Goal: Communication & Community: Answer question/provide support

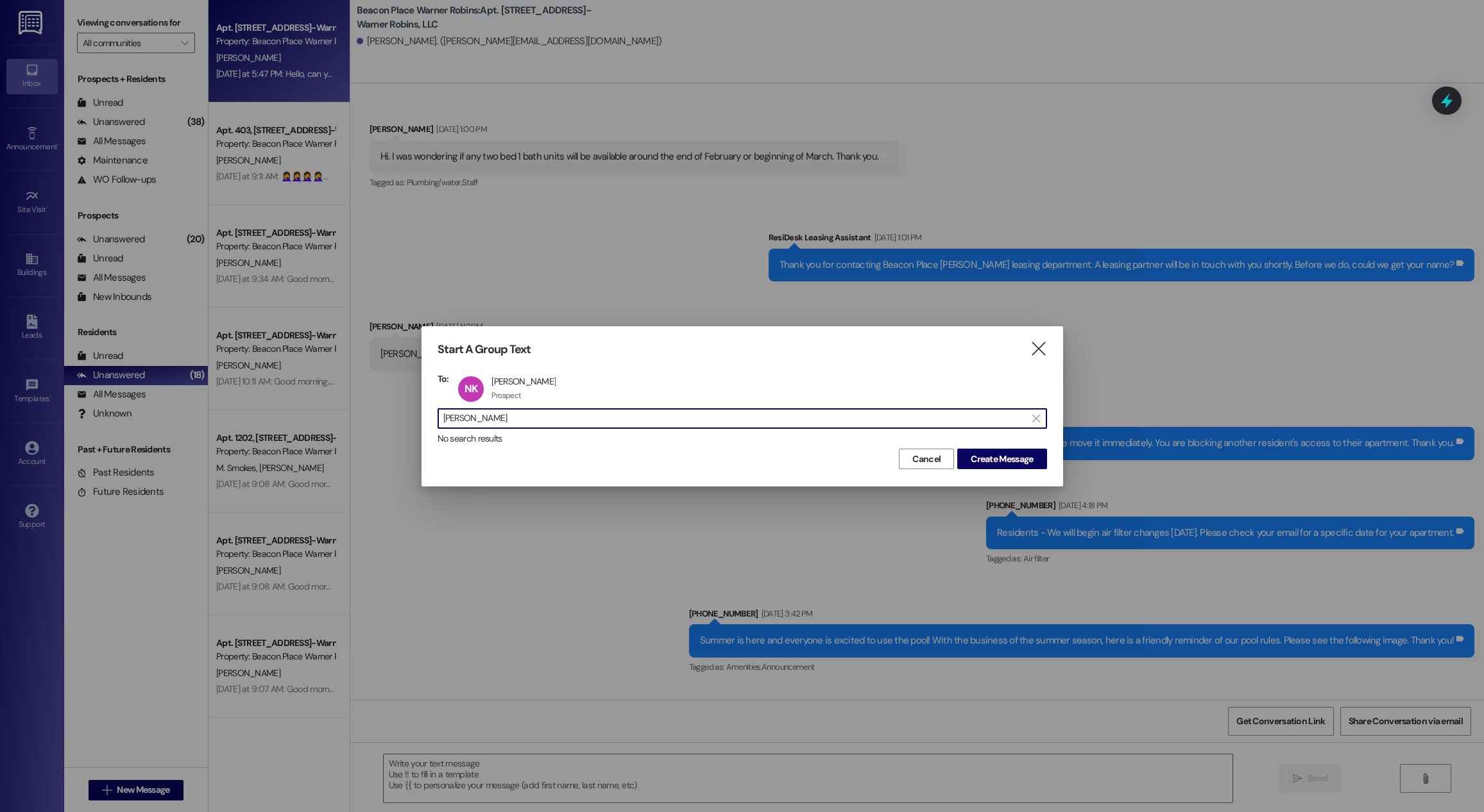
scroll to position [14918, 0]
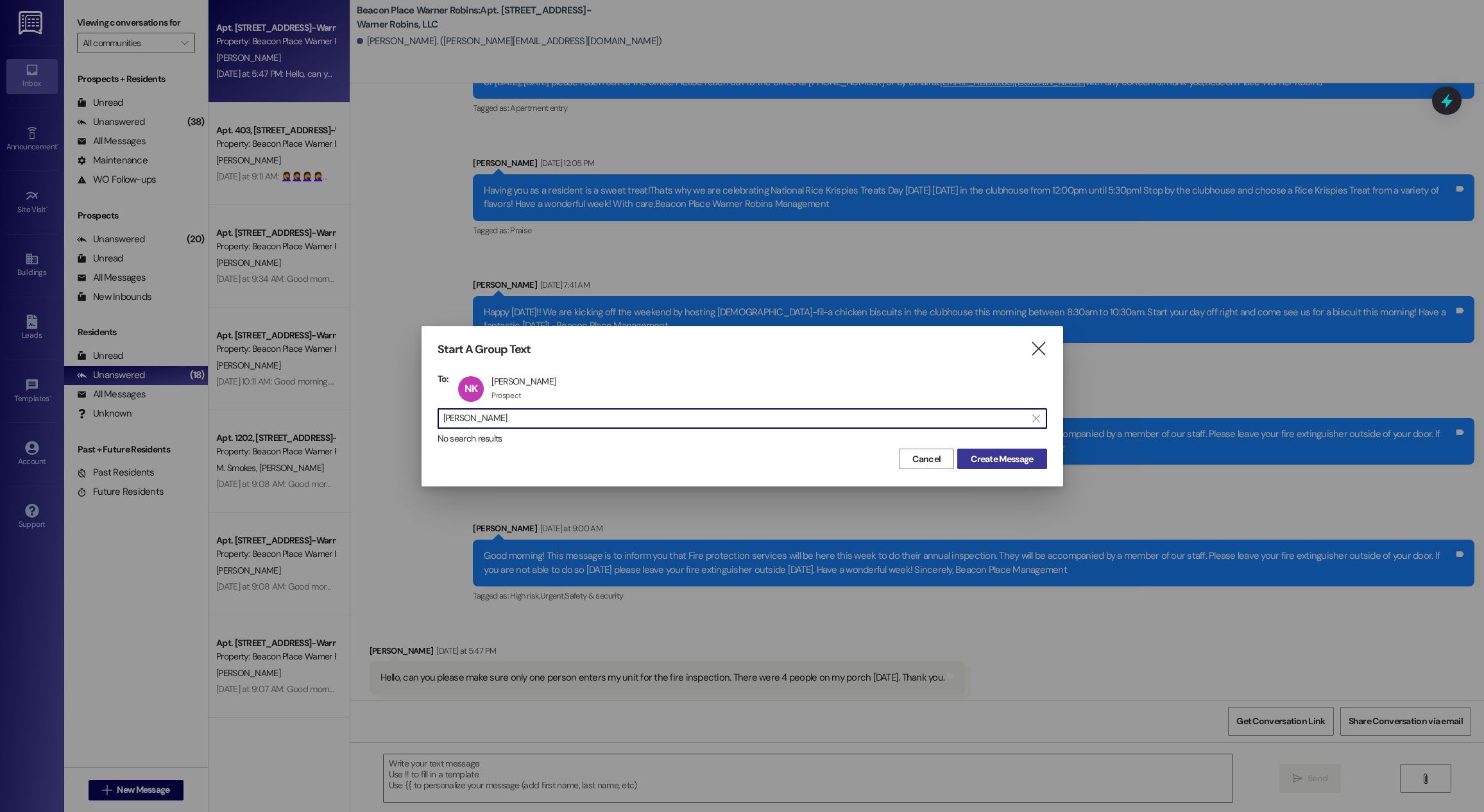
click at [997, 465] on span "Create Message" at bounding box center [1002, 460] width 62 height 14
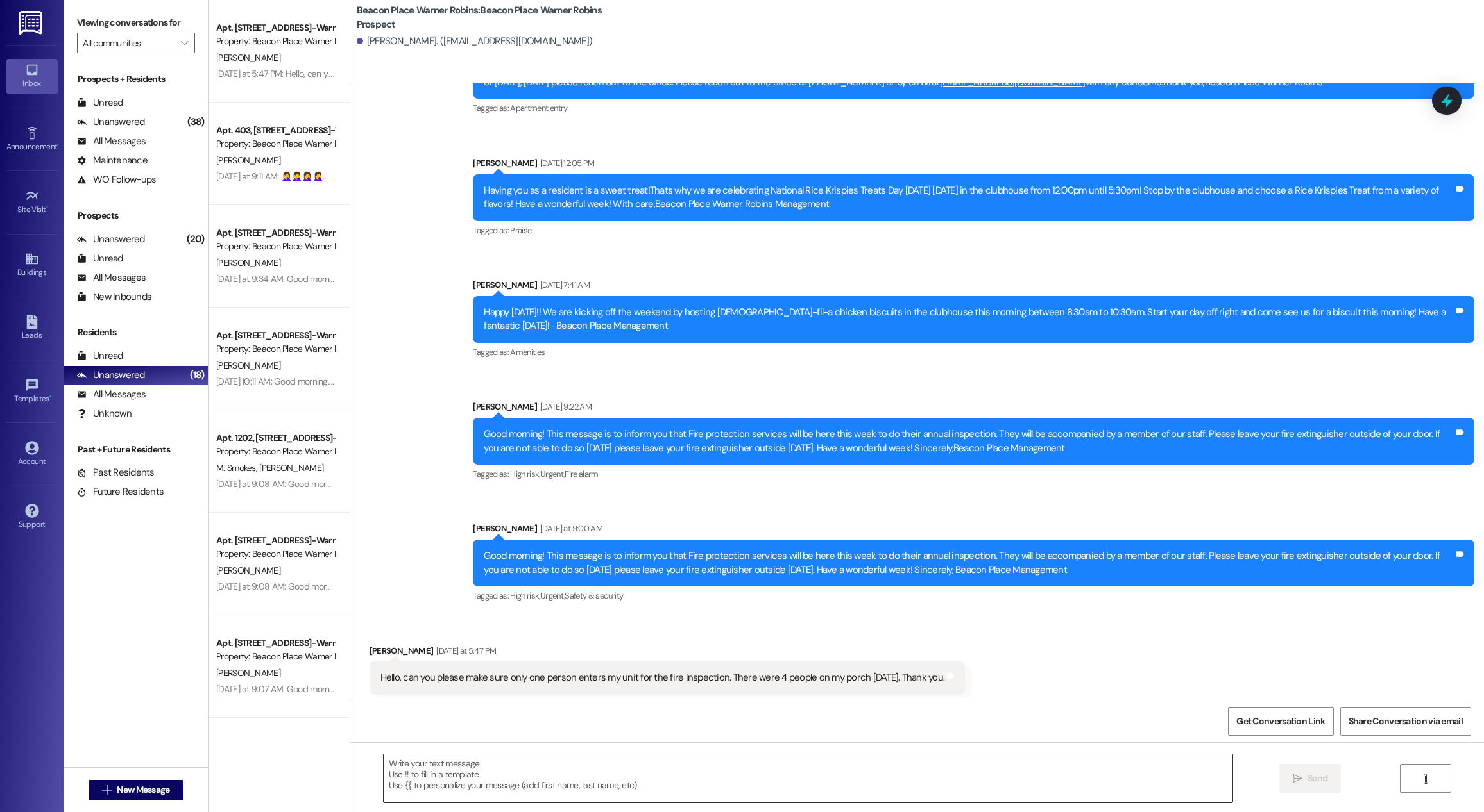
scroll to position [0, 0]
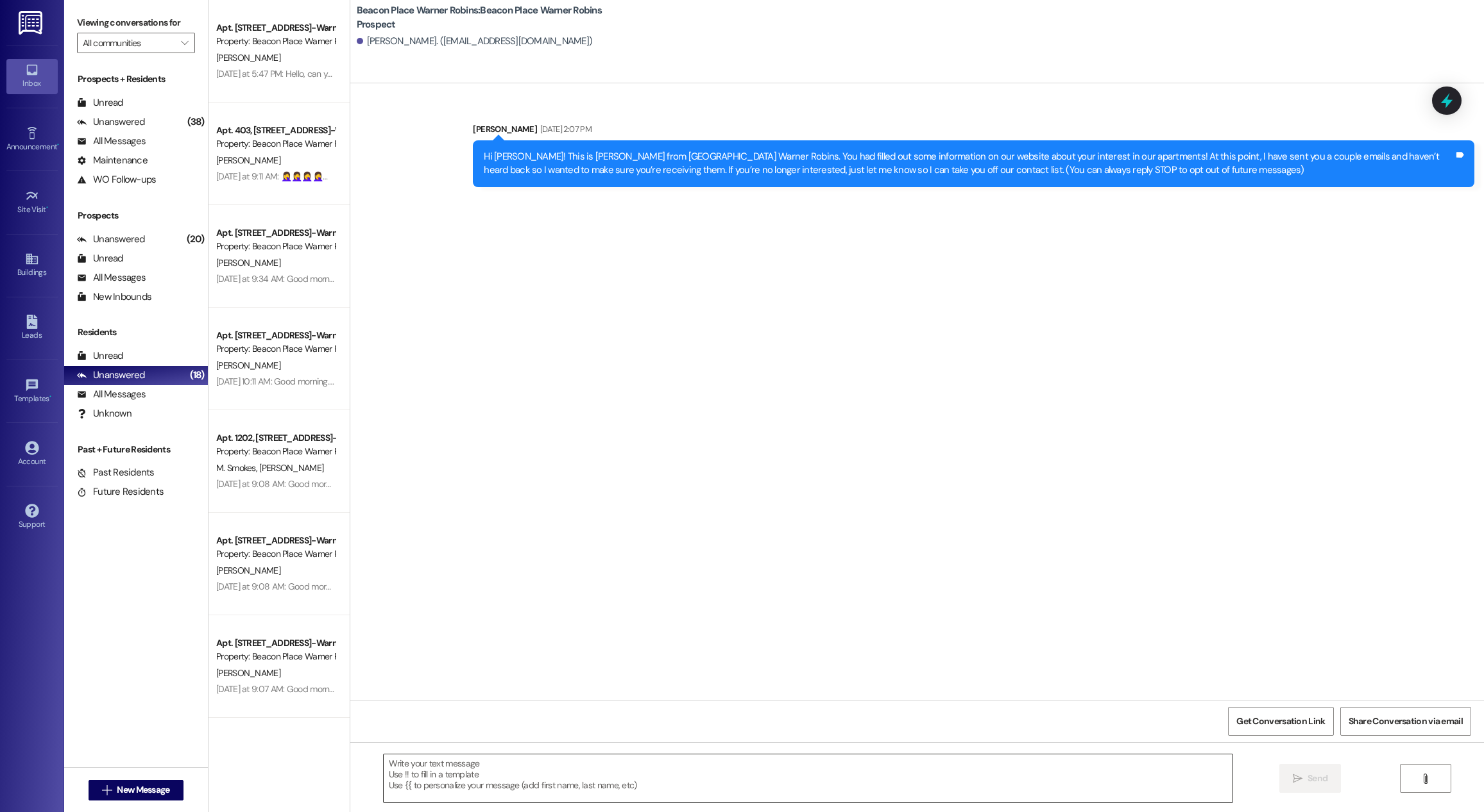
click at [452, 781] on textarea at bounding box center [808, 779] width 849 height 48
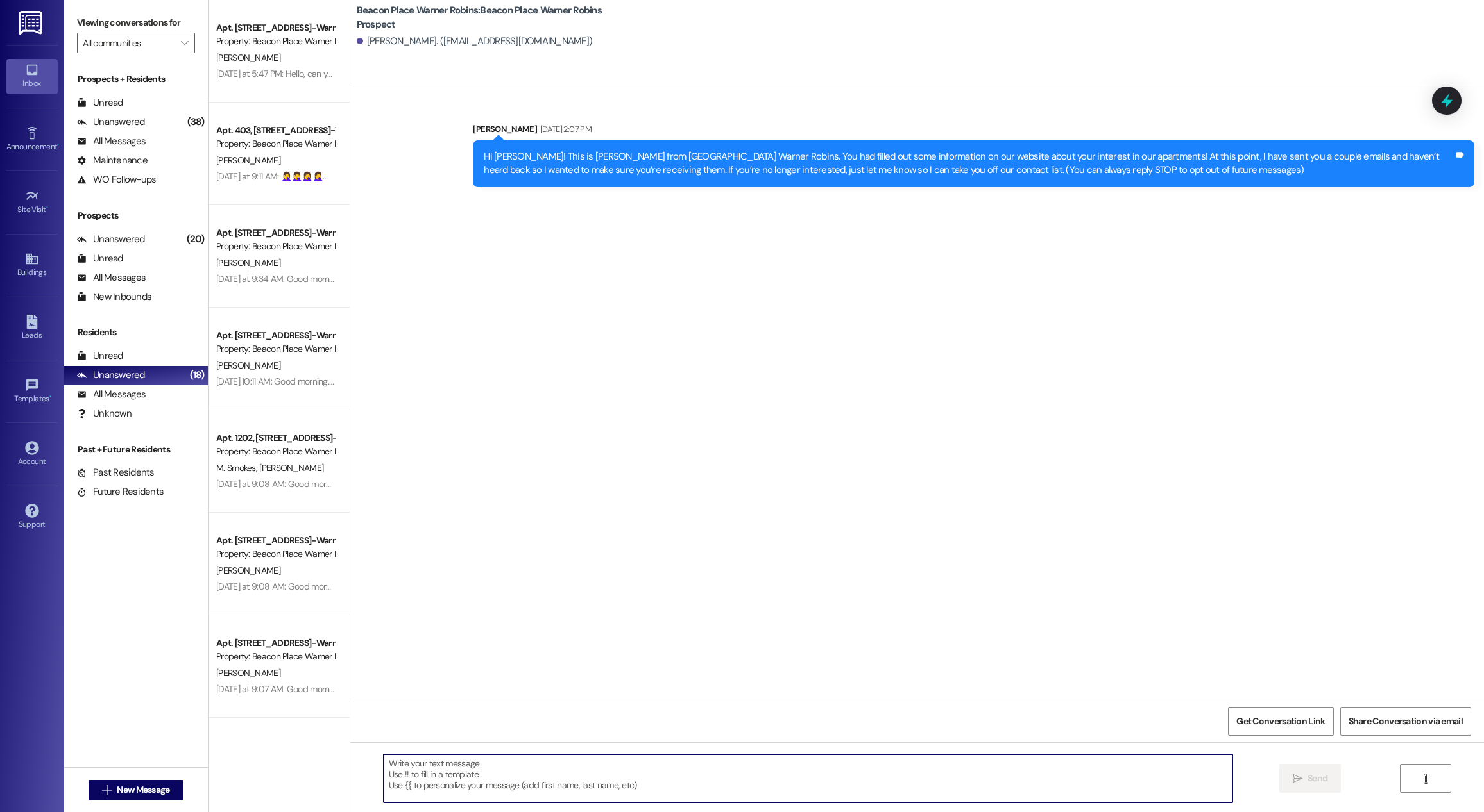
paste textarea "Happy [DATE]! ☀️ This is [PERSON_NAME] at [GEOGRAPHIC_DATA] in [GEOGRAPHIC_DATA…"
type textarea "Happy [DATE]! ☀️ This is [PERSON_NAME] at [GEOGRAPHIC_DATA] in [GEOGRAPHIC_DATA…"
click at [1300, 775] on icon "" at bounding box center [1297, 779] width 10 height 10
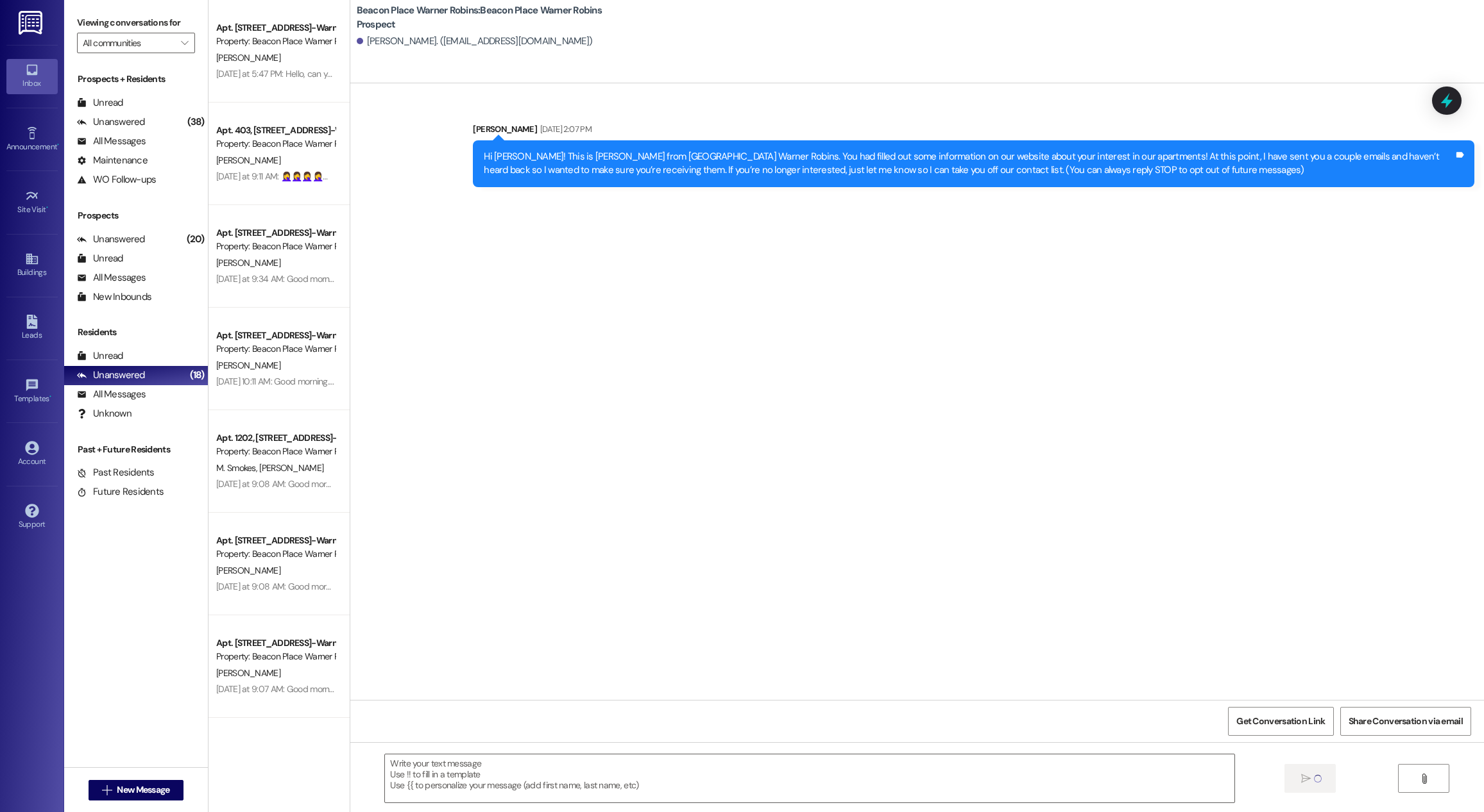
scroll to position [0, 0]
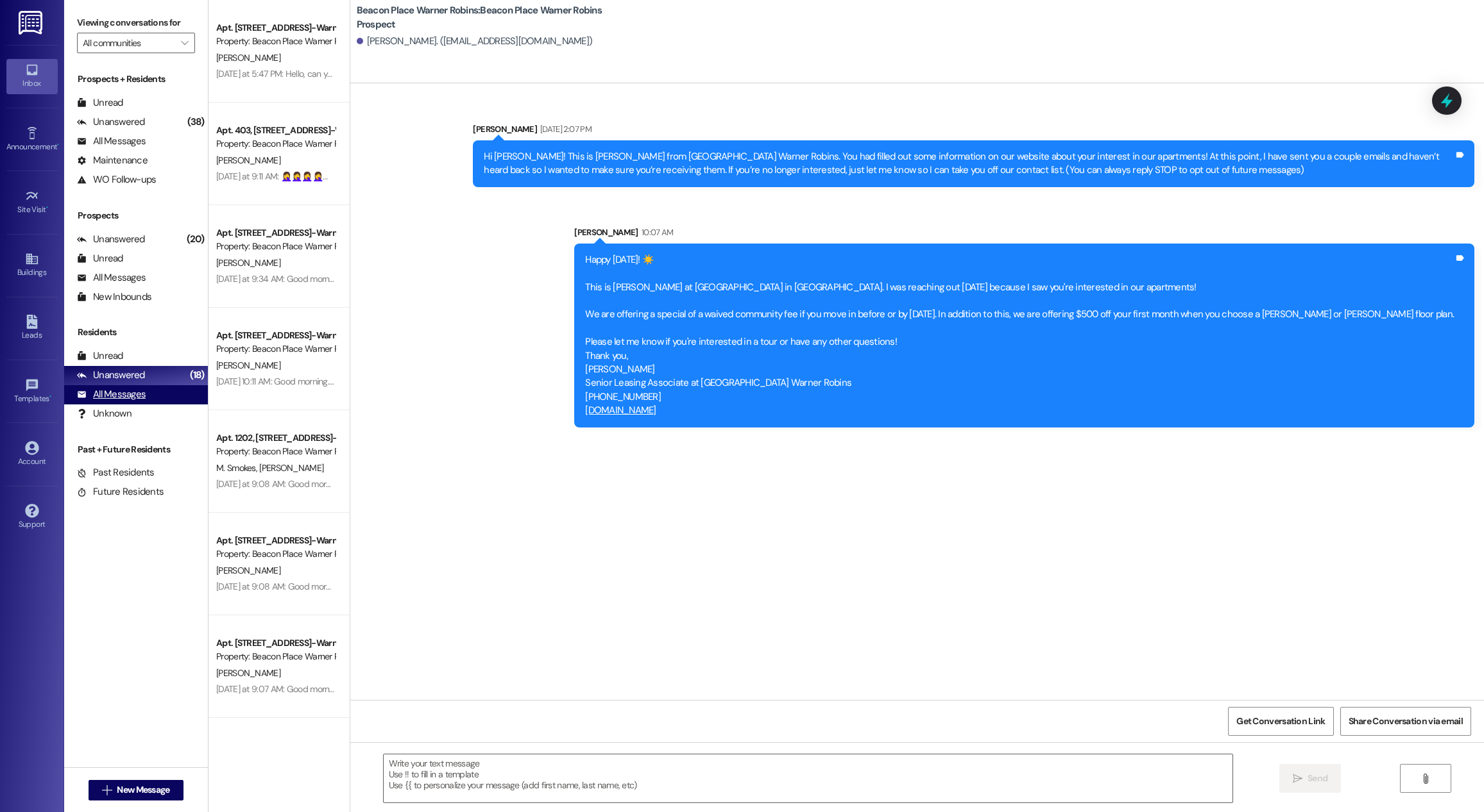
click at [132, 390] on div "All Messages" at bounding box center [111, 395] width 69 height 14
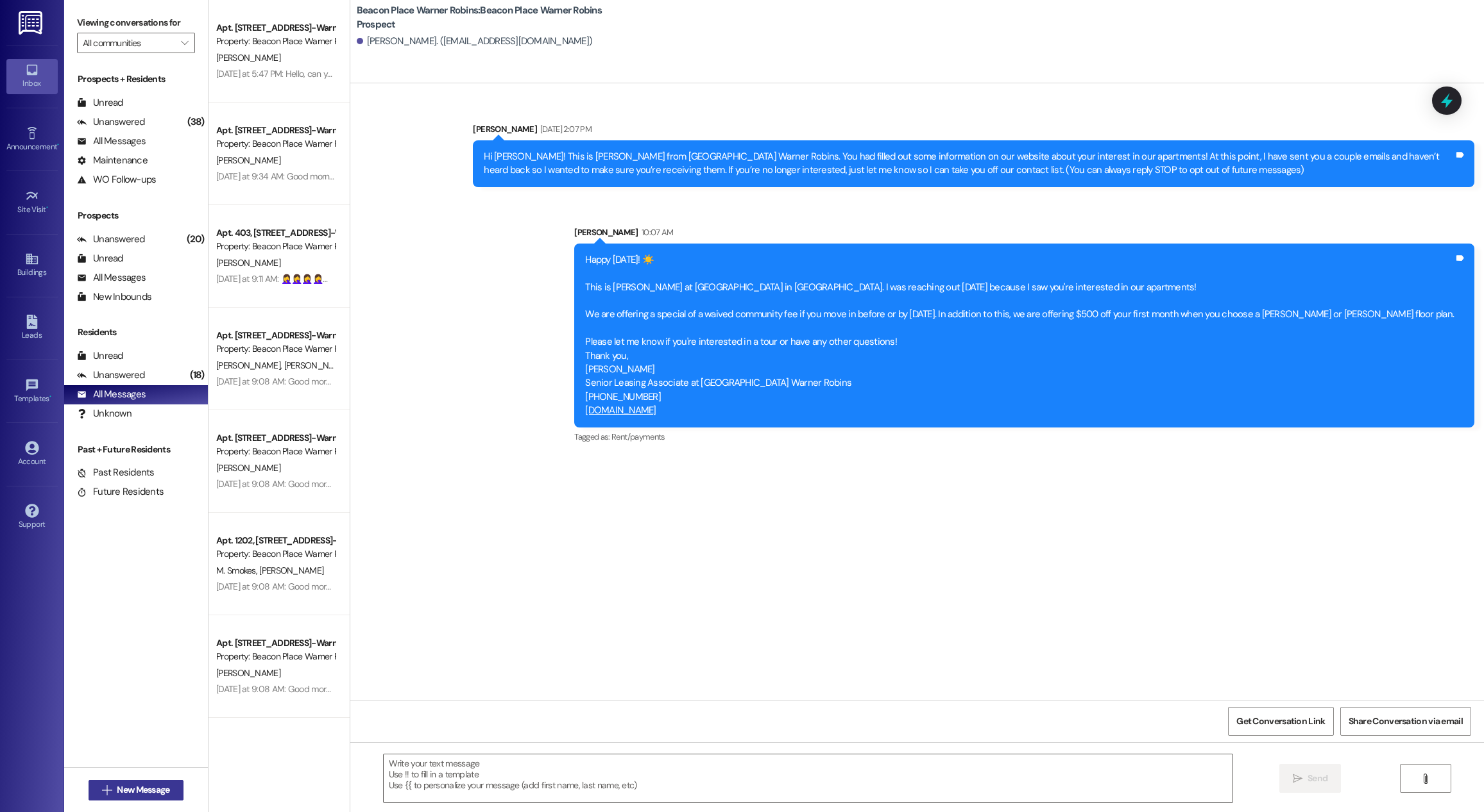
click at [128, 780] on button " New Message" at bounding box center [136, 790] width 95 height 21
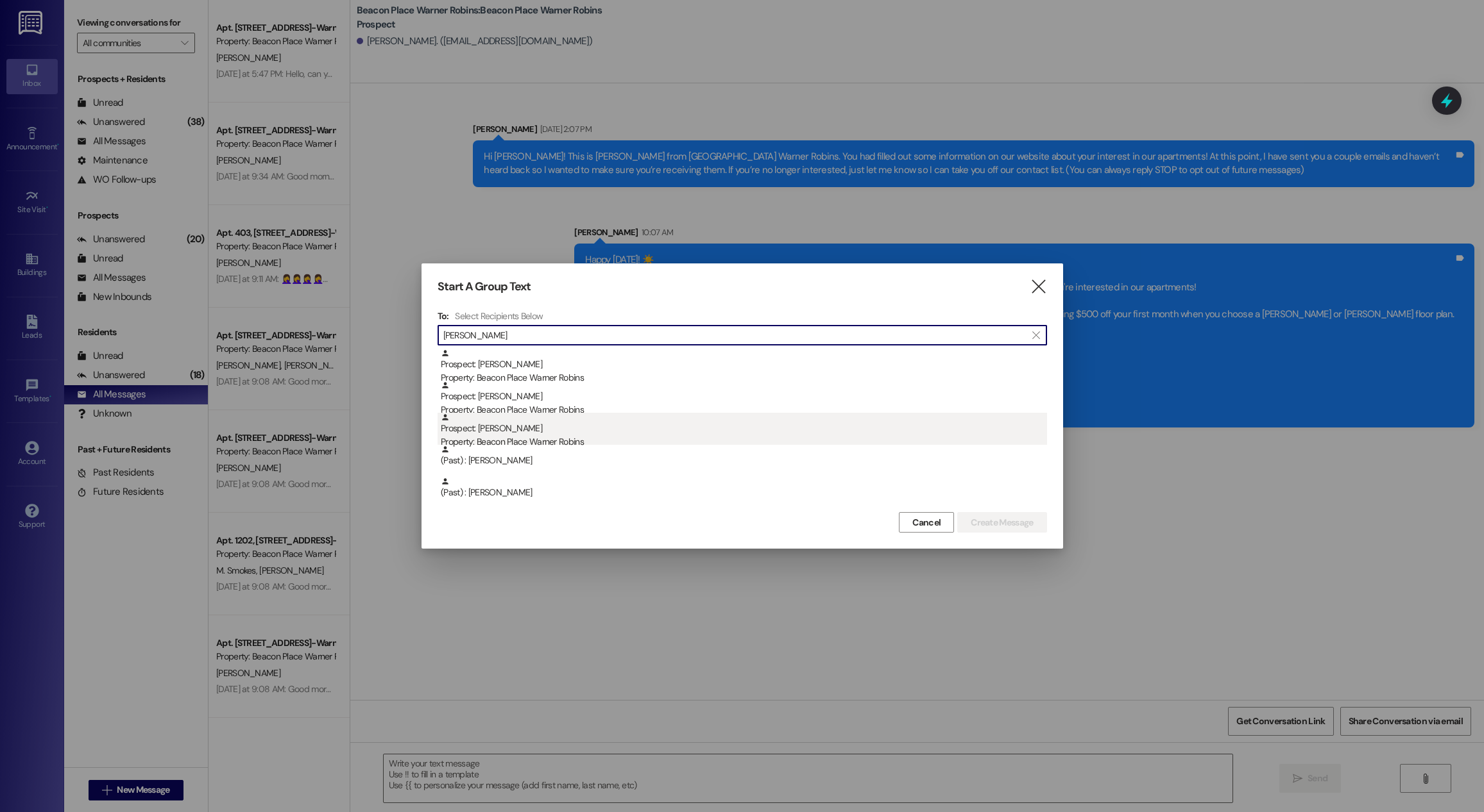
type input "[PERSON_NAME]"
click at [672, 432] on div "Prospect: [PERSON_NAME] Property: Beacon Place Warner Robins" at bounding box center [744, 431] width 606 height 37
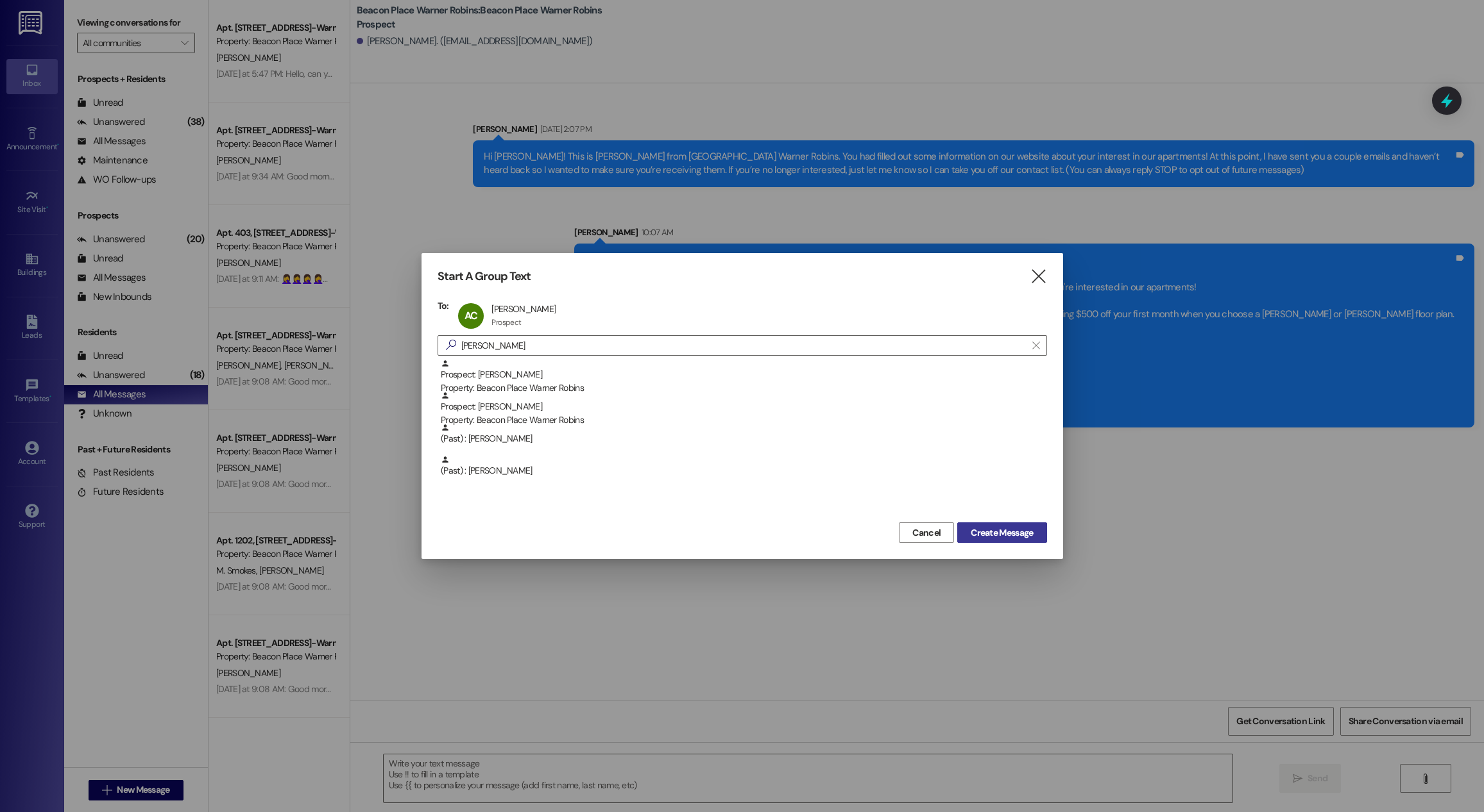
click at [1003, 531] on span "Create Message" at bounding box center [1002, 533] width 62 height 14
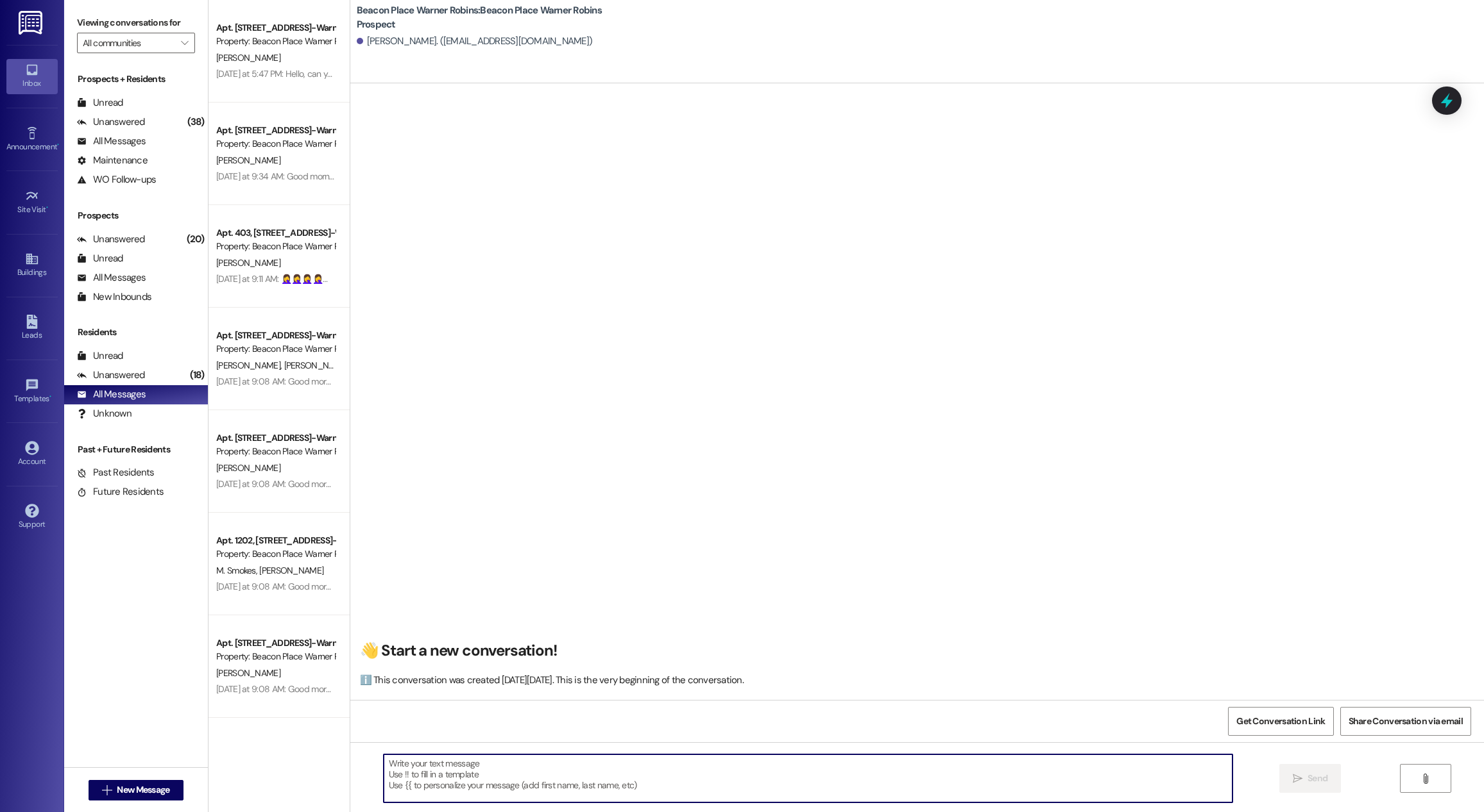
paste textarea "Let me know if you're interested in a tour or have any other questions! Thank y…"
type textarea "Let me know if you're interested in a tour or have any other questions! Thank y…"
drag, startPoint x: 379, startPoint y: 763, endPoint x: 562, endPoint y: 830, distance: 194.9
click at [562, 812] on html "Inbox Go to Inbox Announcement • Send A Text Announcement Site Visit • Go to Si…" at bounding box center [742, 406] width 1484 height 812
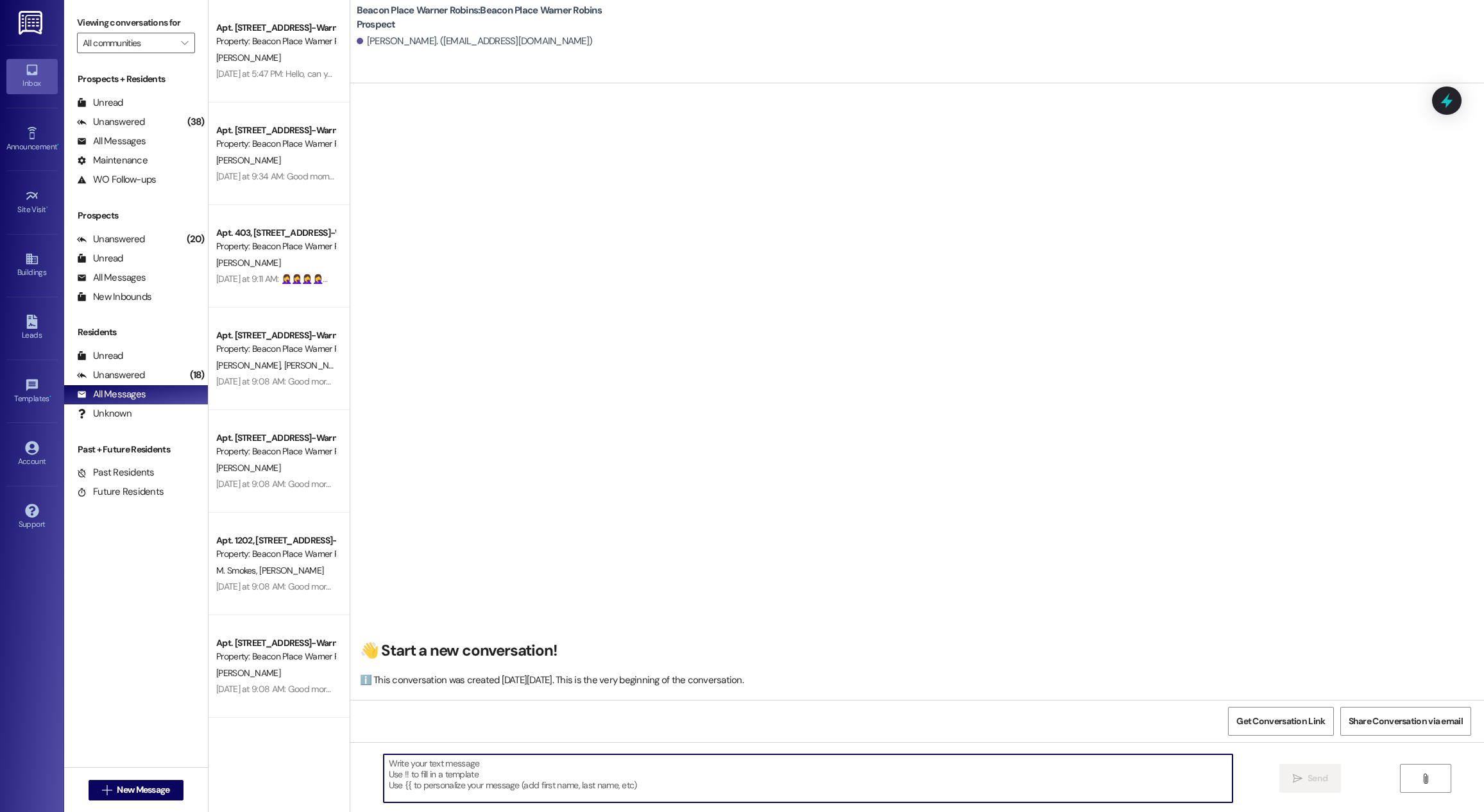
scroll to position [0, 0]
click at [560, 771] on textarea at bounding box center [808, 779] width 849 height 48
paste textarea "Happy [DATE]! ☀️ This is [PERSON_NAME] at [GEOGRAPHIC_DATA] in [GEOGRAPHIC_DATA…"
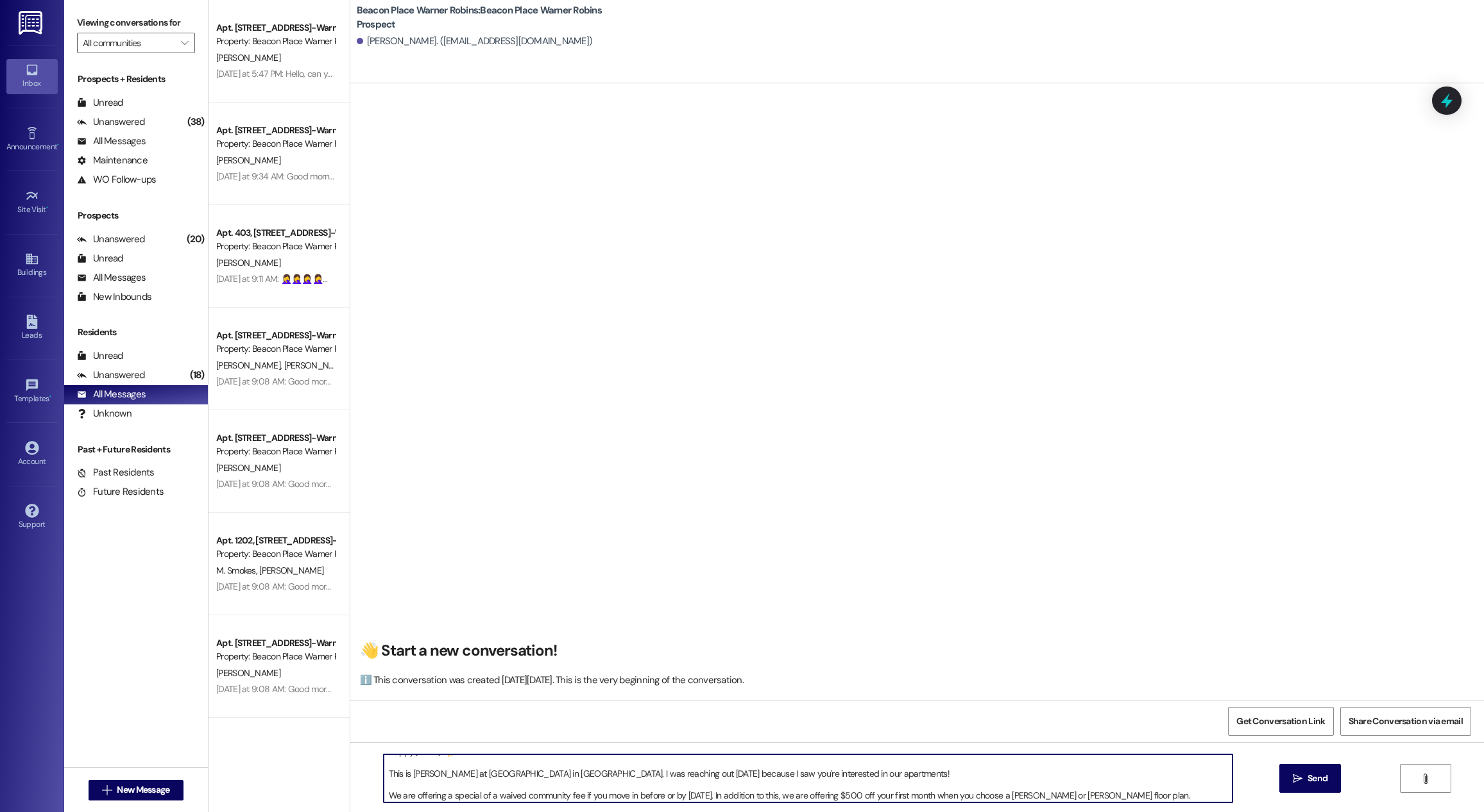
scroll to position [13, 0]
click at [384, 795] on textarea "Happy [DATE]! ☀️ This is [PERSON_NAME] at [GEOGRAPHIC_DATA] in [GEOGRAPHIC_DATA…" at bounding box center [808, 779] width 849 height 48
type textarea "Happy [DATE]! ☀️ This is [PERSON_NAME] at [GEOGRAPHIC_DATA] in [GEOGRAPHIC_DATA…"
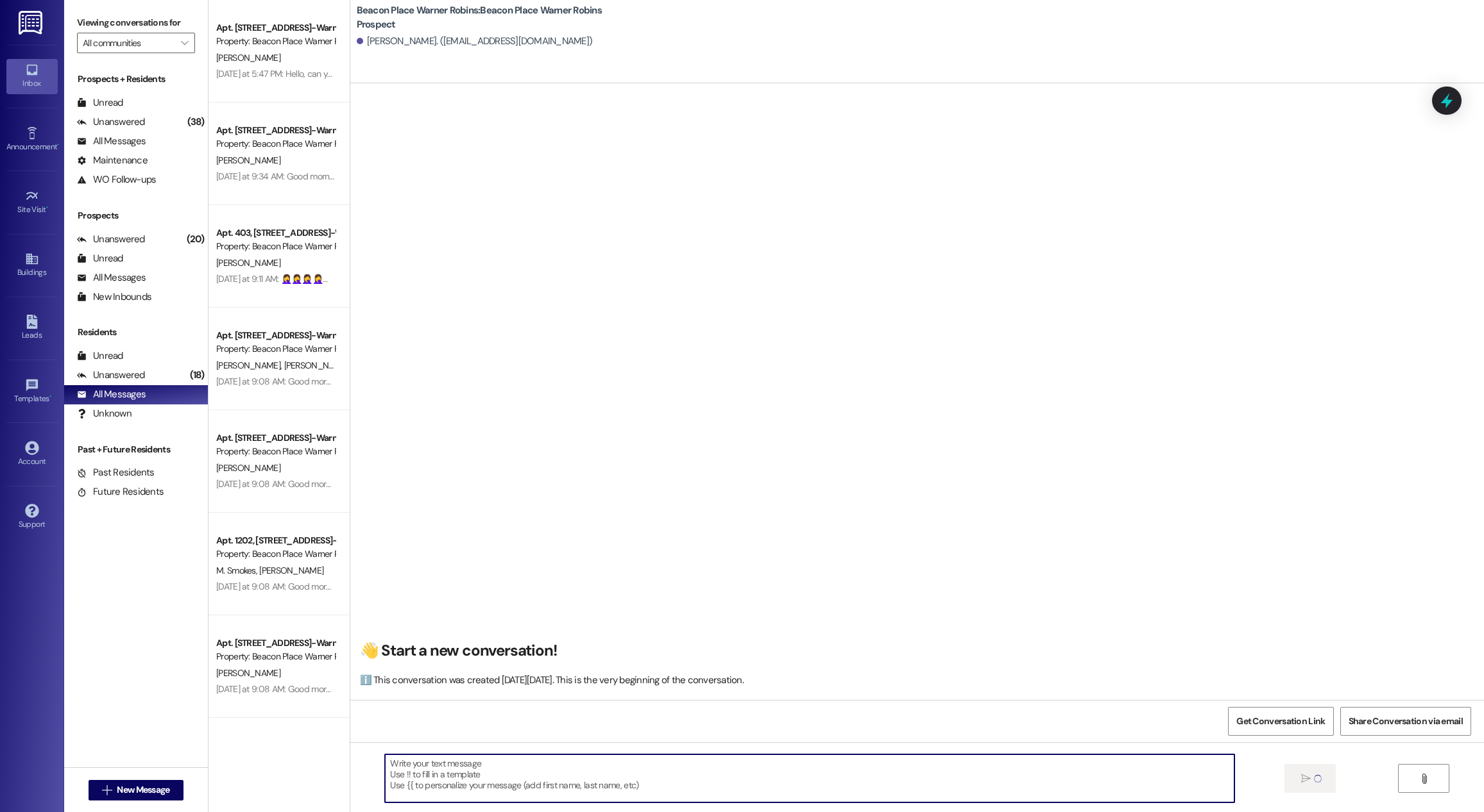
scroll to position [0, 0]
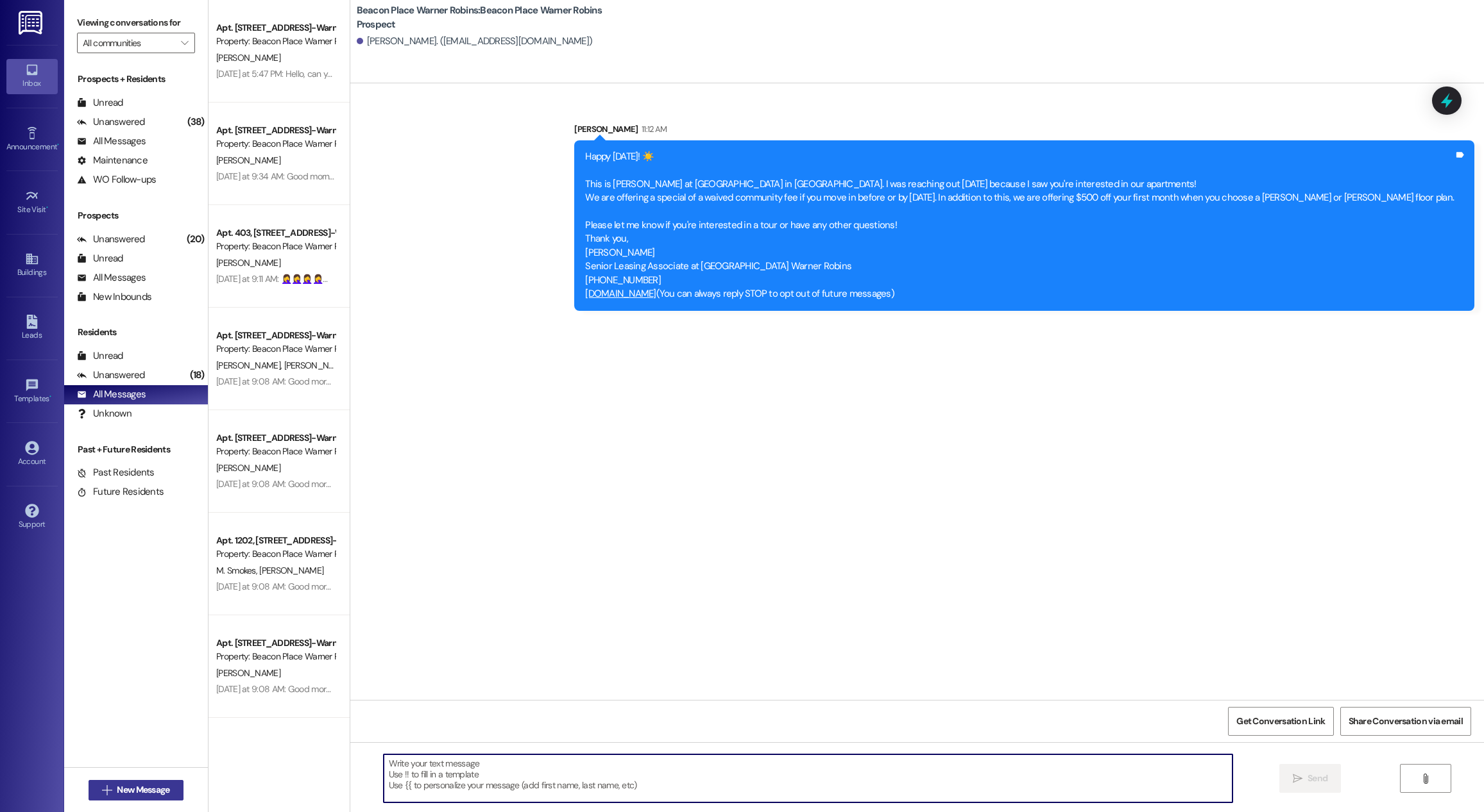
click at [120, 793] on span "New Message" at bounding box center [142, 791] width 53 height 14
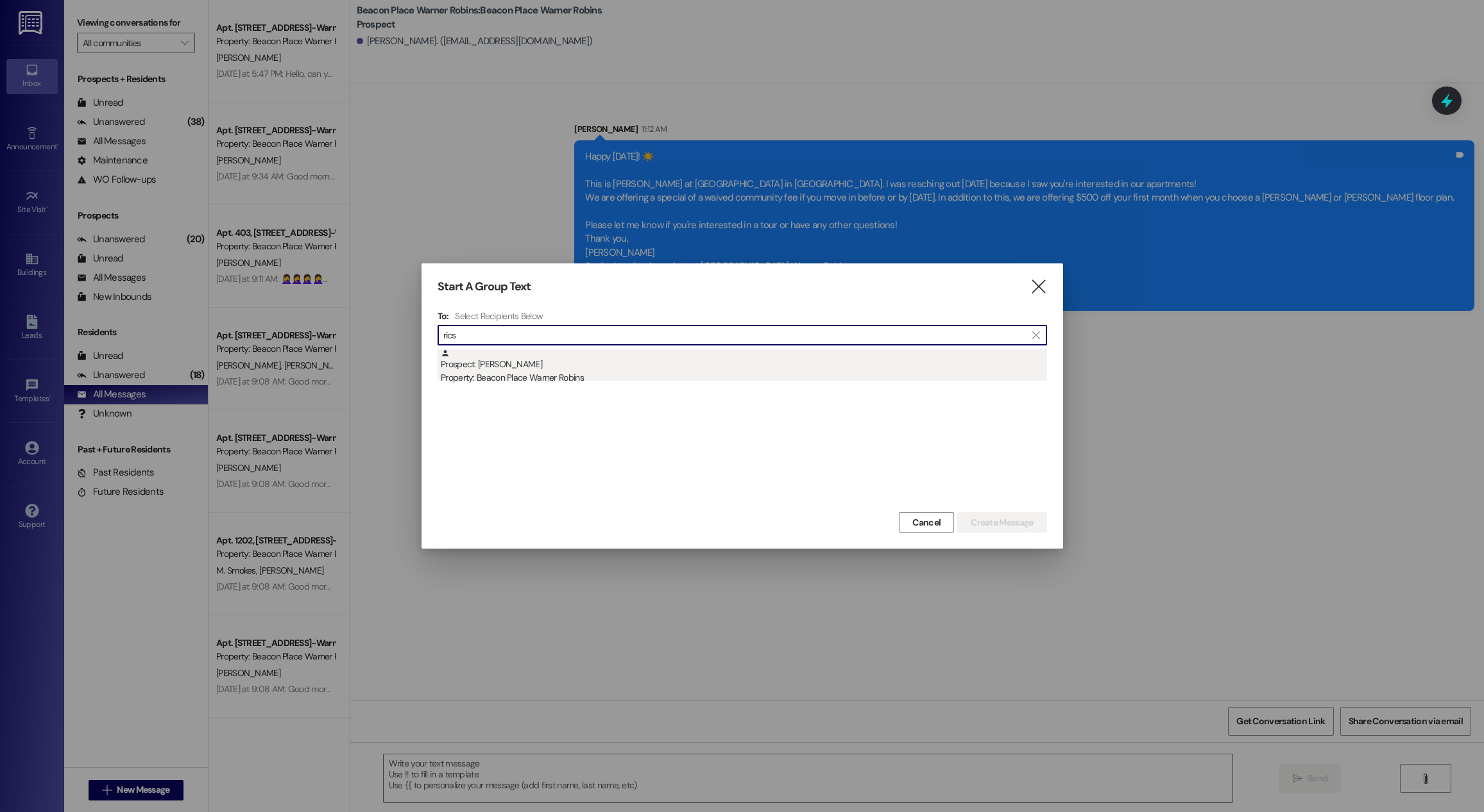
type input "rics"
click at [611, 365] on div "Prospect: [PERSON_NAME] Property: Beacon Place Warner Robins" at bounding box center [744, 367] width 606 height 37
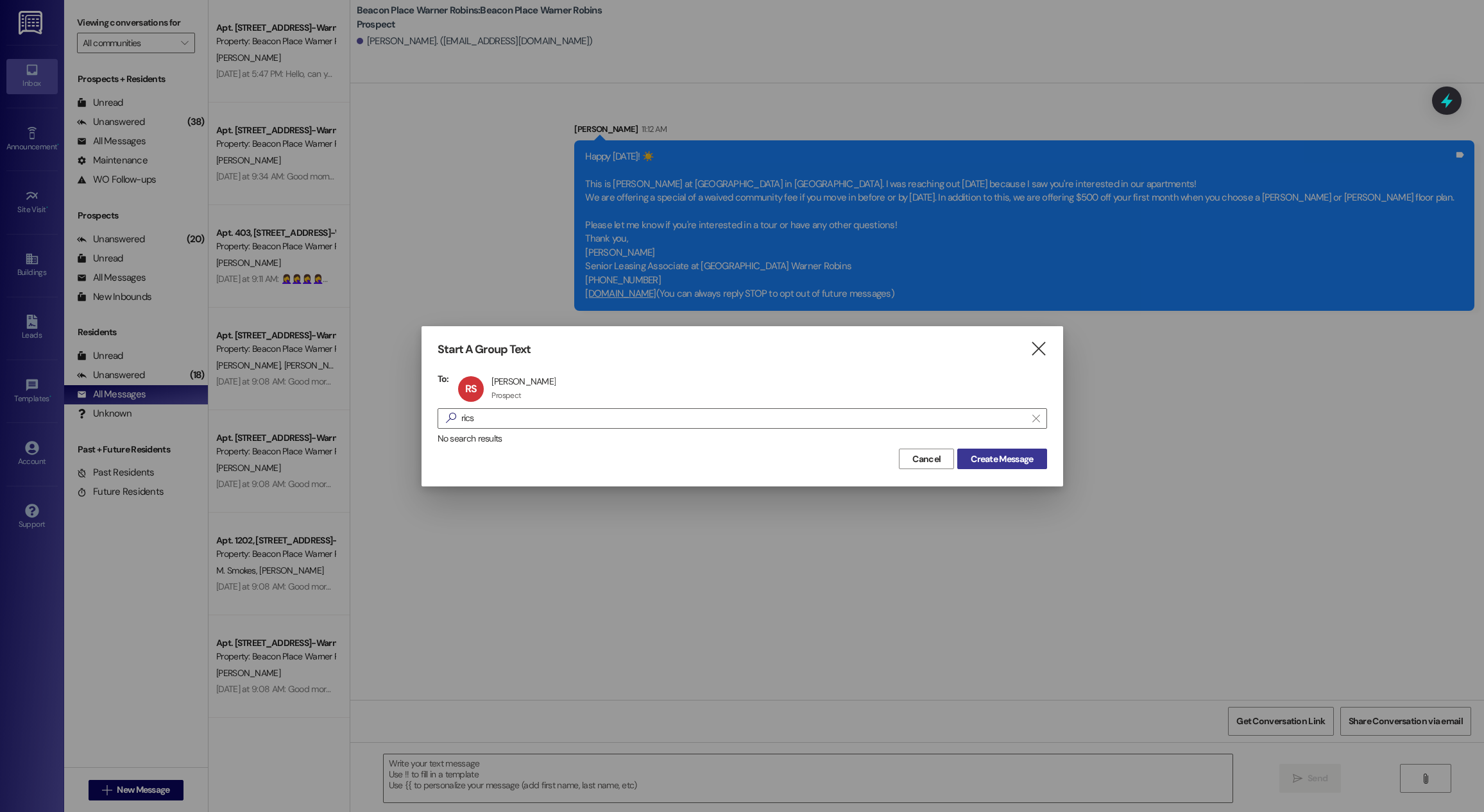
click at [994, 450] on button "Create Message" at bounding box center [1001, 459] width 89 height 21
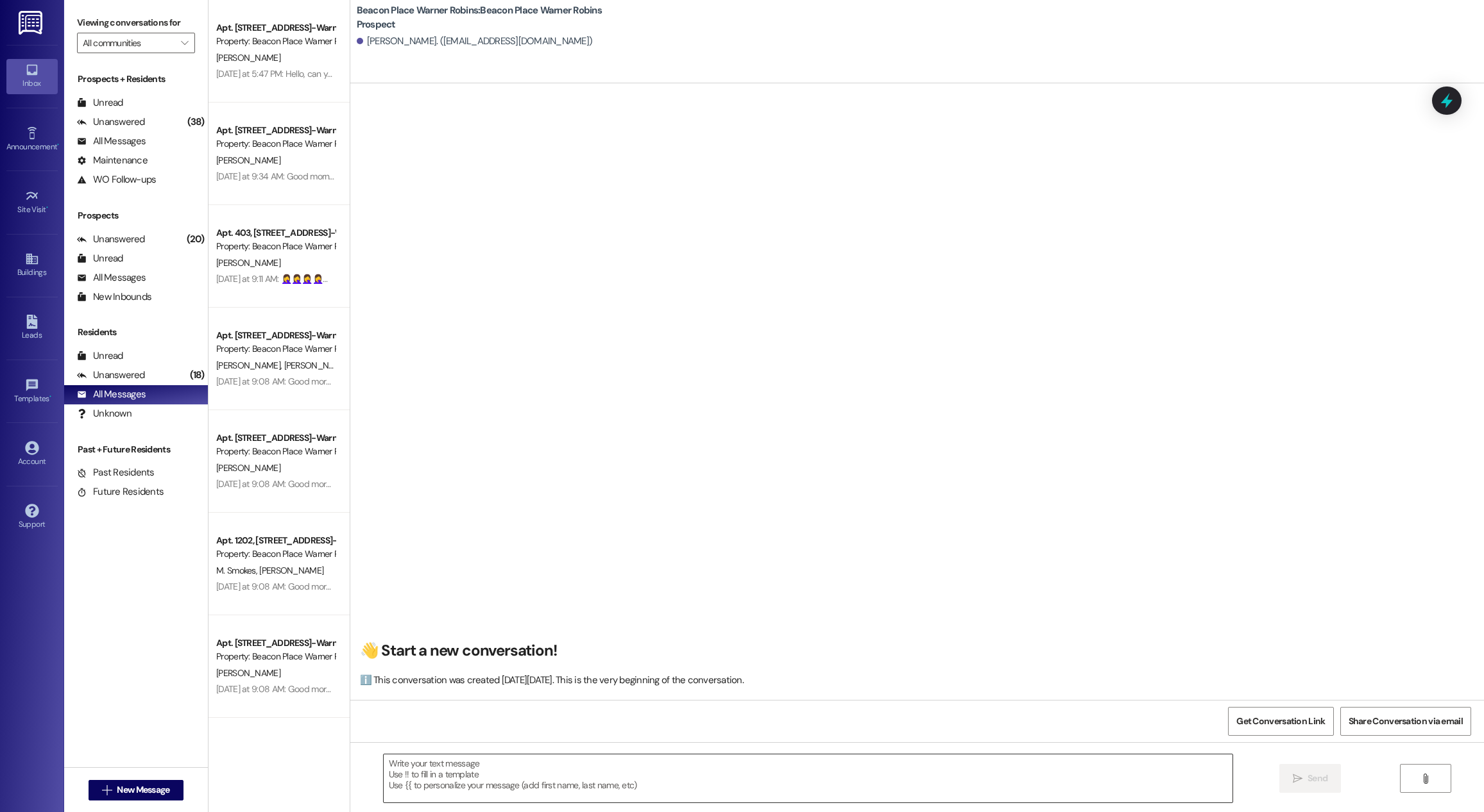
click at [1014, 775] on textarea at bounding box center [808, 779] width 849 height 48
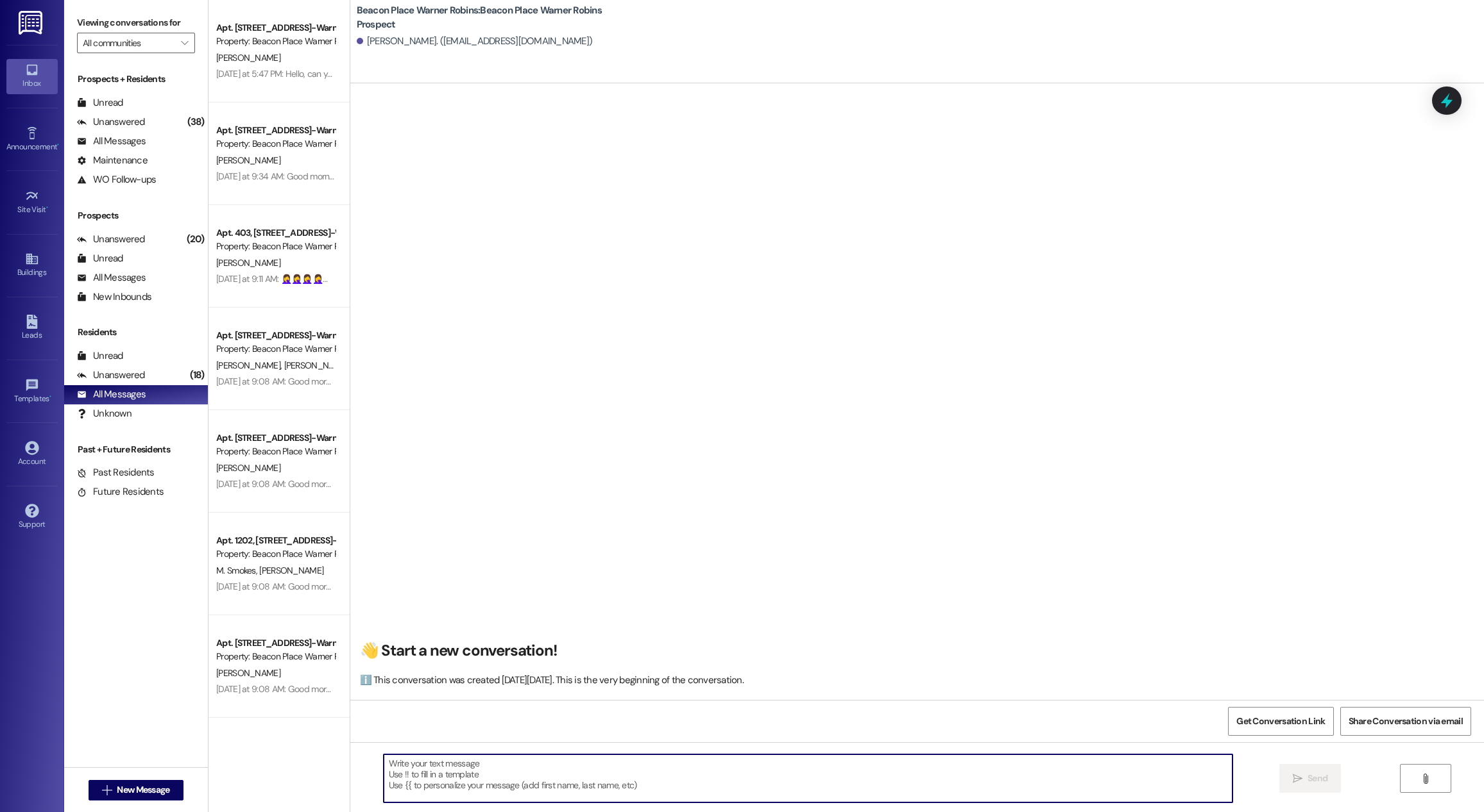
paste textarea "Happy [DATE]! ☀️ This is [PERSON_NAME] at [GEOGRAPHIC_DATA] in [GEOGRAPHIC_DATA…"
type textarea "Happy [DATE]! ☀️ This is [PERSON_NAME] at [GEOGRAPHIC_DATA] in [GEOGRAPHIC_DATA…"
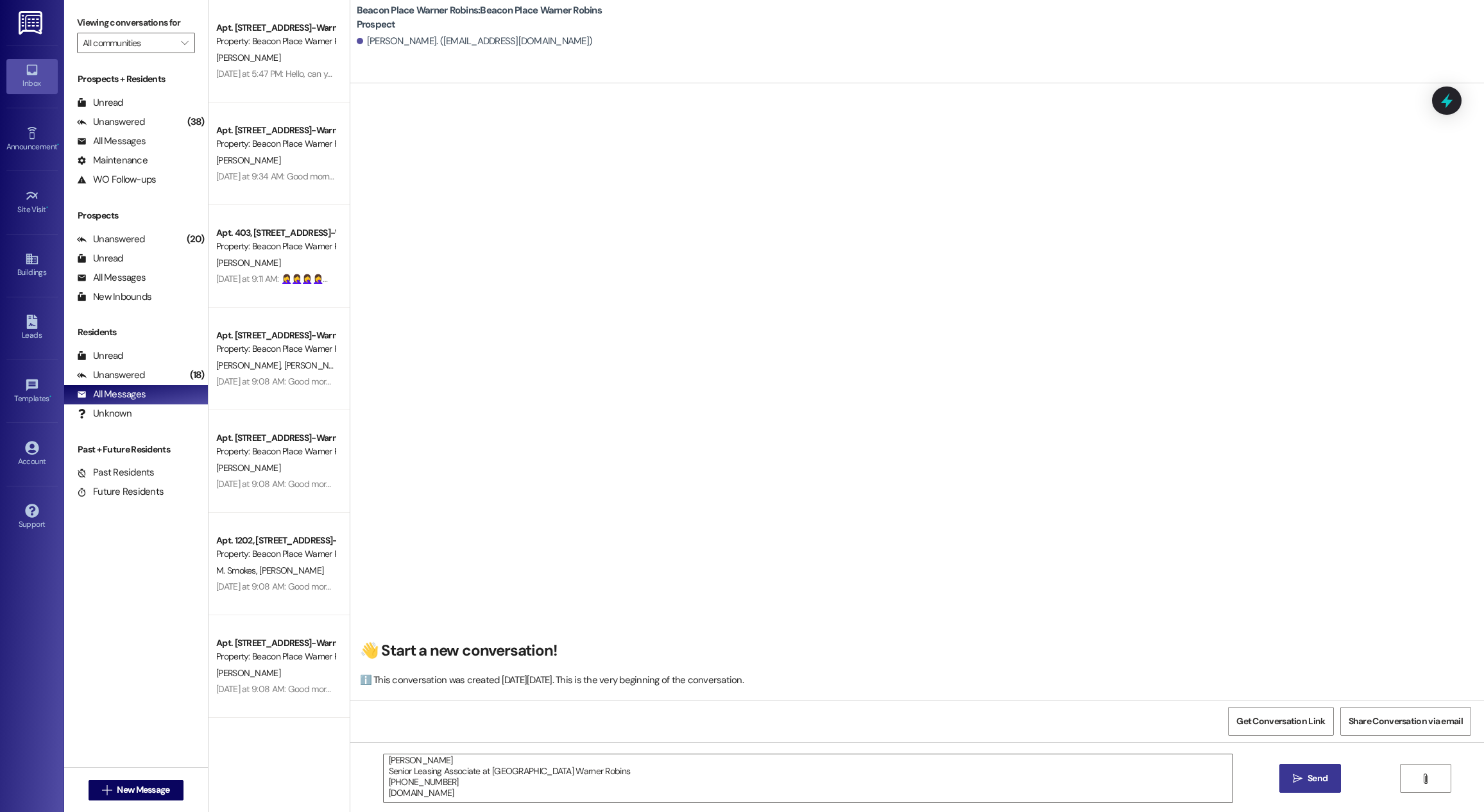
click at [1304, 771] on button " Send" at bounding box center [1310, 779] width 62 height 29
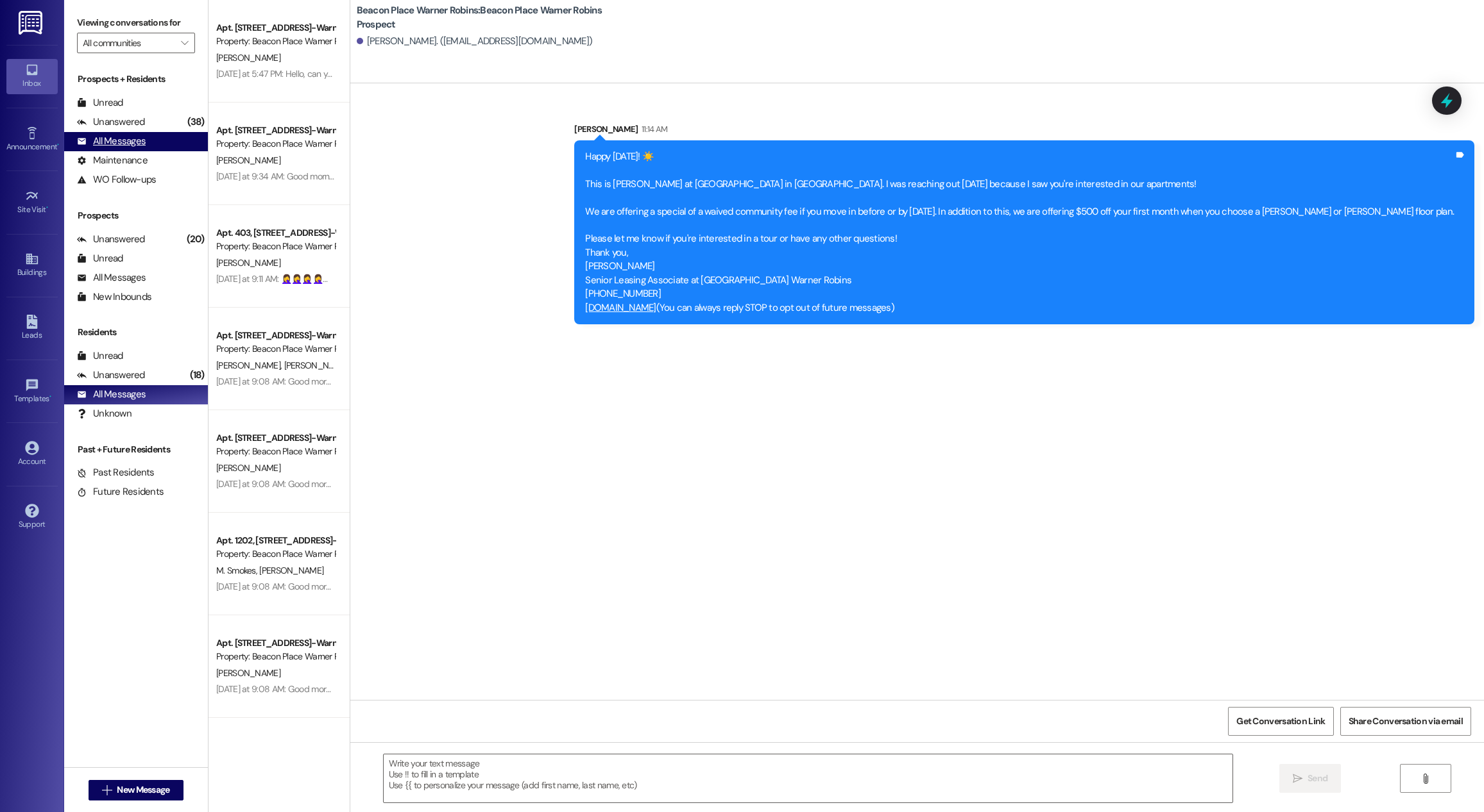
click at [111, 141] on div "All Messages" at bounding box center [111, 142] width 69 height 14
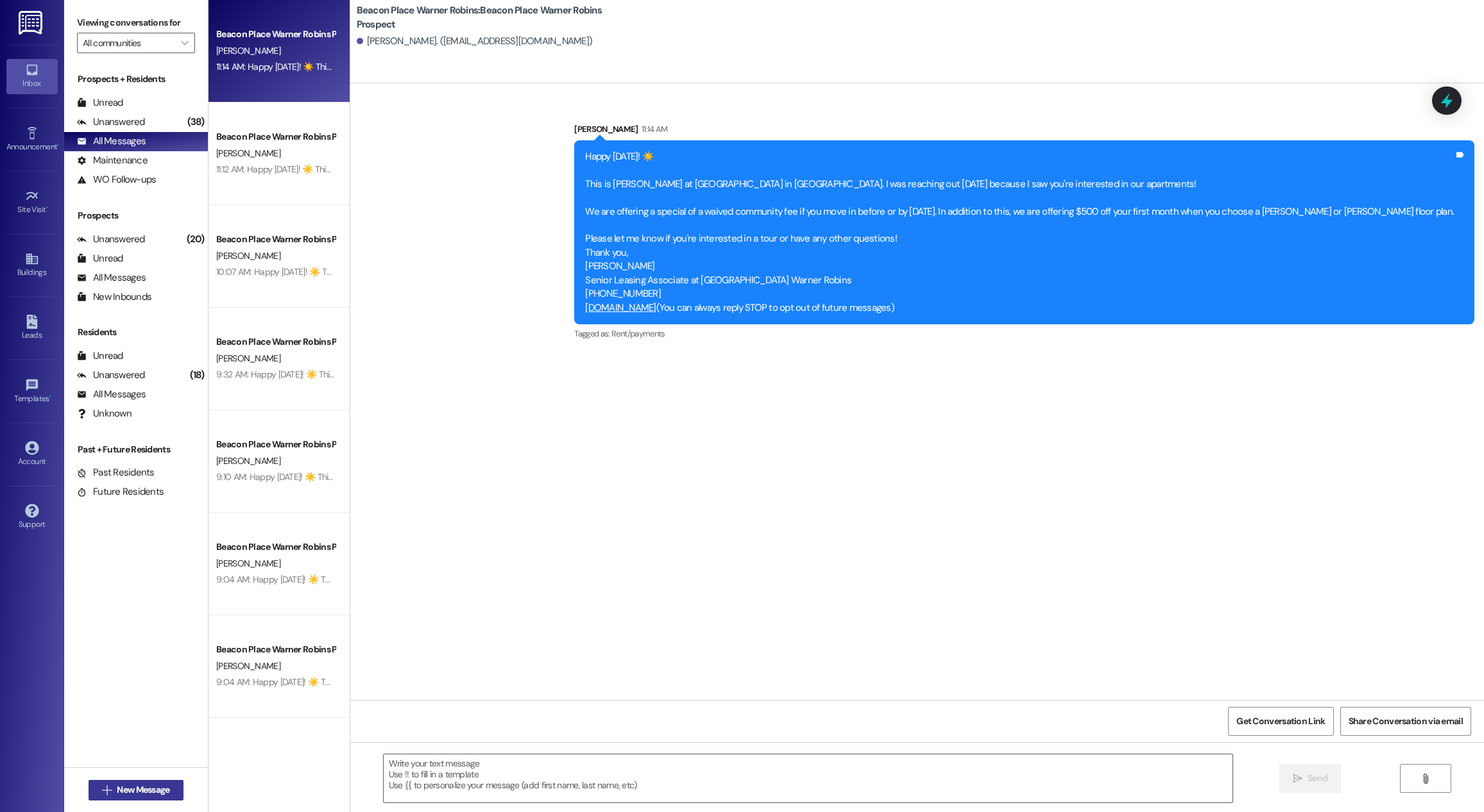
click at [129, 780] on button " New Message" at bounding box center [136, 790] width 95 height 21
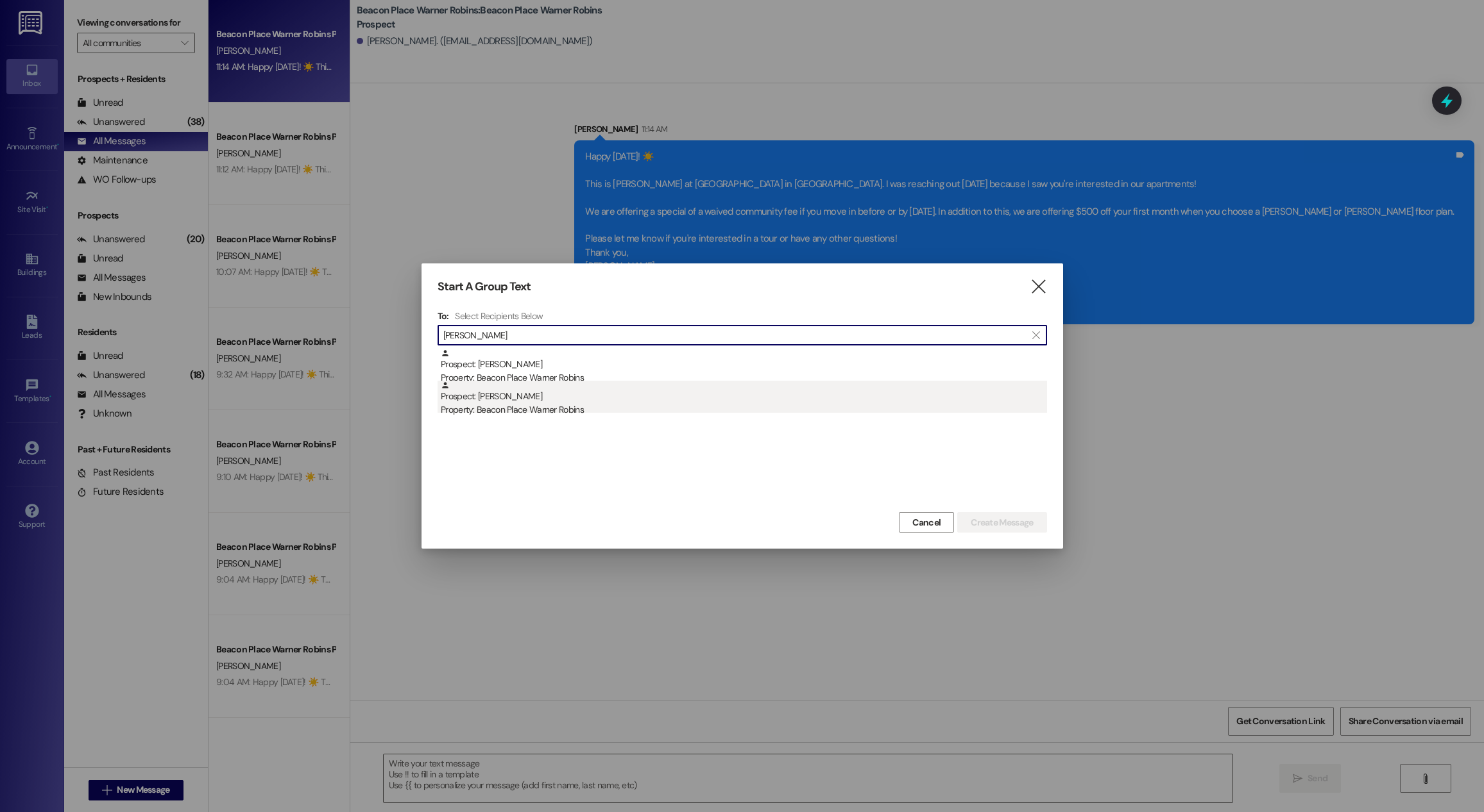
type input "[PERSON_NAME]"
click at [535, 390] on div "Prospect: [PERSON_NAME] Property: Beacon Place Warner Robins" at bounding box center [744, 399] width 606 height 37
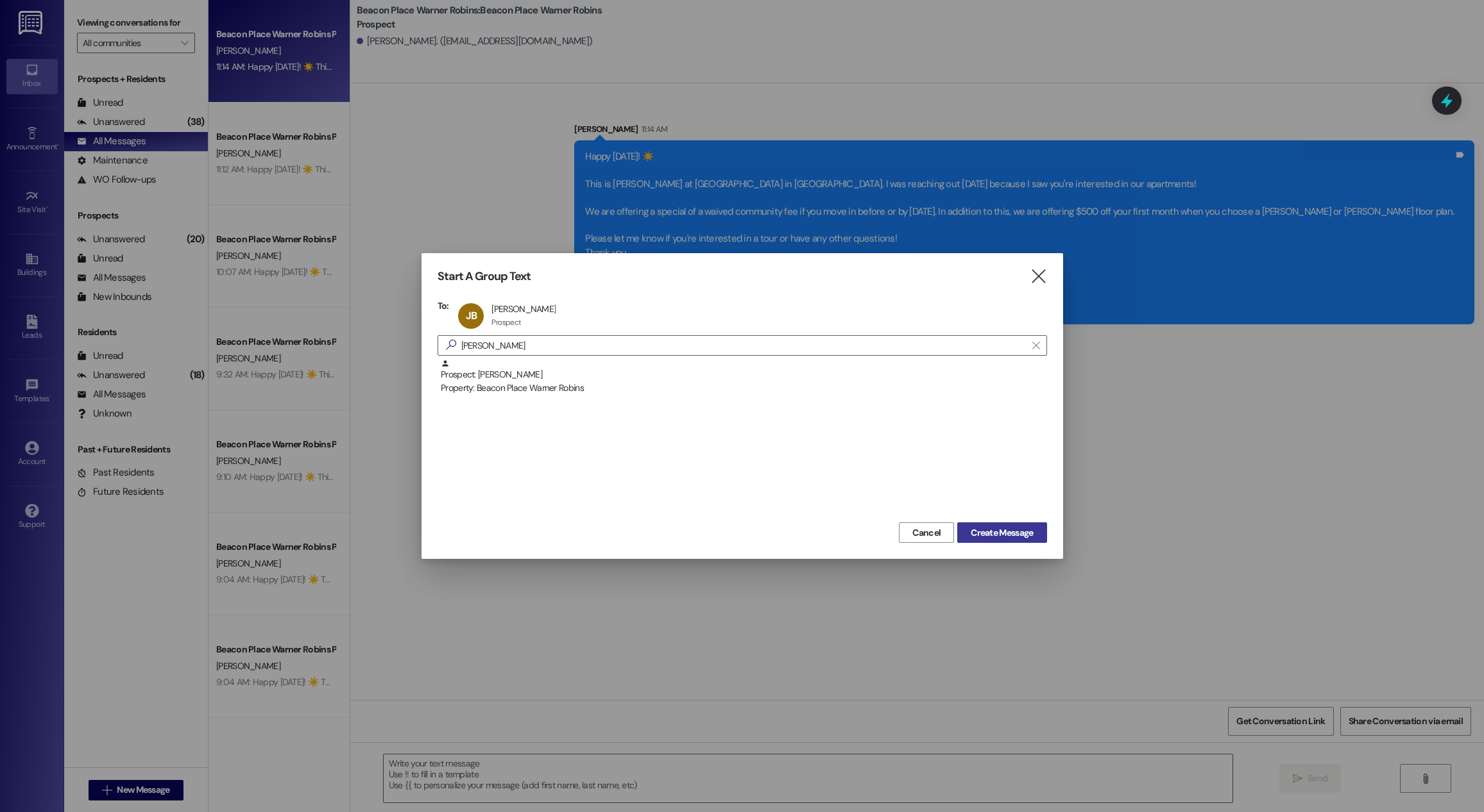
click at [981, 524] on button "Create Message" at bounding box center [1001, 533] width 89 height 21
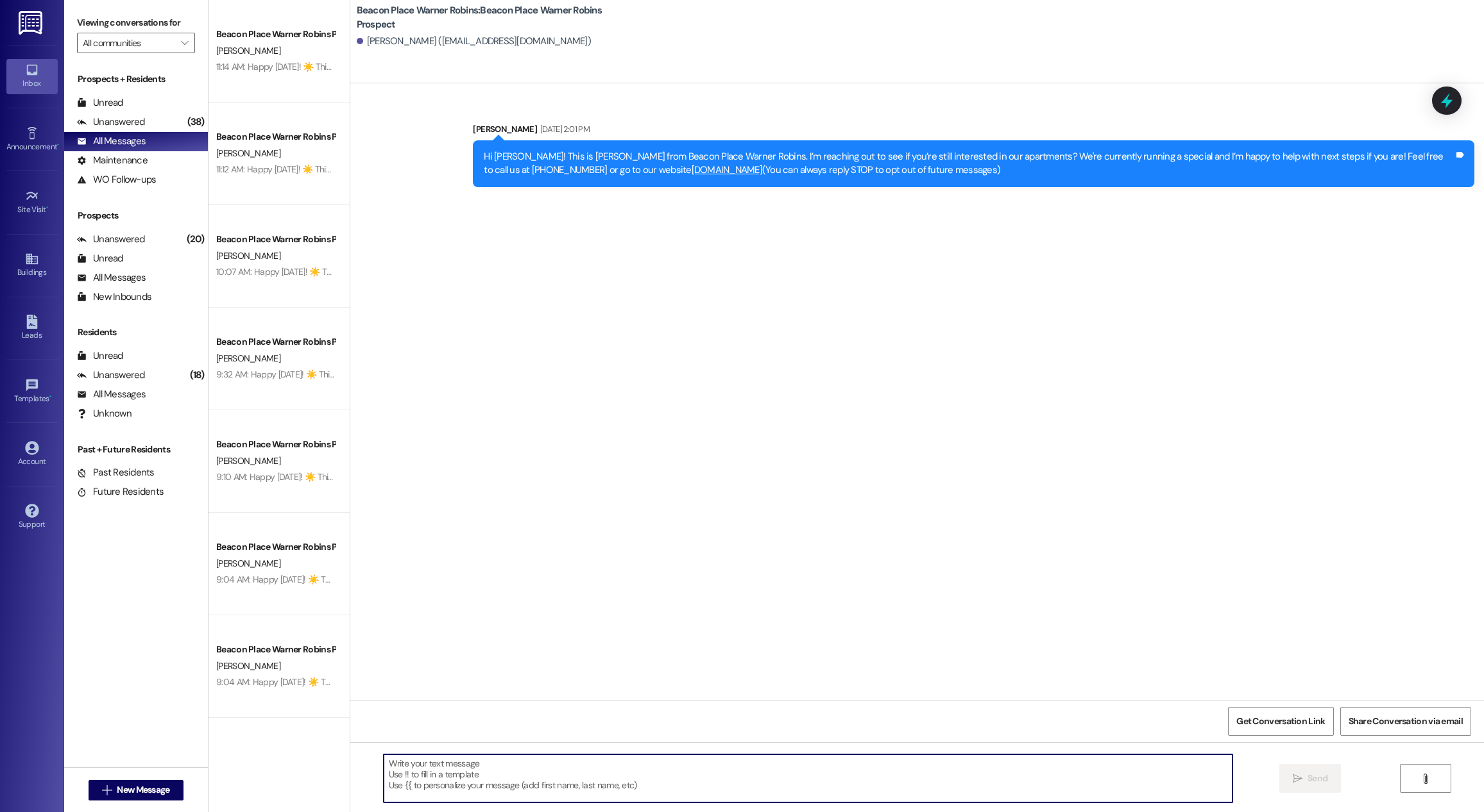
click at [514, 779] on textarea at bounding box center [808, 779] width 849 height 48
paste textarea "Happy [DATE]! ☀️ This is [PERSON_NAME] at [GEOGRAPHIC_DATA] in [GEOGRAPHIC_DATA…"
type textarea "Happy [DATE]! ☀️ This is [PERSON_NAME] at [GEOGRAPHIC_DATA] in [GEOGRAPHIC_DATA…"
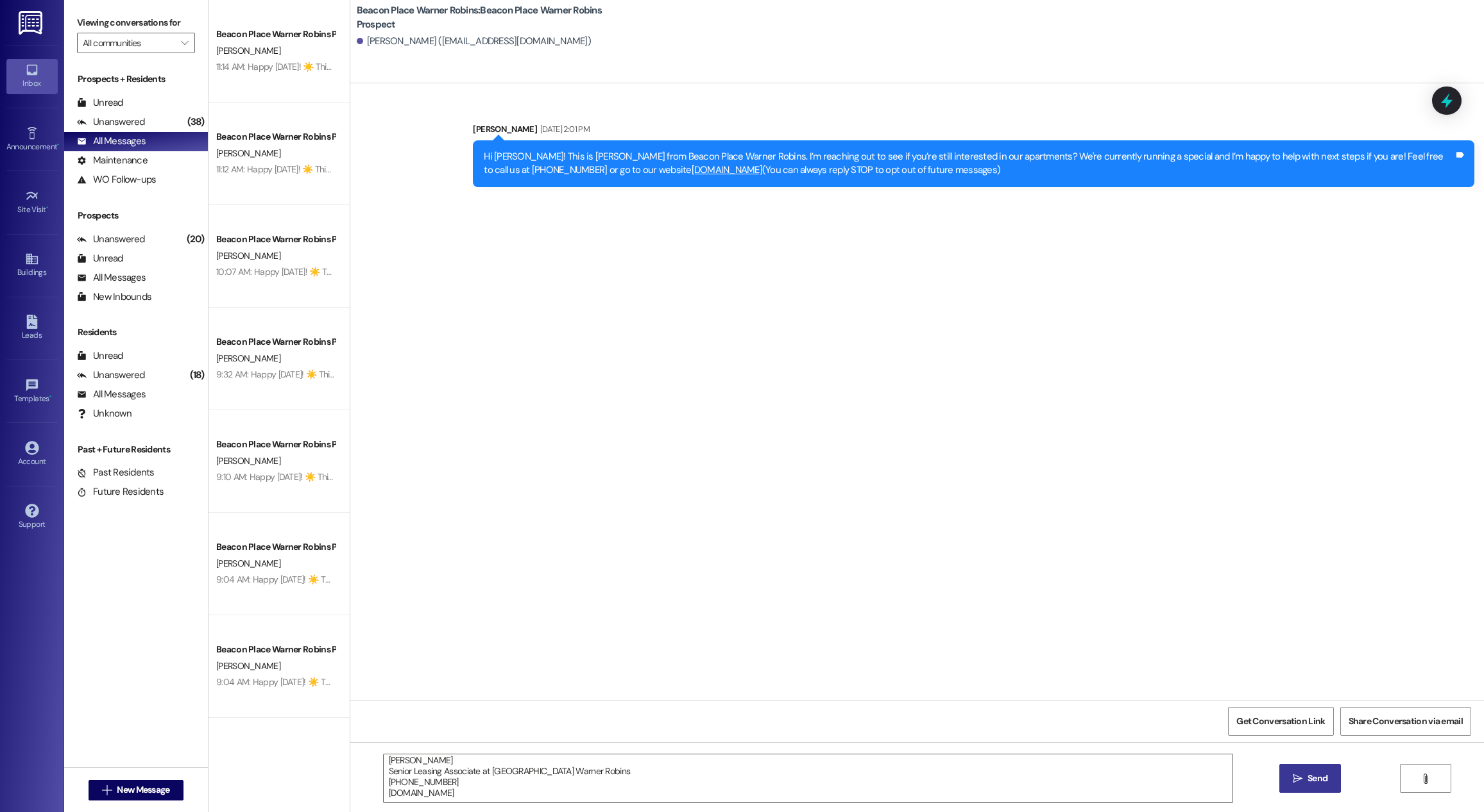
click at [1294, 782] on icon "" at bounding box center [1297, 779] width 10 height 10
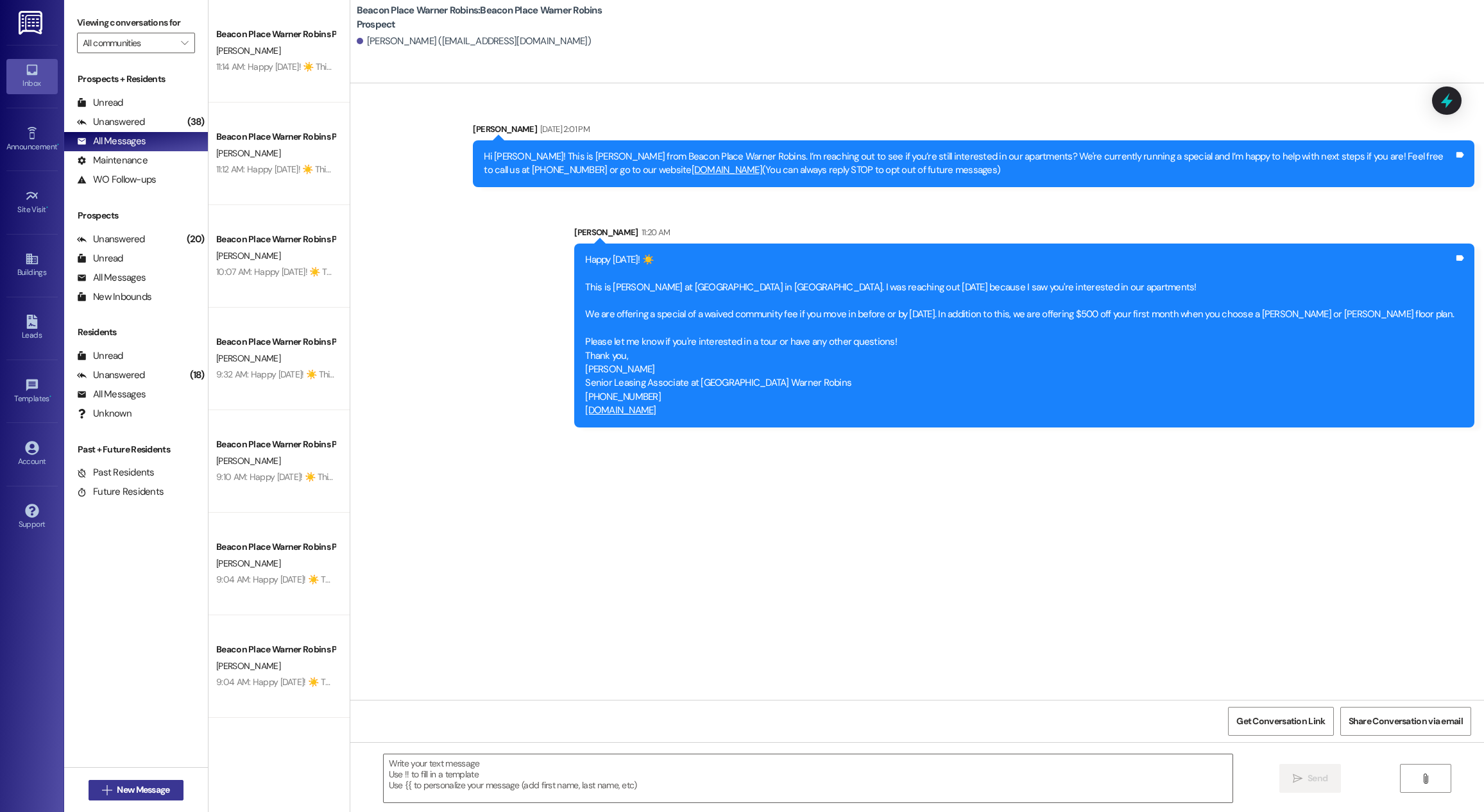
click at [130, 794] on span "New Message" at bounding box center [142, 791] width 53 height 14
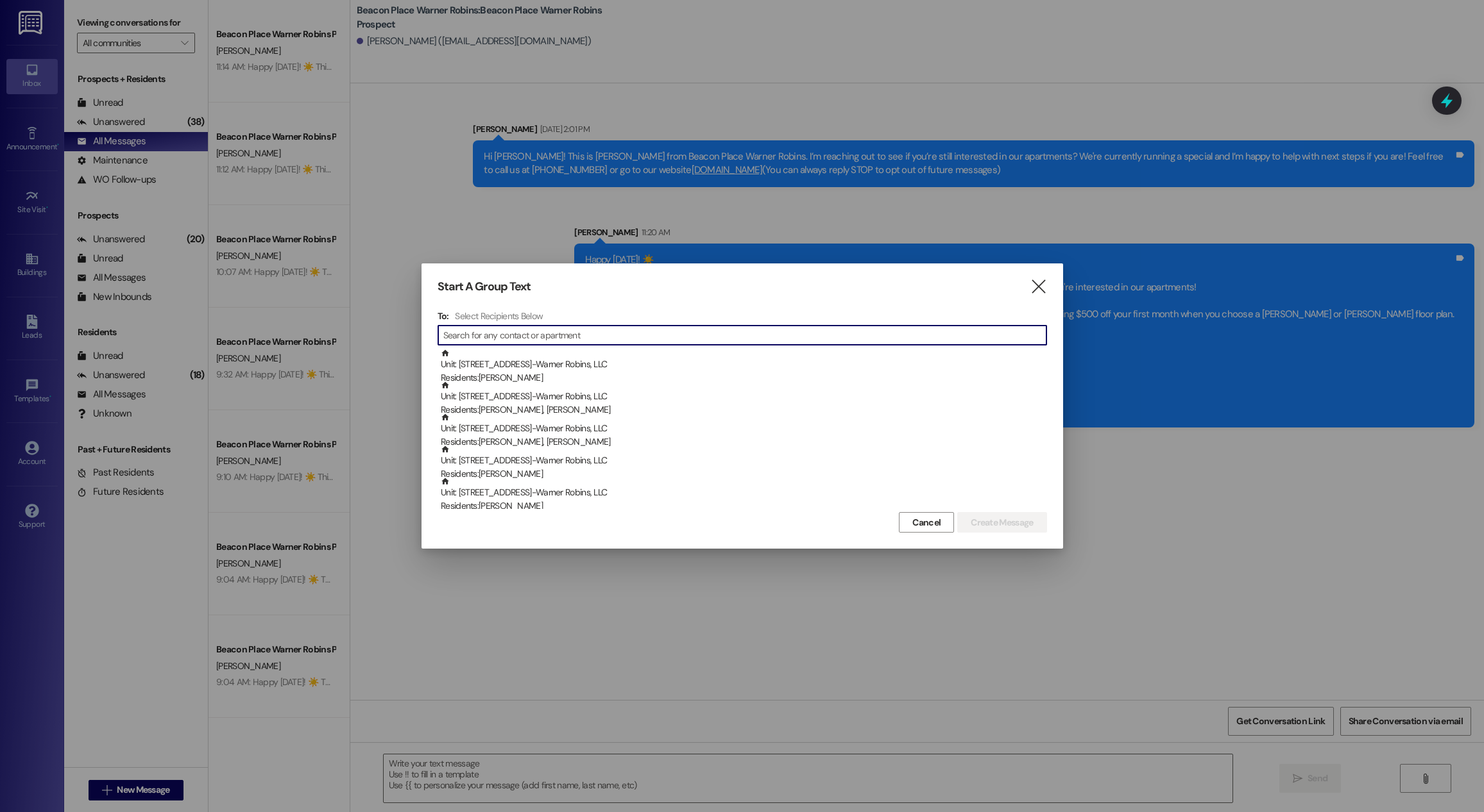
click at [485, 329] on input at bounding box center [745, 336] width 603 height 18
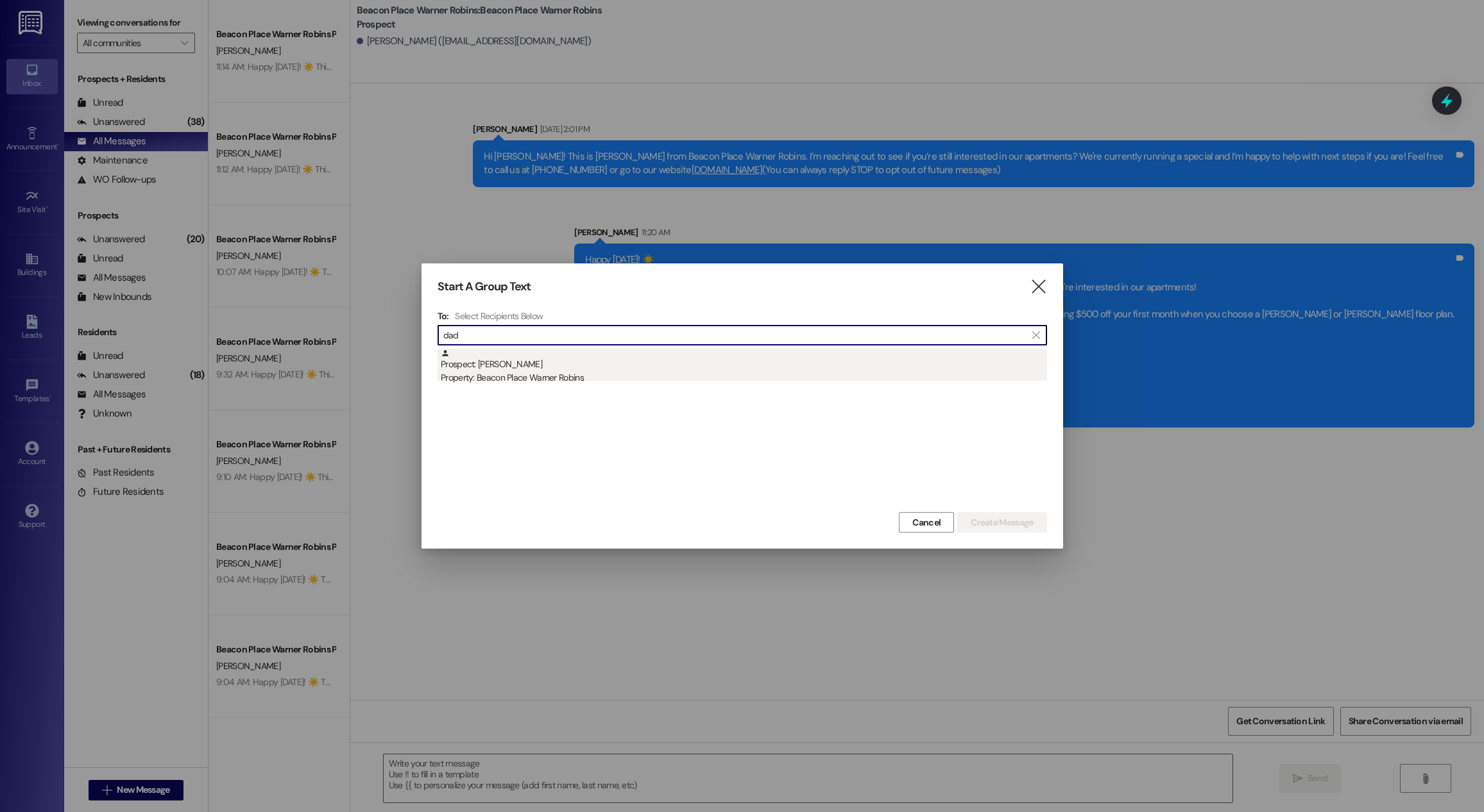
type input "dad"
click at [535, 377] on div "Property: Beacon Place Warner Robins" at bounding box center [744, 378] width 606 height 14
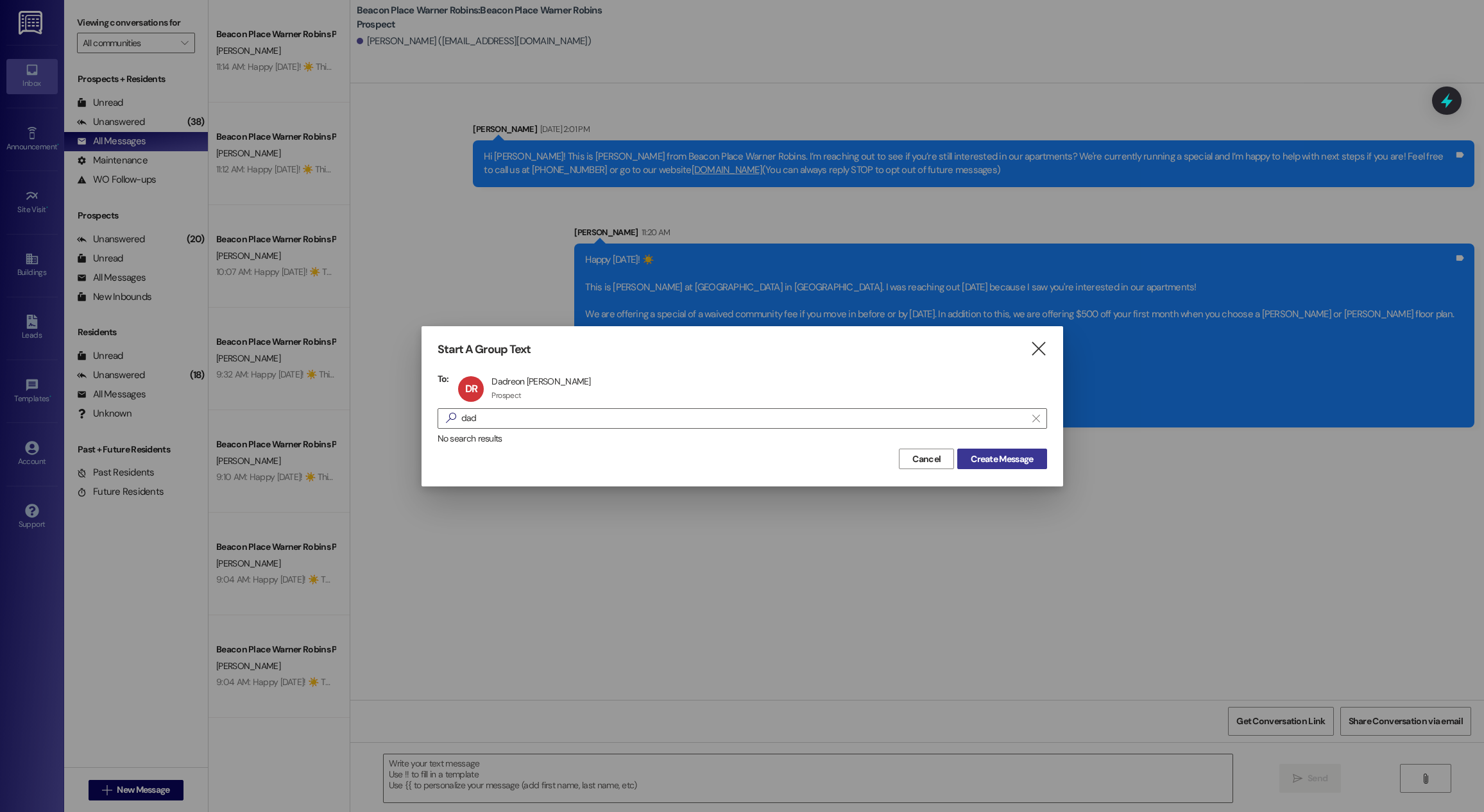
click at [982, 455] on span "Create Message" at bounding box center [1002, 460] width 62 height 14
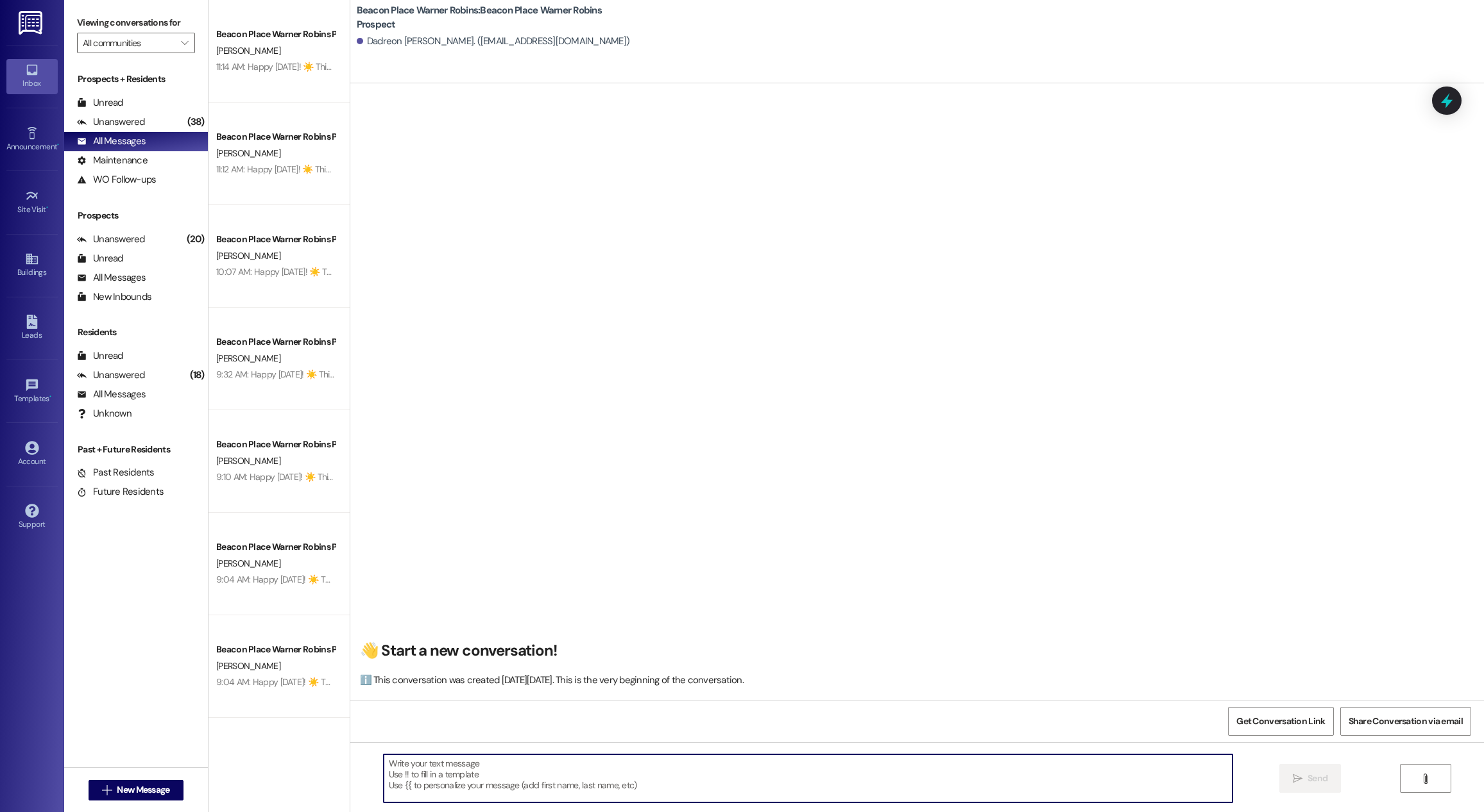
paste textarea "Happy [DATE]! ☀️ This is [PERSON_NAME] at [GEOGRAPHIC_DATA] in [GEOGRAPHIC_DATA…"
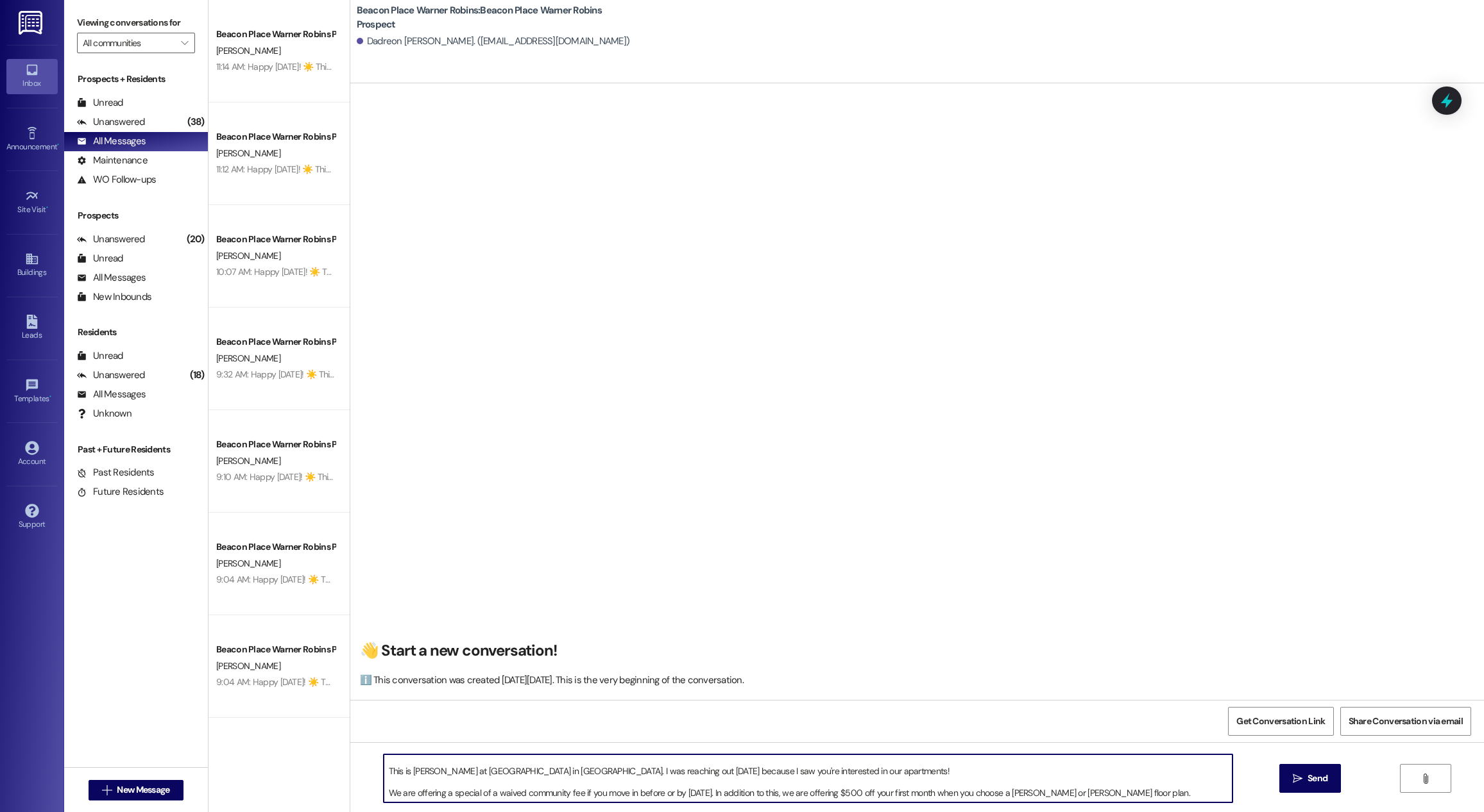
scroll to position [18, 0]
type textarea "Happy [DATE]! ☀️ This is [PERSON_NAME] at [GEOGRAPHIC_DATA] in [GEOGRAPHIC_DATA…"
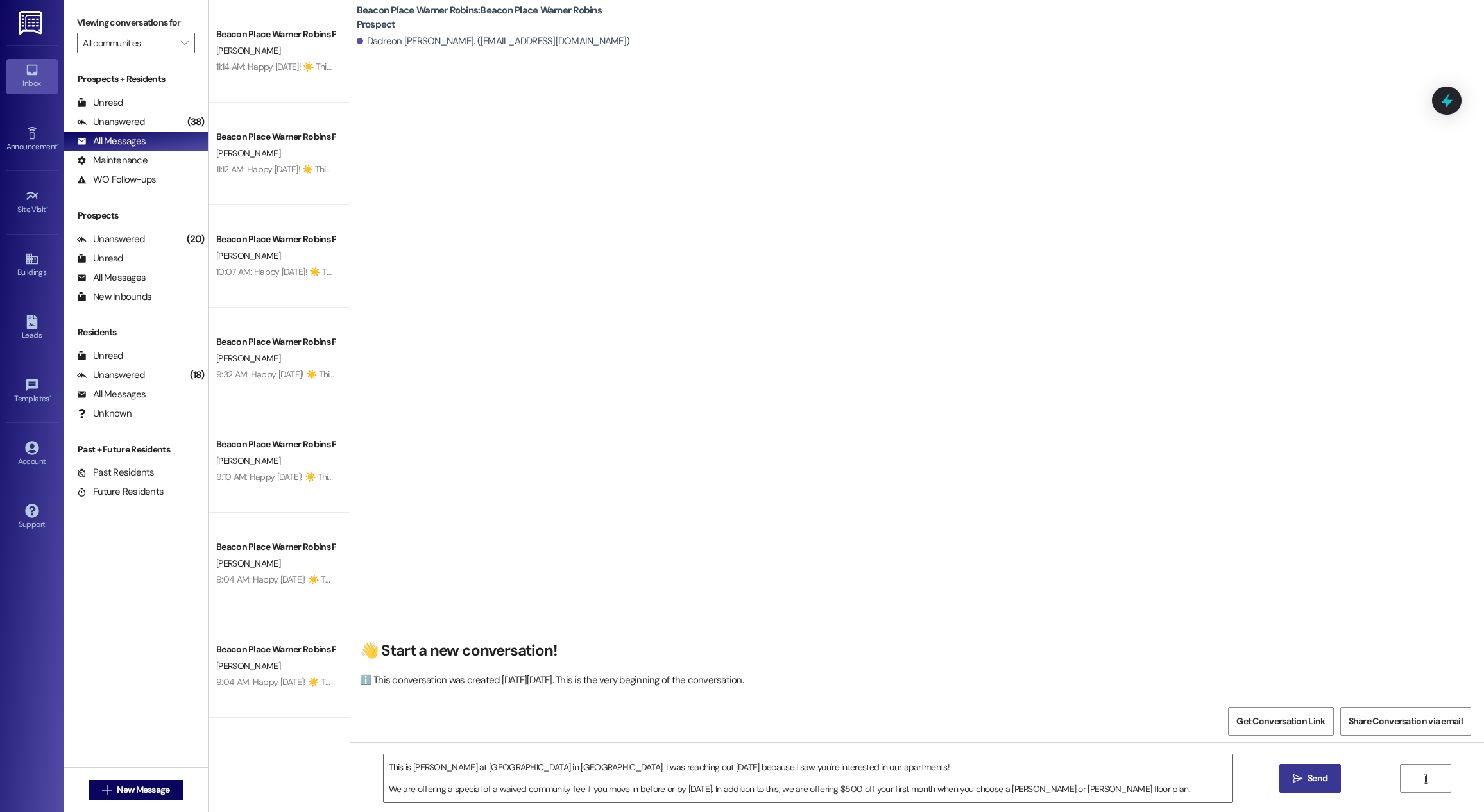
click at [1330, 782] on button " Send" at bounding box center [1310, 779] width 62 height 29
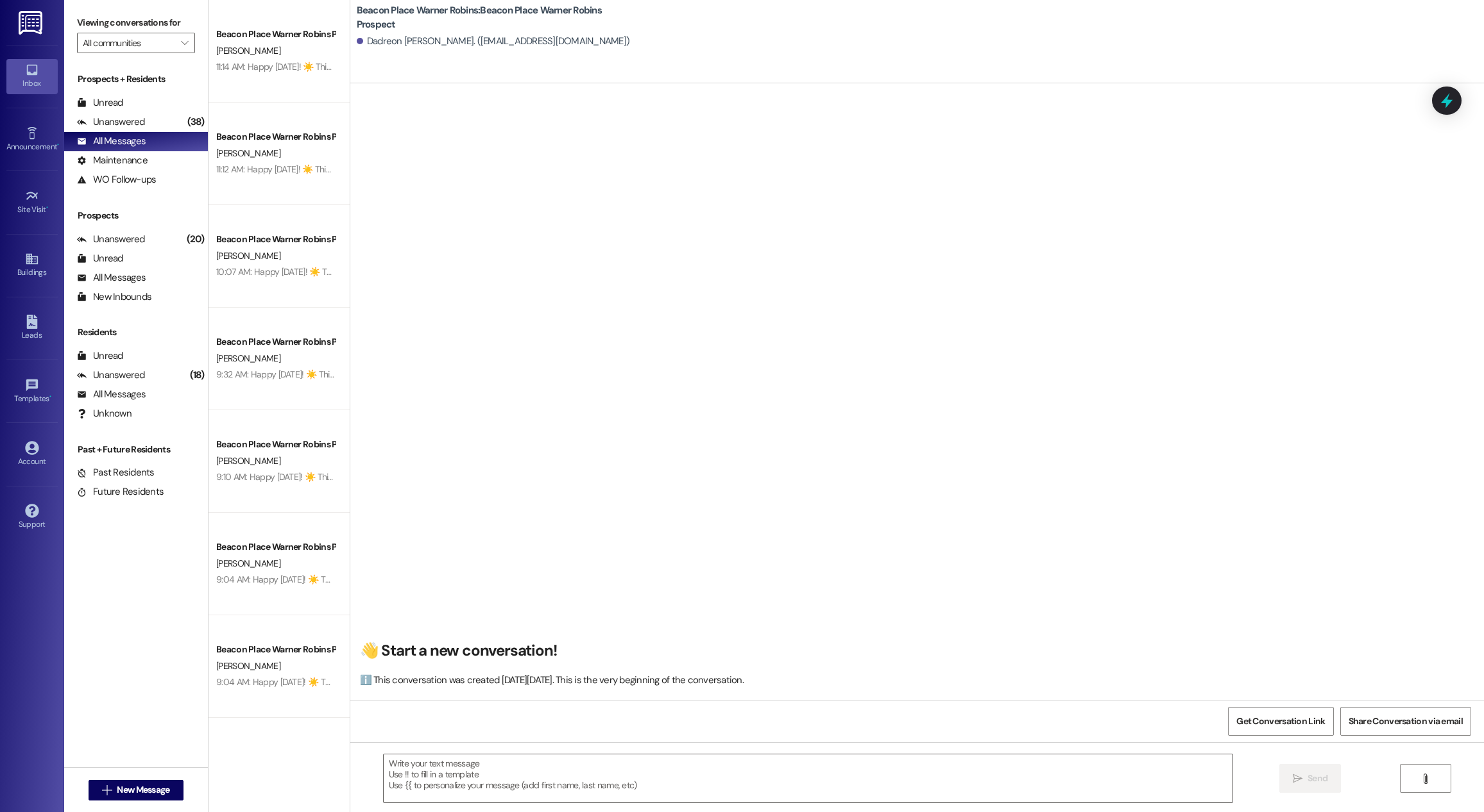
scroll to position [0, 0]
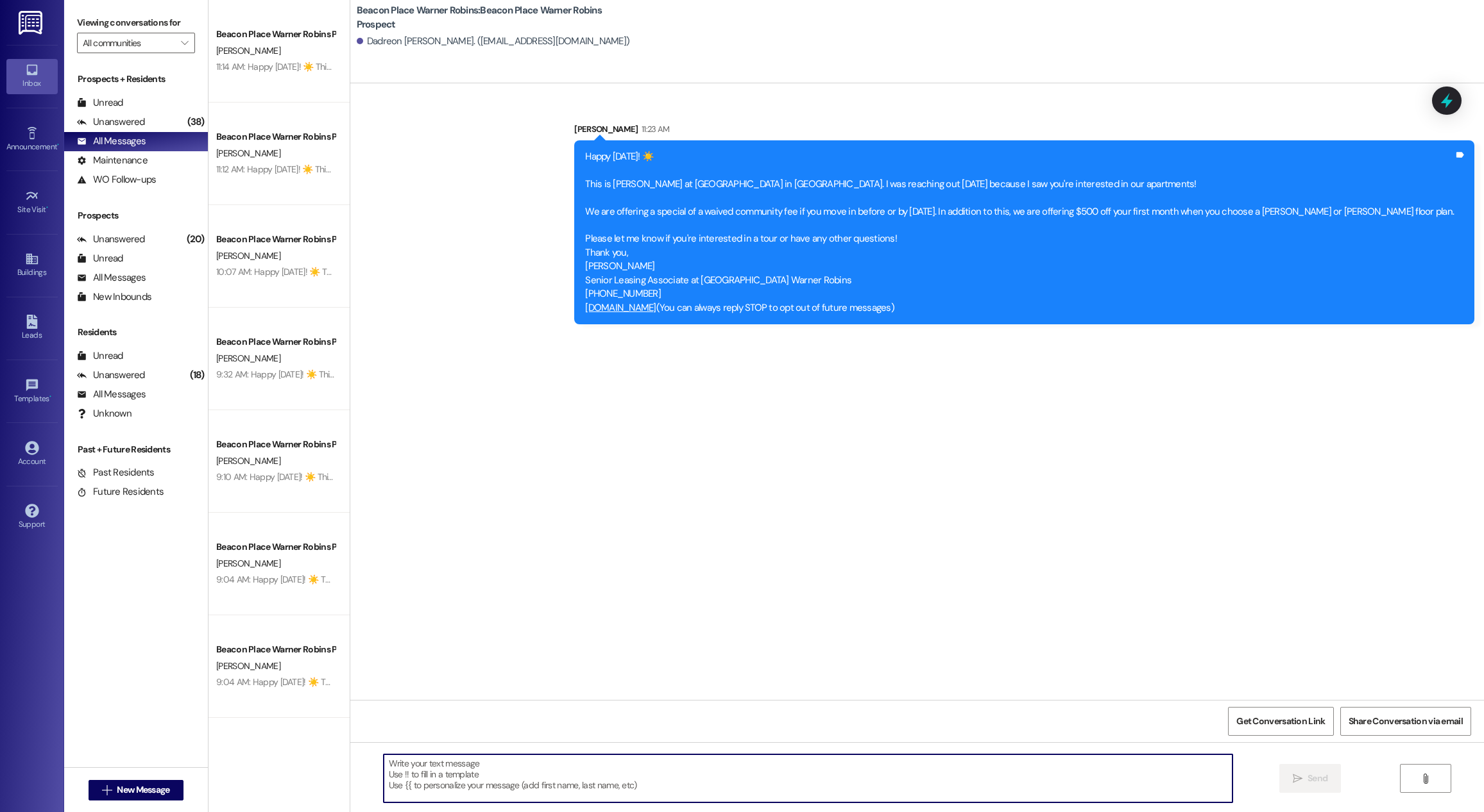
click at [498, 765] on textarea at bounding box center [808, 779] width 849 height 48
click at [124, 801] on div " New Message" at bounding box center [136, 791] width 95 height 32
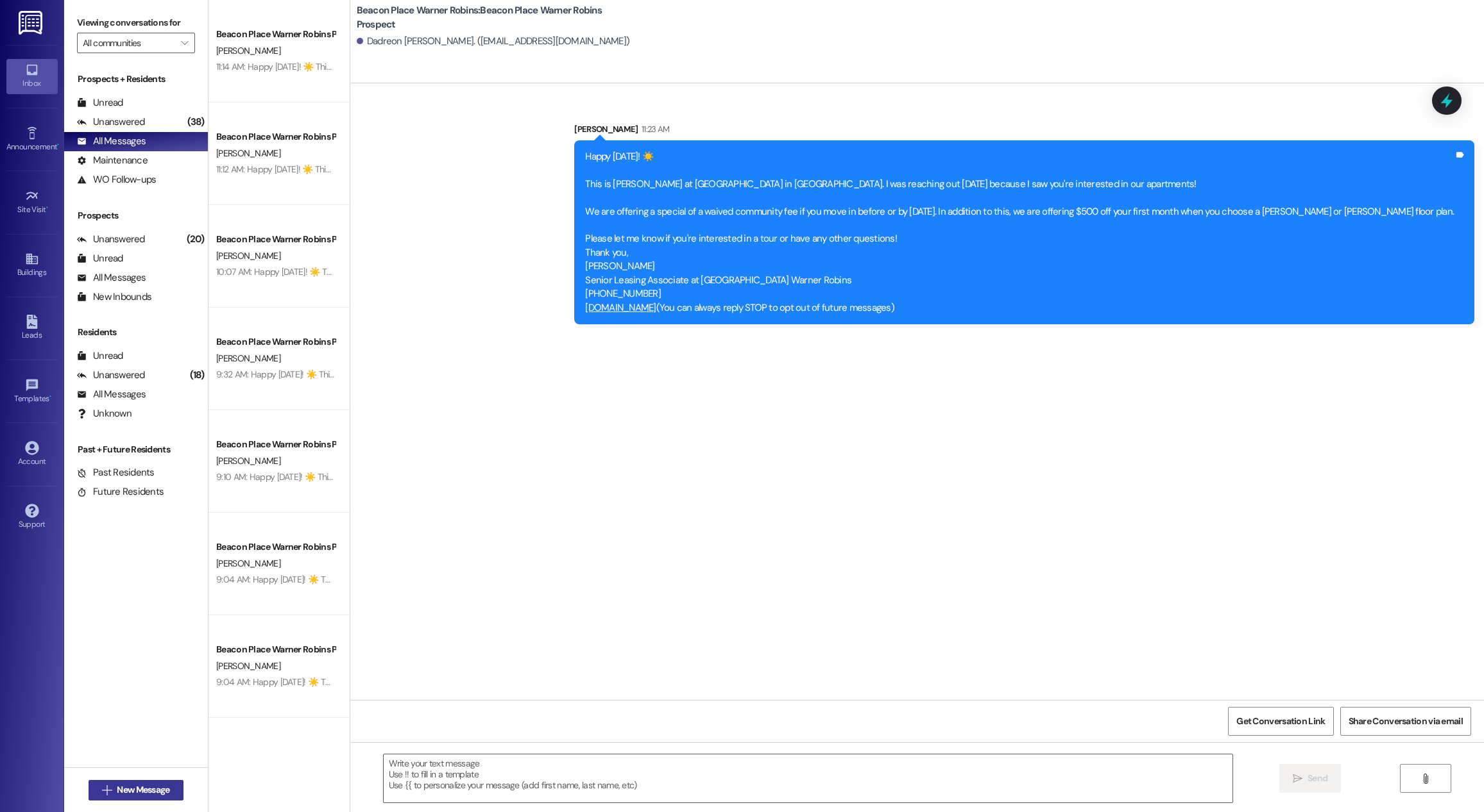
click at [124, 794] on span "New Message" at bounding box center [142, 791] width 53 height 14
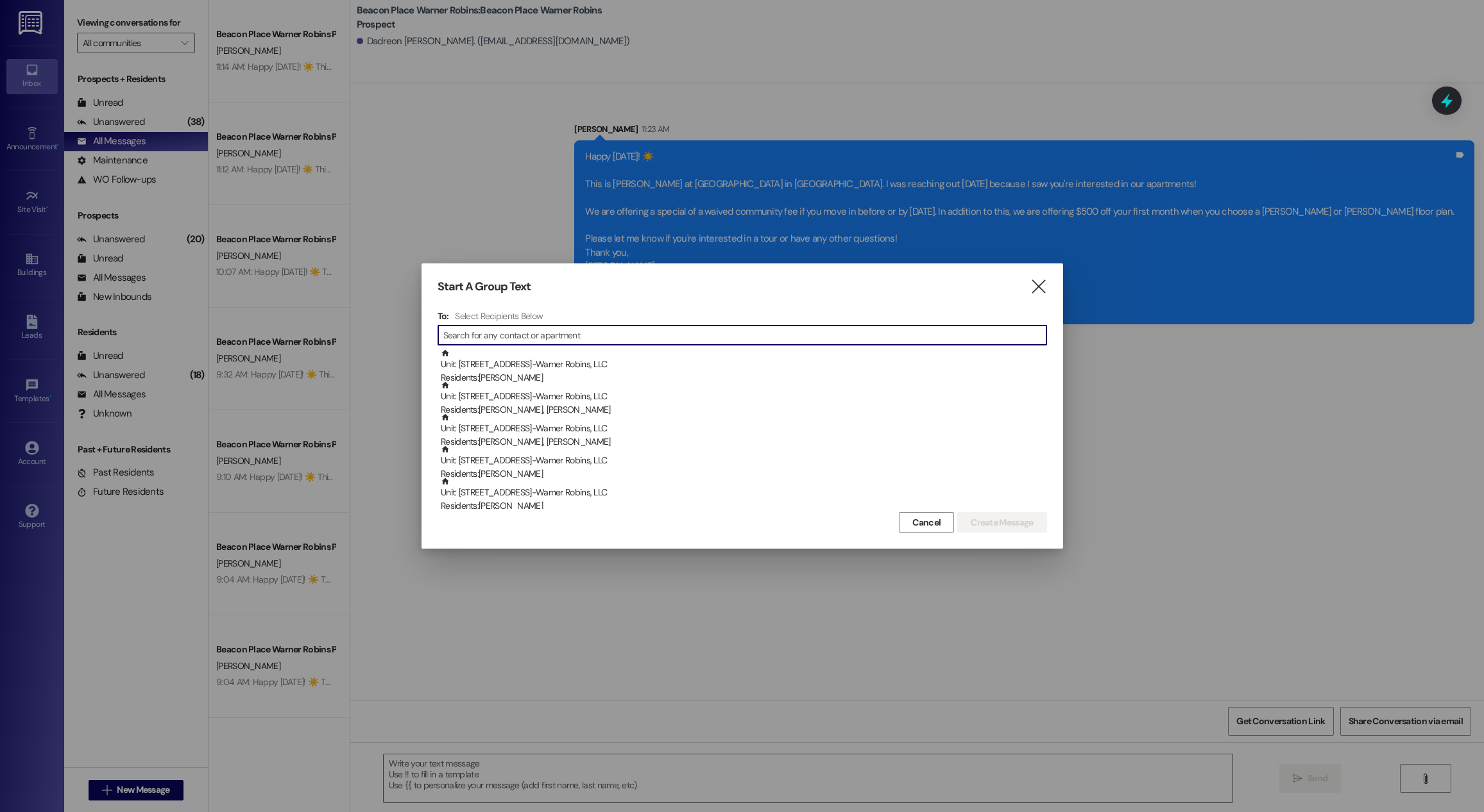
click at [513, 329] on input at bounding box center [745, 336] width 603 height 18
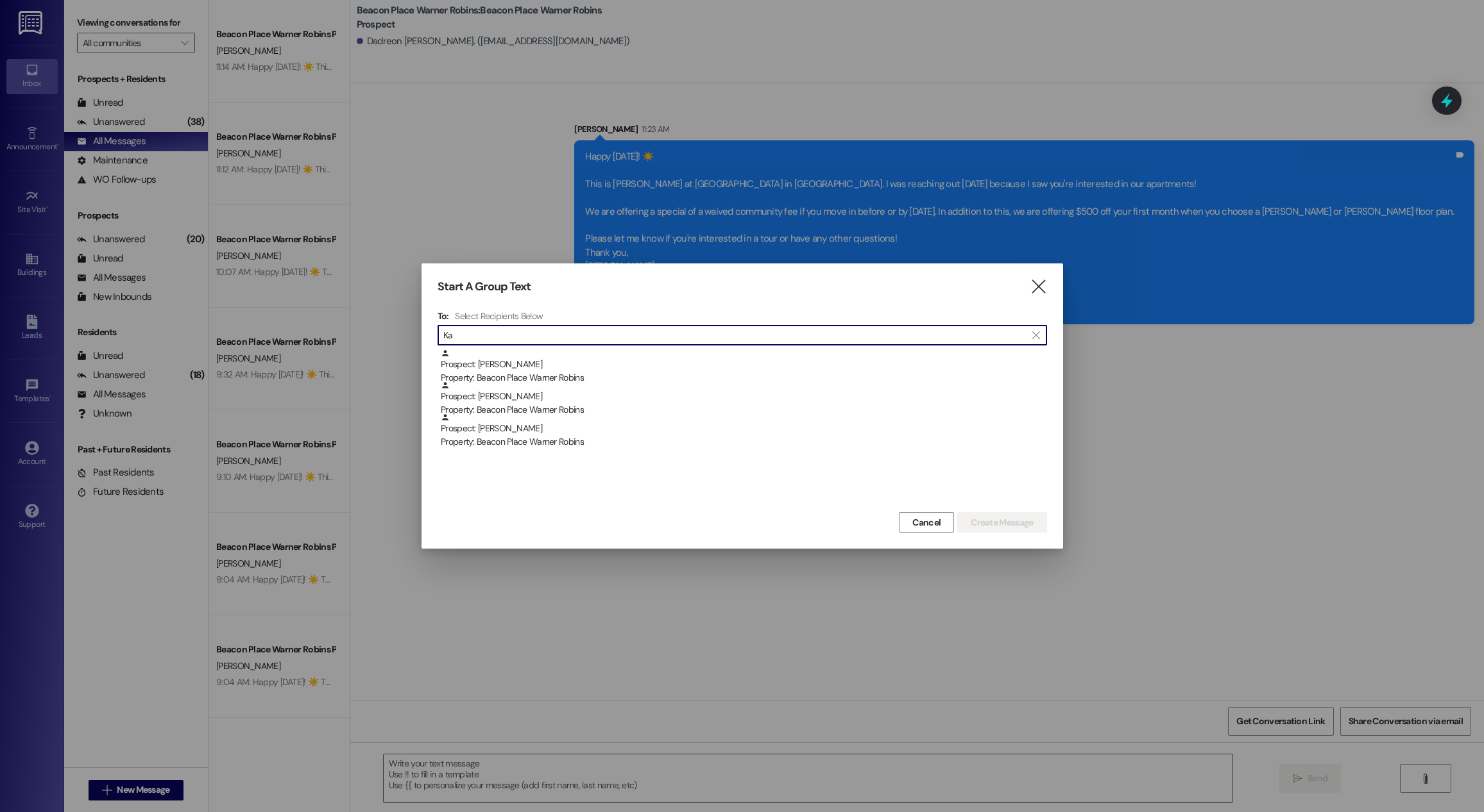
type input "K"
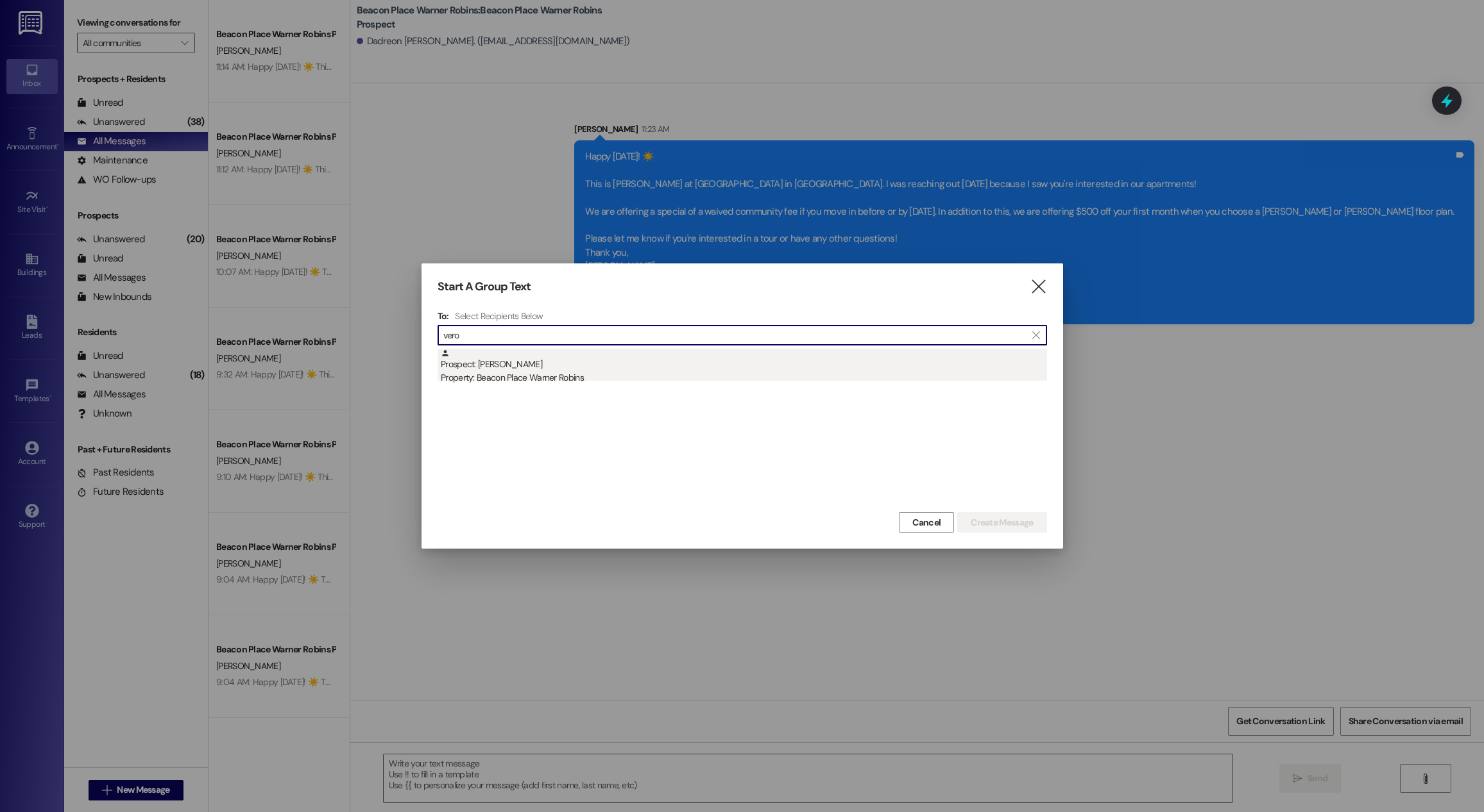
type input "vero"
click at [568, 373] on div "Property: Beacon Place Warner Robins" at bounding box center [744, 378] width 606 height 14
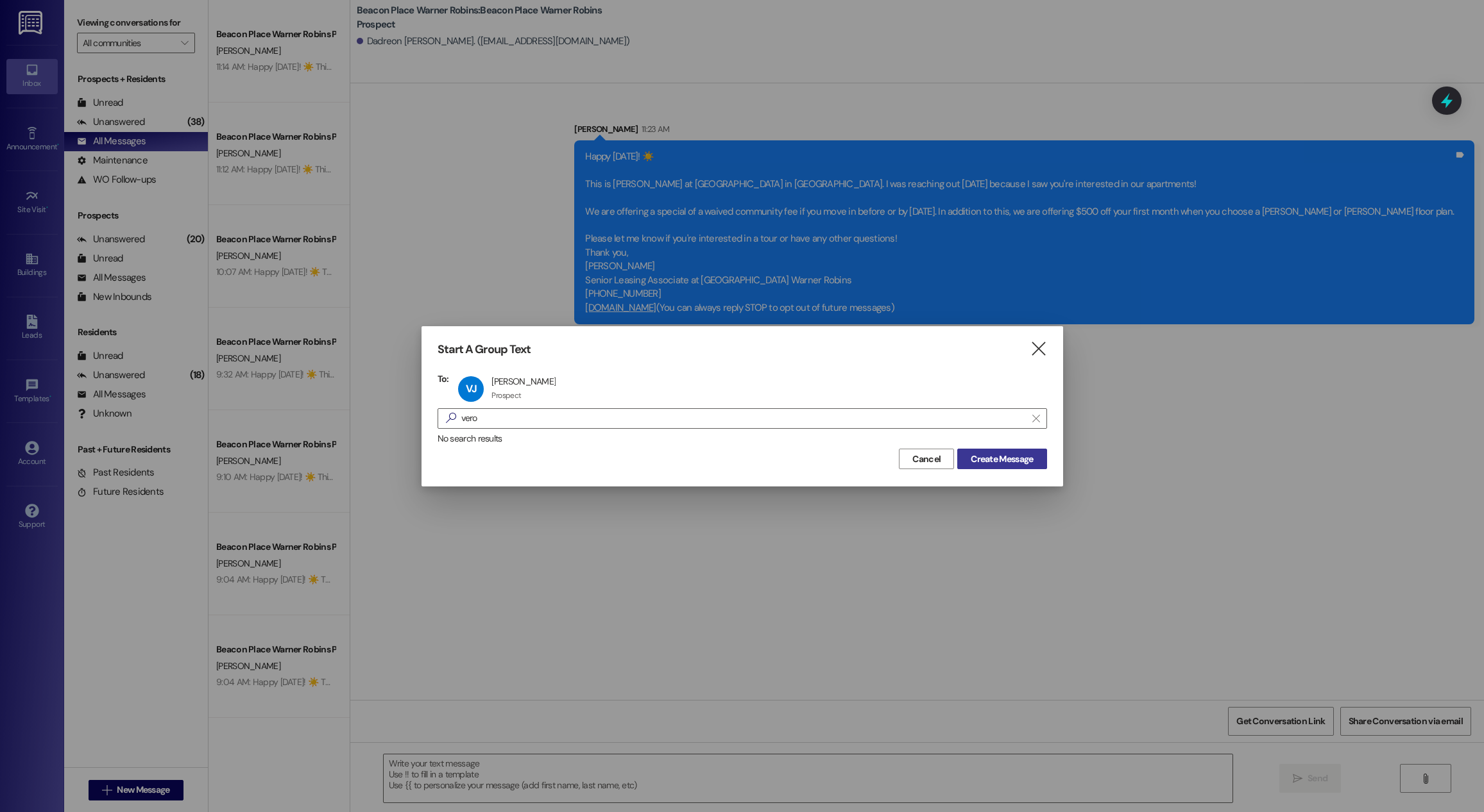
click at [1007, 465] on span "Create Message" at bounding box center [1002, 460] width 62 height 14
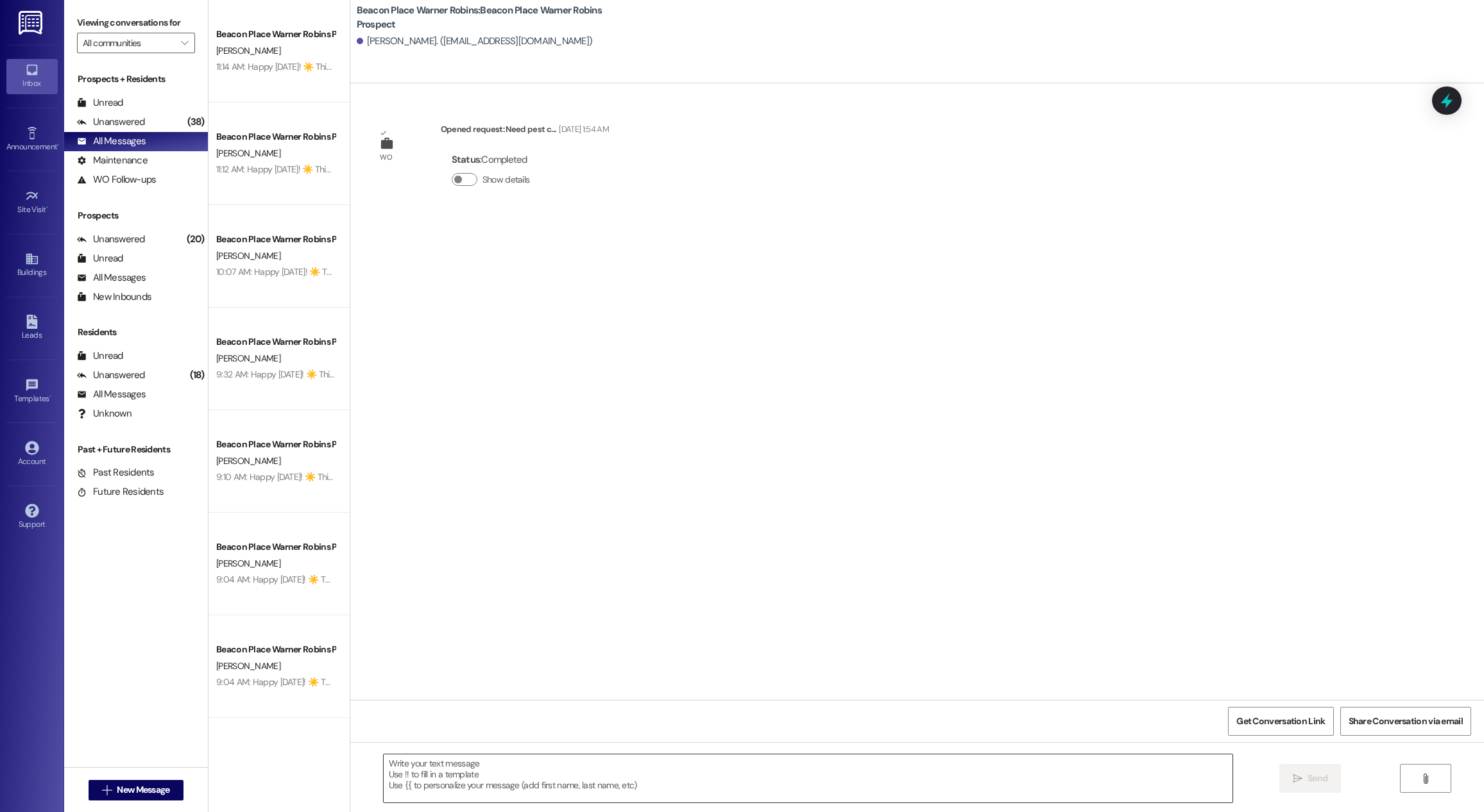
click at [597, 767] on textarea at bounding box center [808, 779] width 849 height 48
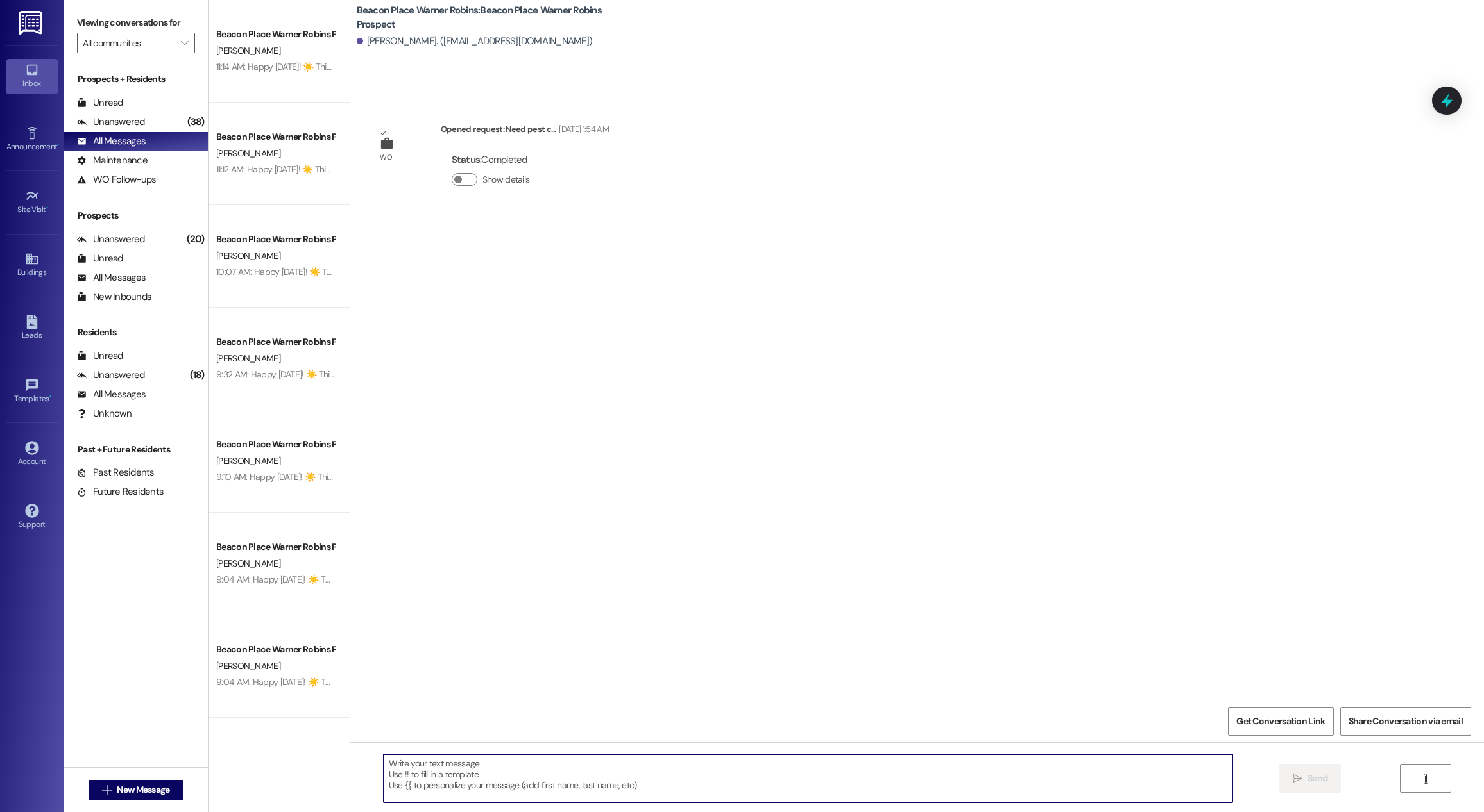
paste textarea "Happy [DATE]! ☀️ This is [PERSON_NAME] at [GEOGRAPHIC_DATA] in [GEOGRAPHIC_DATA…"
type textarea "Happy [DATE]! ☀️ This is [PERSON_NAME] at [GEOGRAPHIC_DATA] in [GEOGRAPHIC_DATA…"
click at [1300, 773] on span " Send" at bounding box center [1310, 779] width 40 height 14
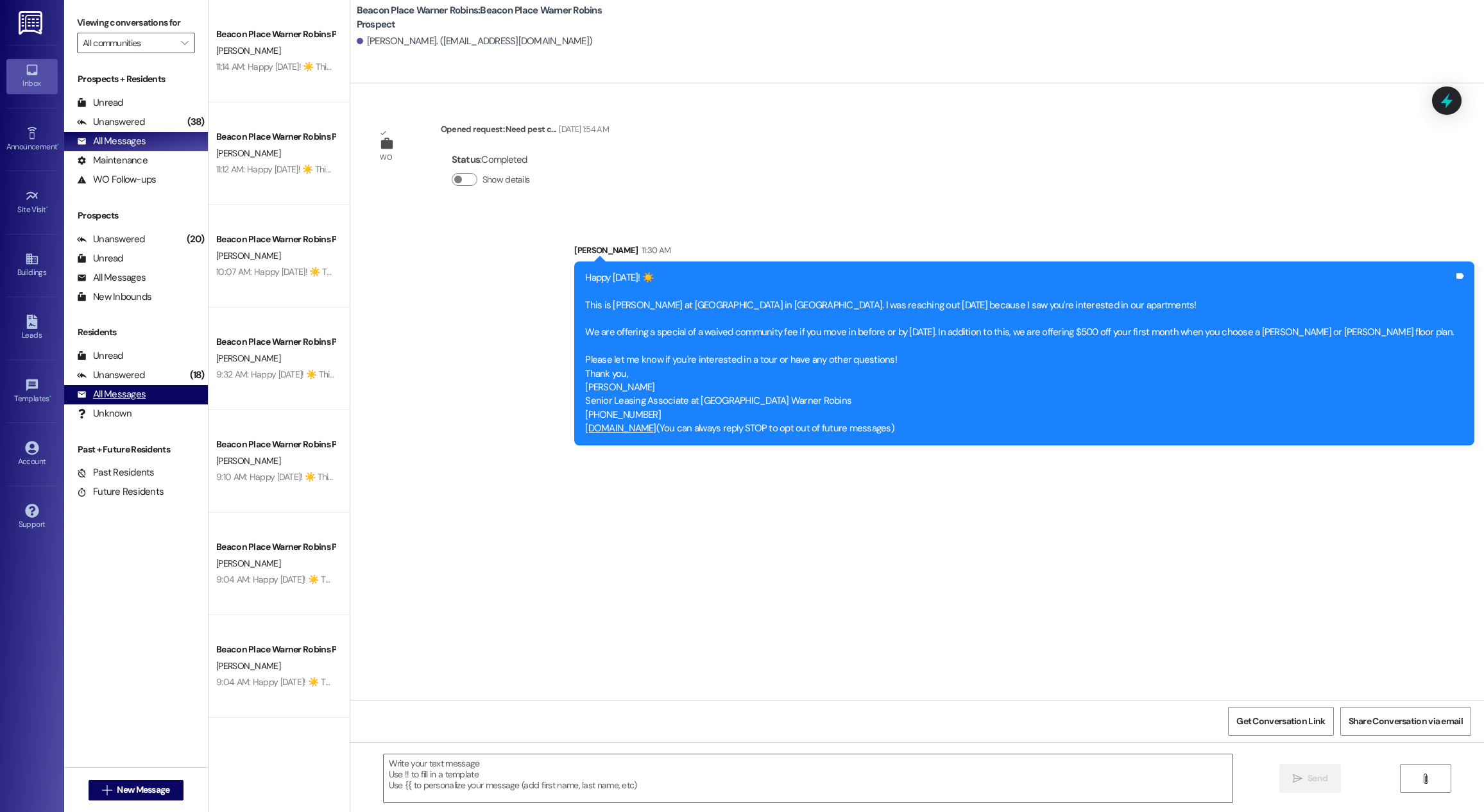
click at [120, 398] on div "All Messages" at bounding box center [111, 395] width 69 height 14
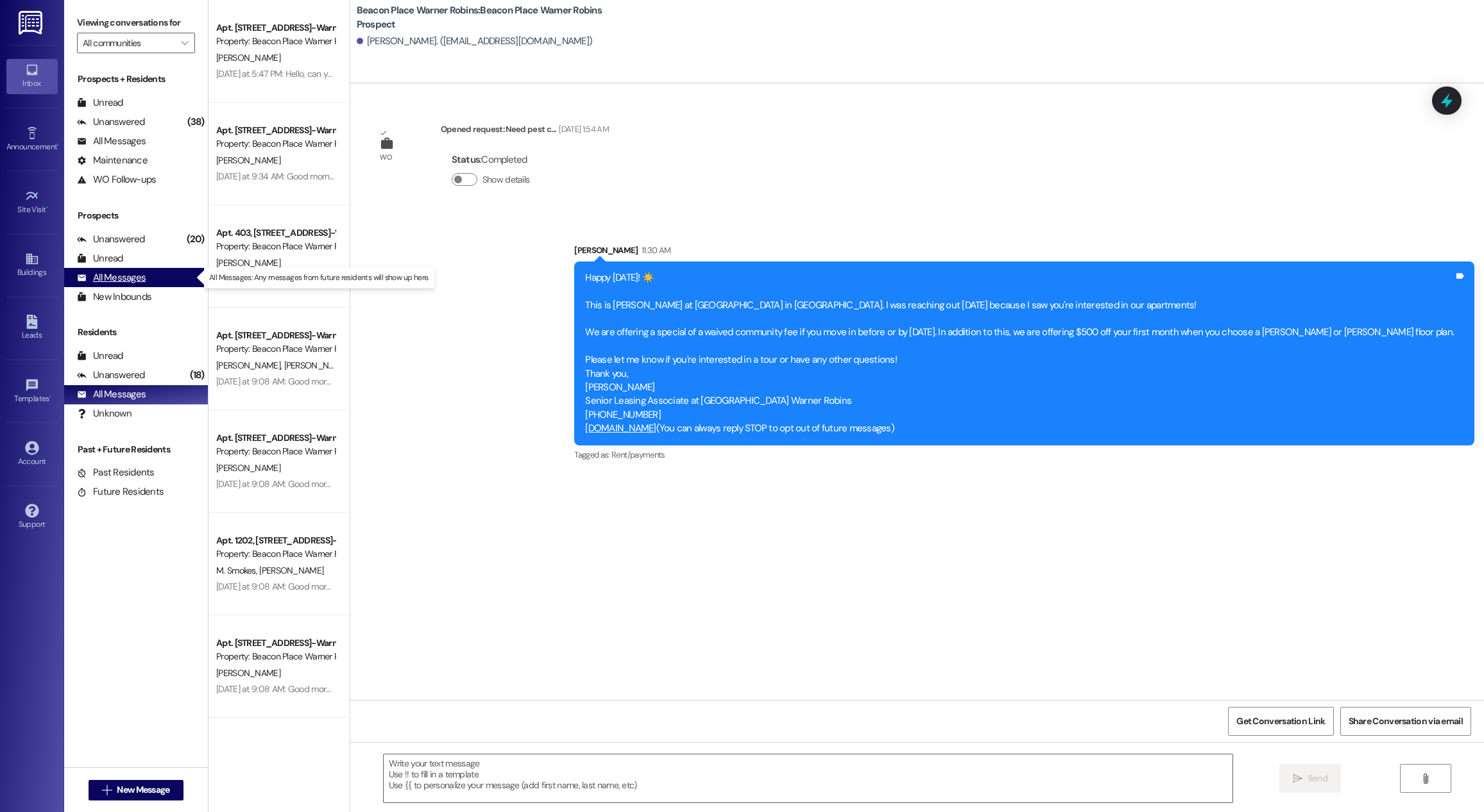
click at [138, 275] on div "All Messages" at bounding box center [111, 278] width 69 height 14
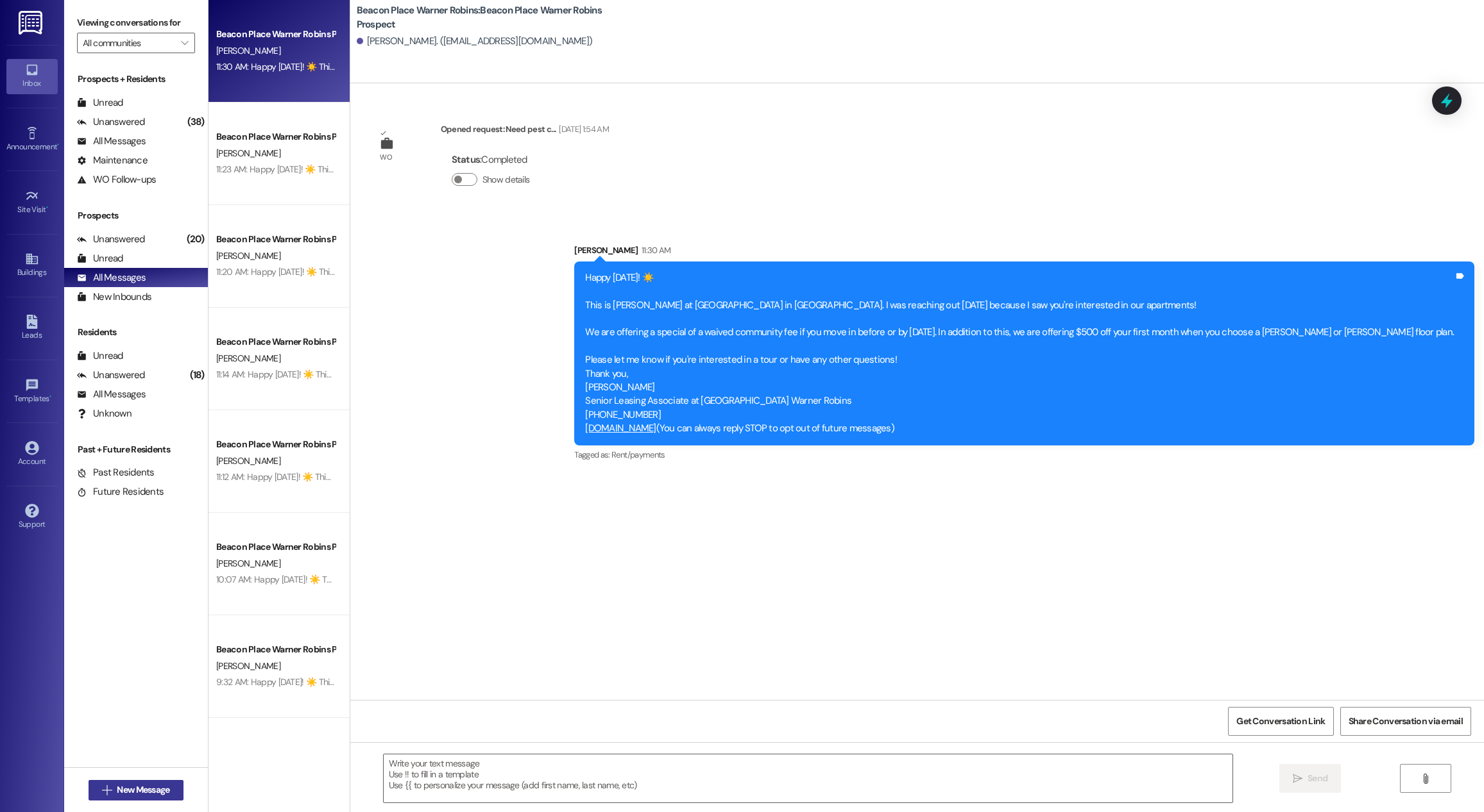
click at [126, 787] on span "New Message" at bounding box center [142, 791] width 53 height 14
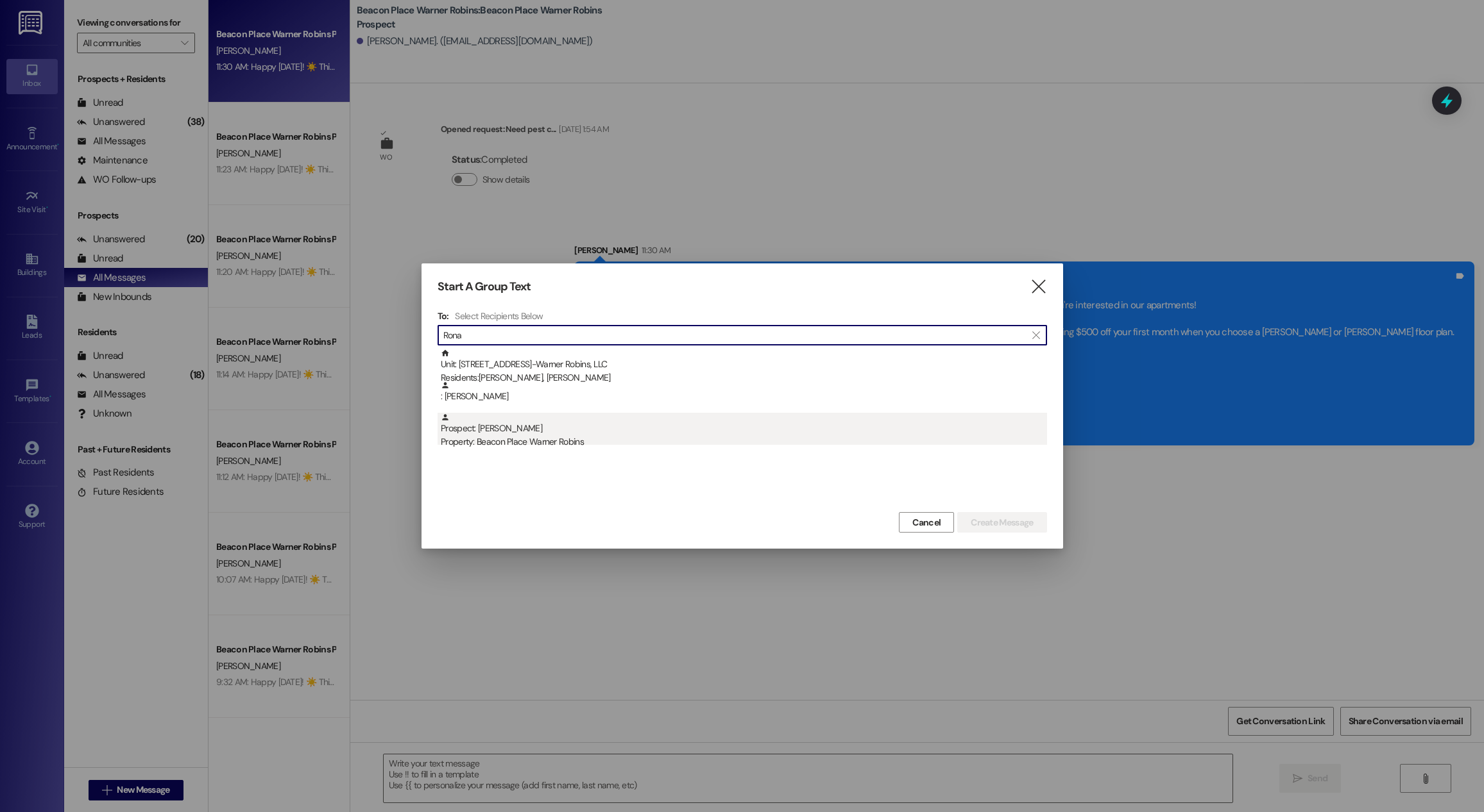
type input "Rona"
click at [551, 439] on div "Property: Beacon Place Warner Robins" at bounding box center [744, 442] width 606 height 14
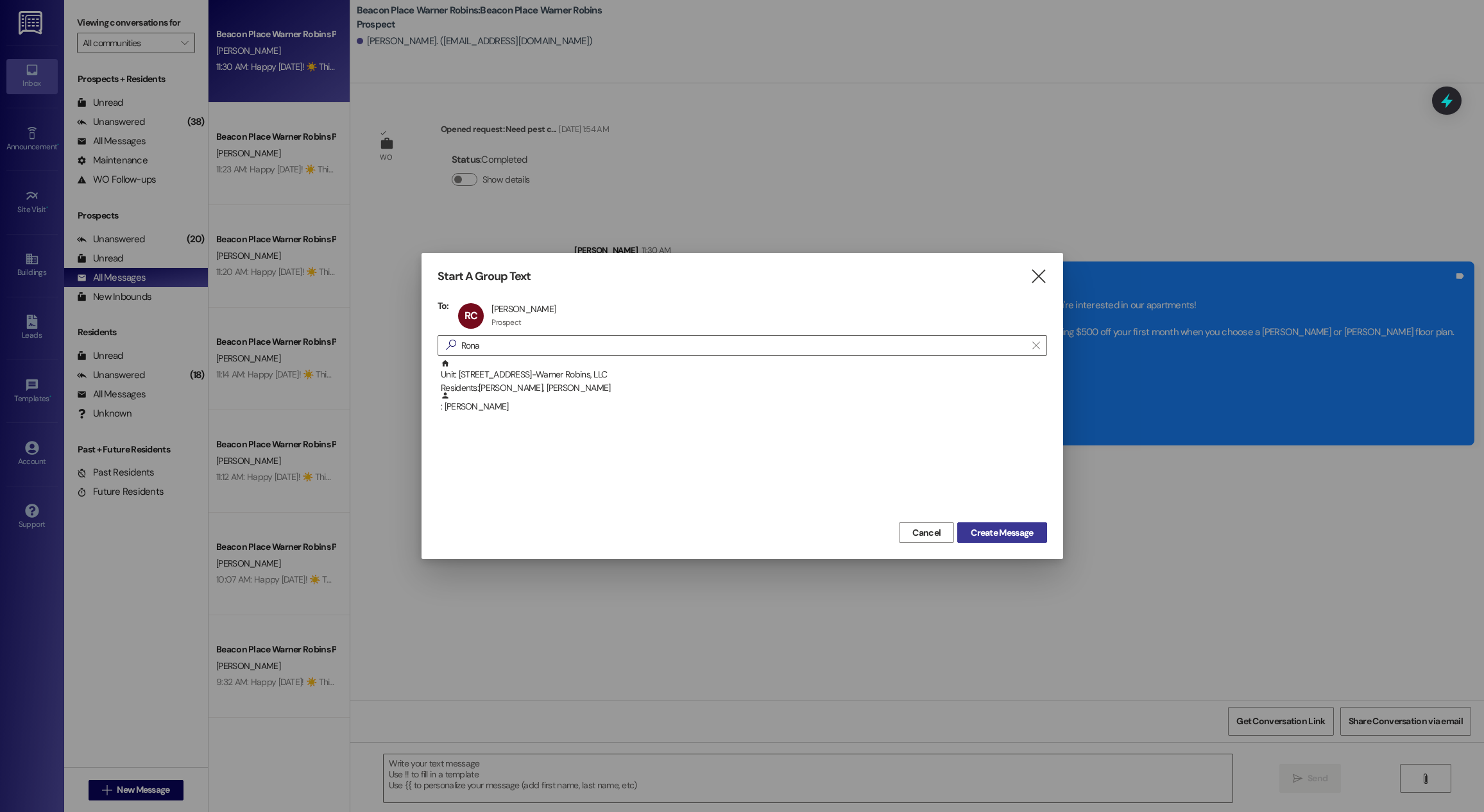
click at [990, 522] on div "Cancel Create Message" at bounding box center [742, 530] width 609 height 24
click at [991, 528] on span "Create Message" at bounding box center [1002, 533] width 62 height 14
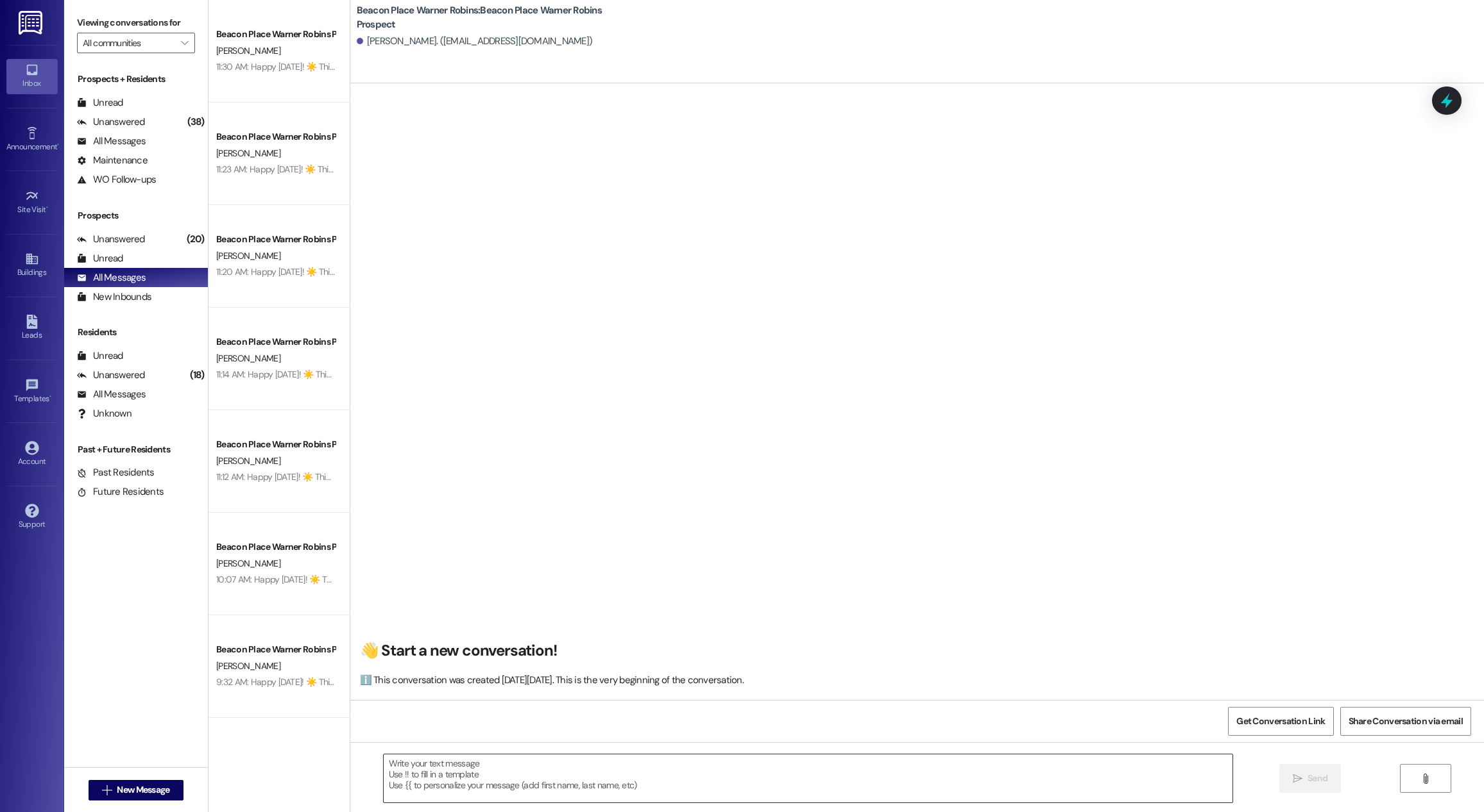
click at [838, 783] on textarea at bounding box center [808, 779] width 849 height 48
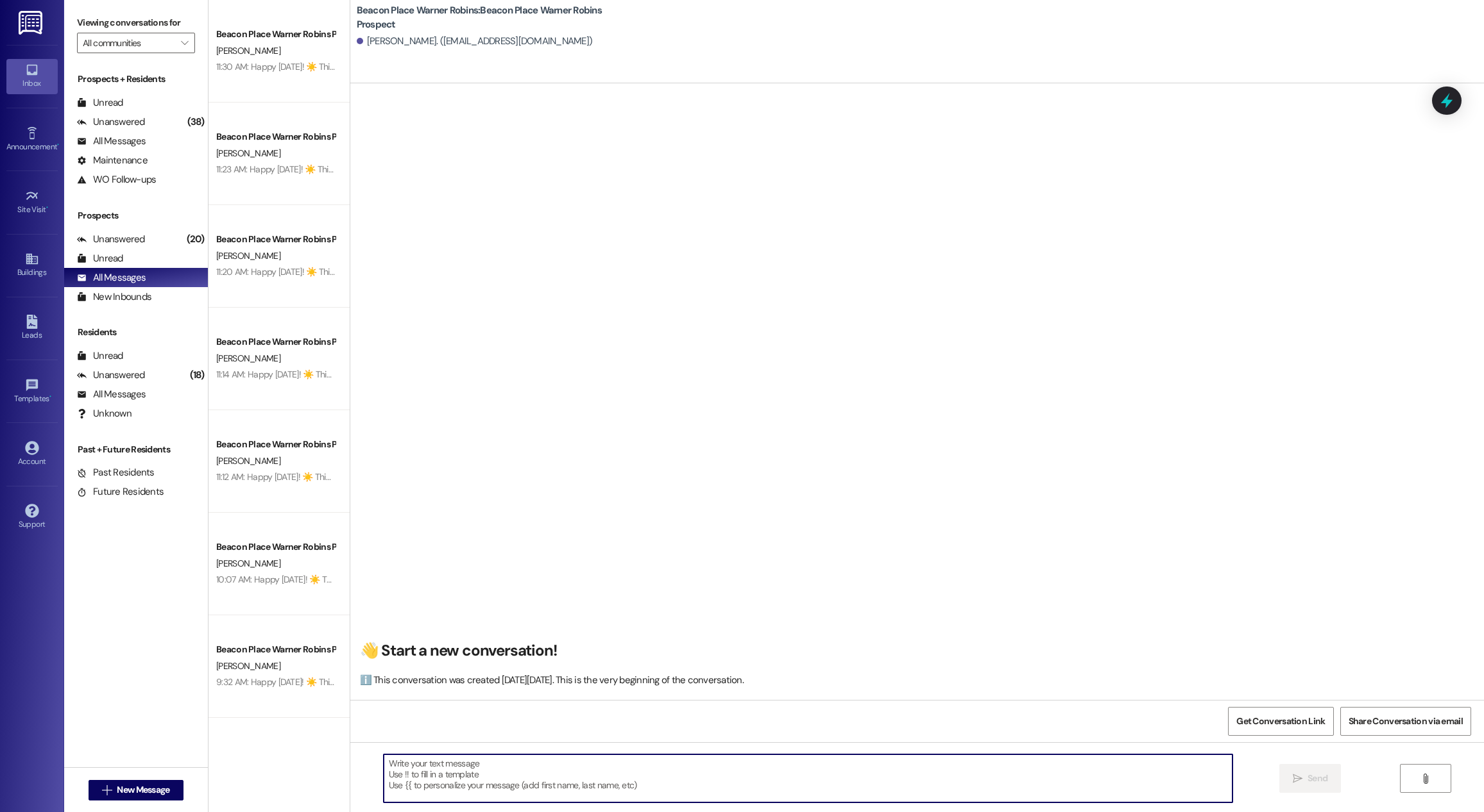
paste textarea "Happy [DATE]! ☀️ This is [PERSON_NAME] at [GEOGRAPHIC_DATA] in [GEOGRAPHIC_DATA…"
type textarea "Happy [DATE]! ☀️ This is [PERSON_NAME] at [GEOGRAPHIC_DATA] in [GEOGRAPHIC_DATA…"
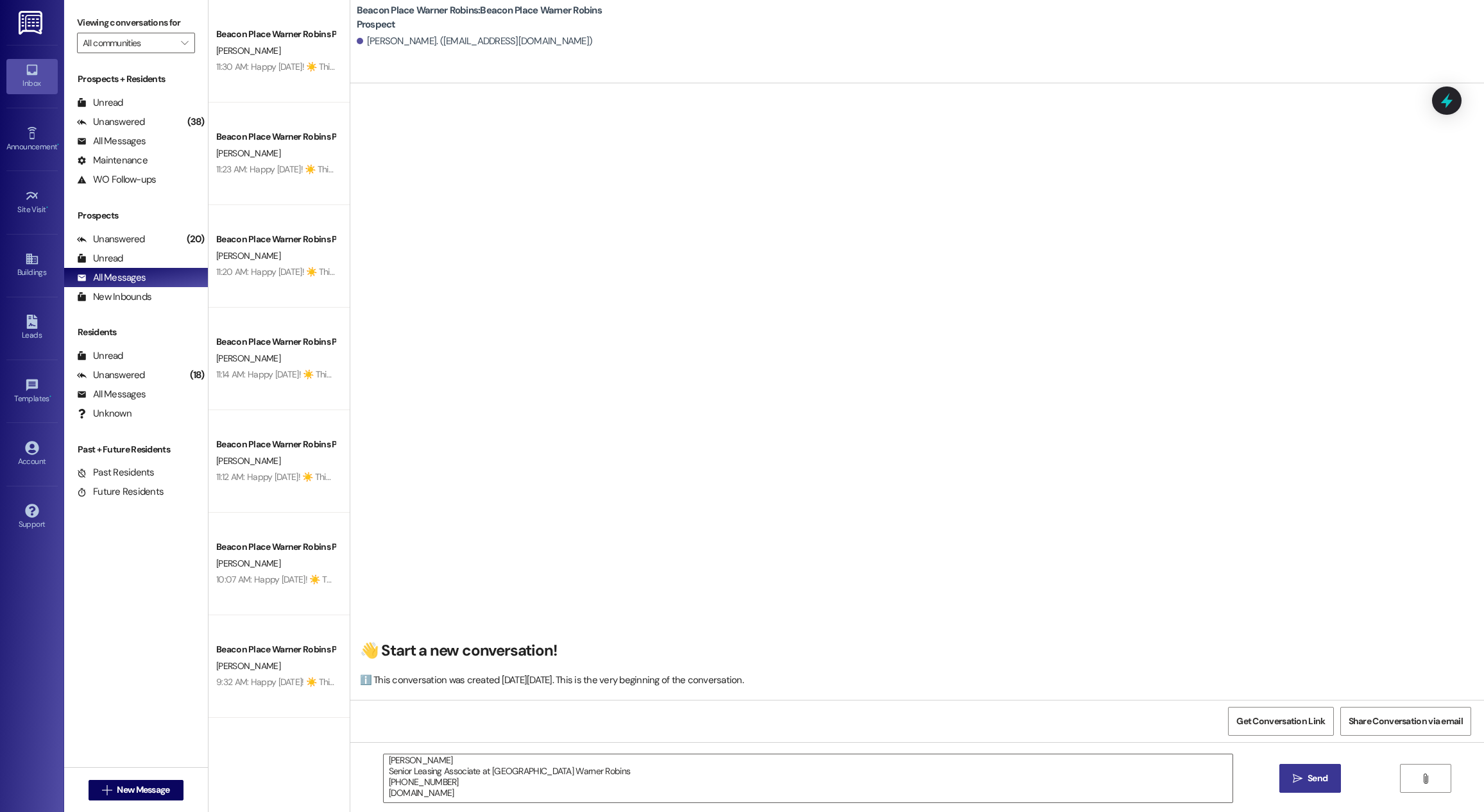
click at [1300, 788] on button " Send" at bounding box center [1310, 779] width 62 height 29
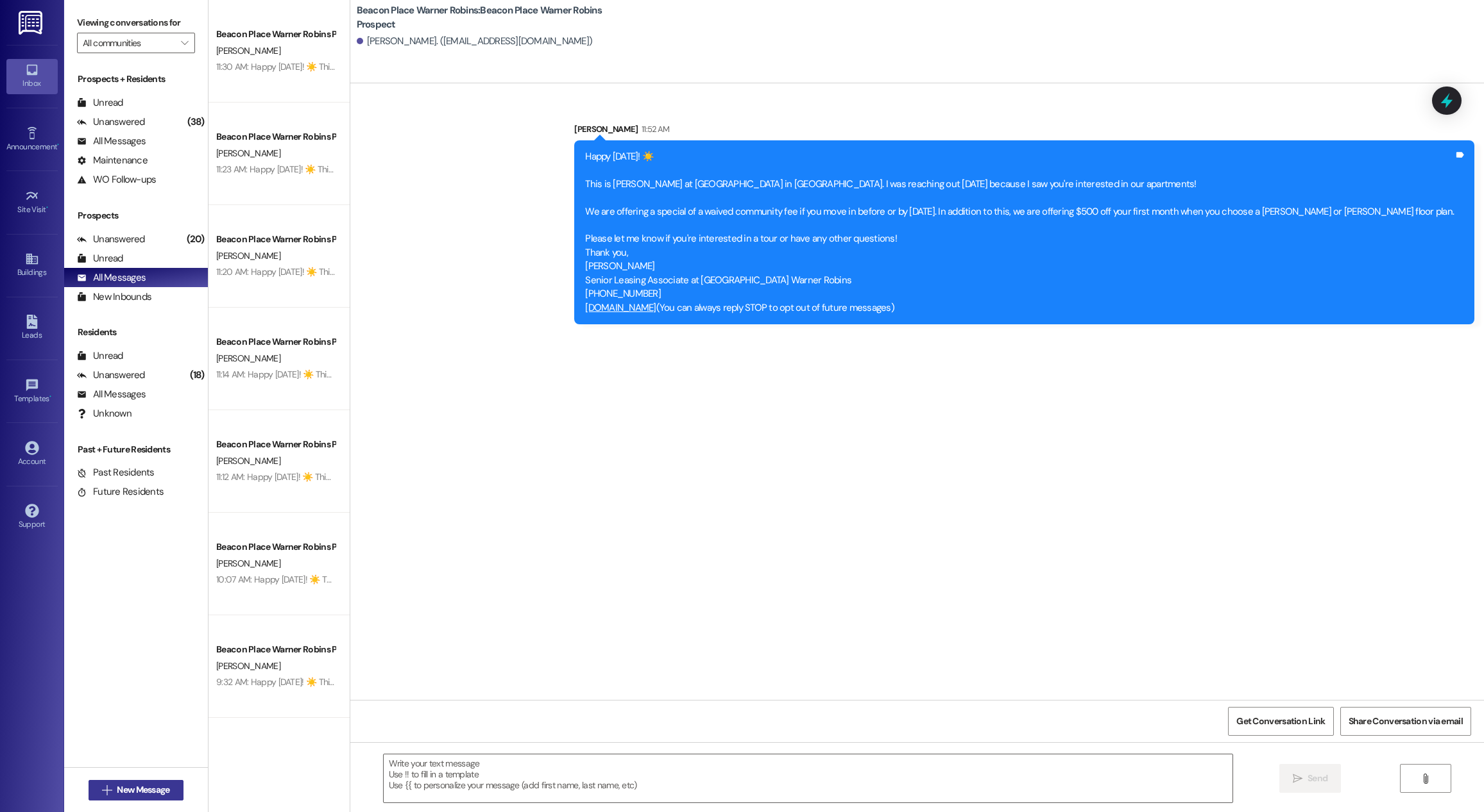
click at [144, 791] on span "New Message" at bounding box center [142, 791] width 53 height 14
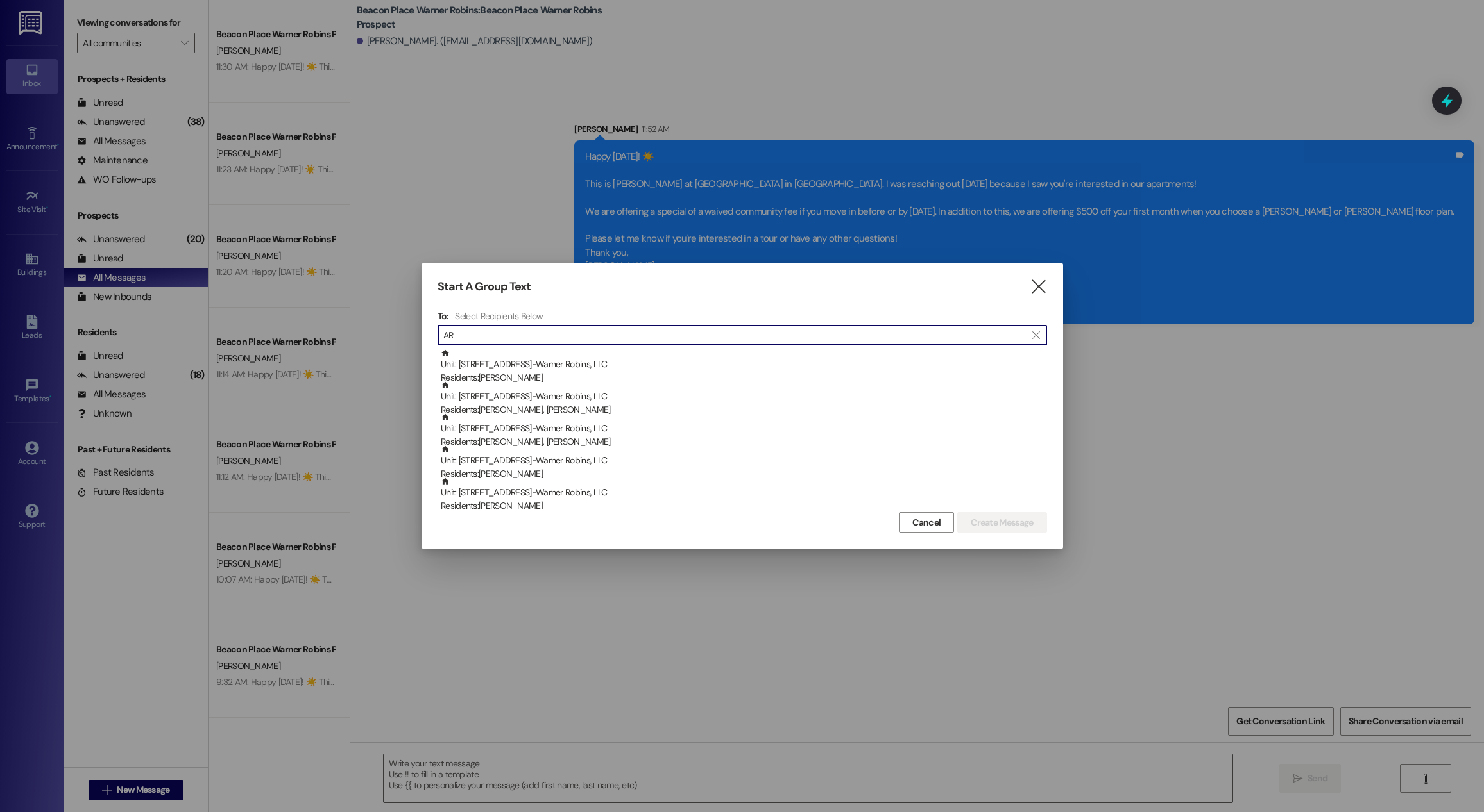
type input "A"
type input "R"
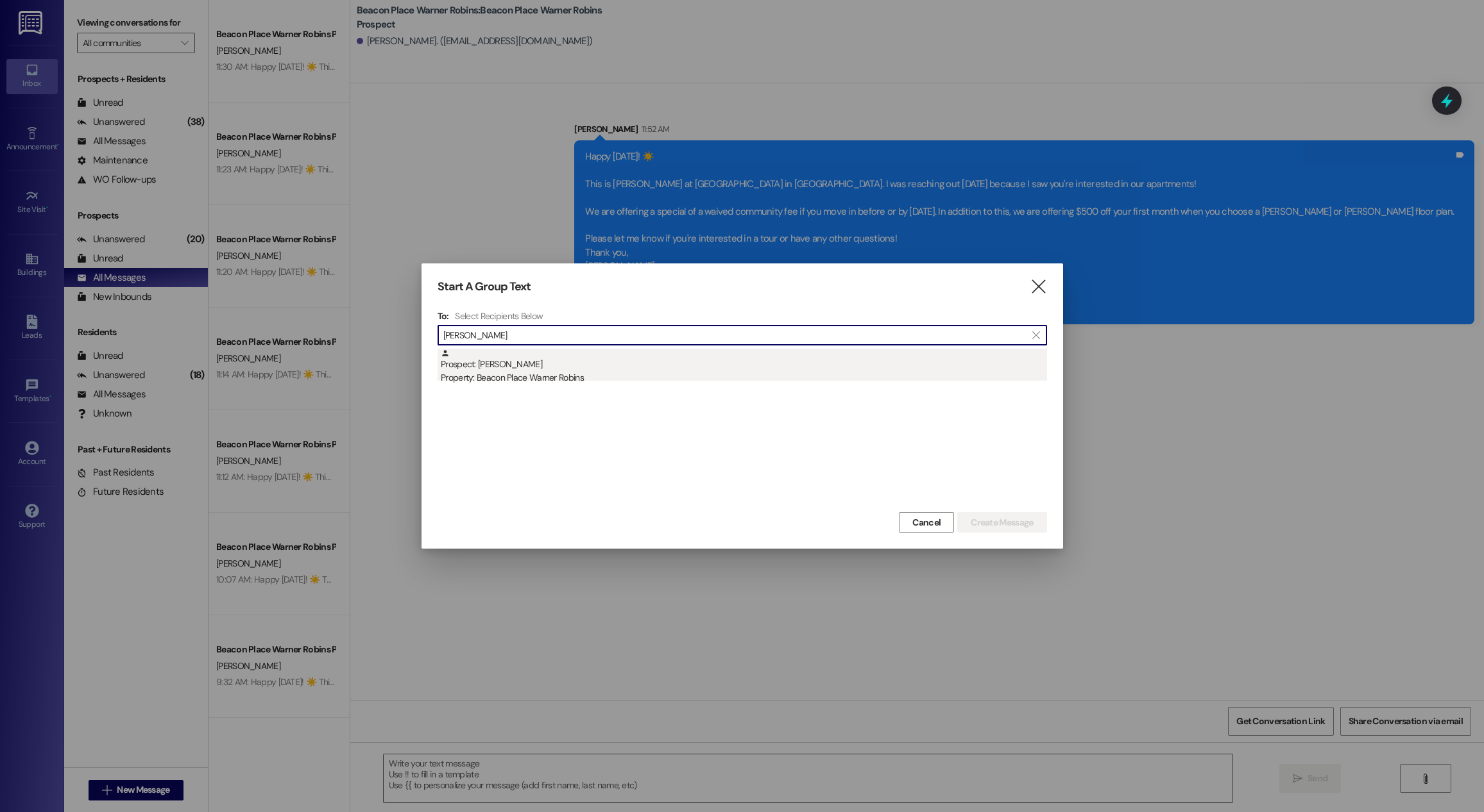
type input "[PERSON_NAME]"
click at [642, 375] on div "Property: Beacon Place Warner Robins" at bounding box center [744, 378] width 606 height 14
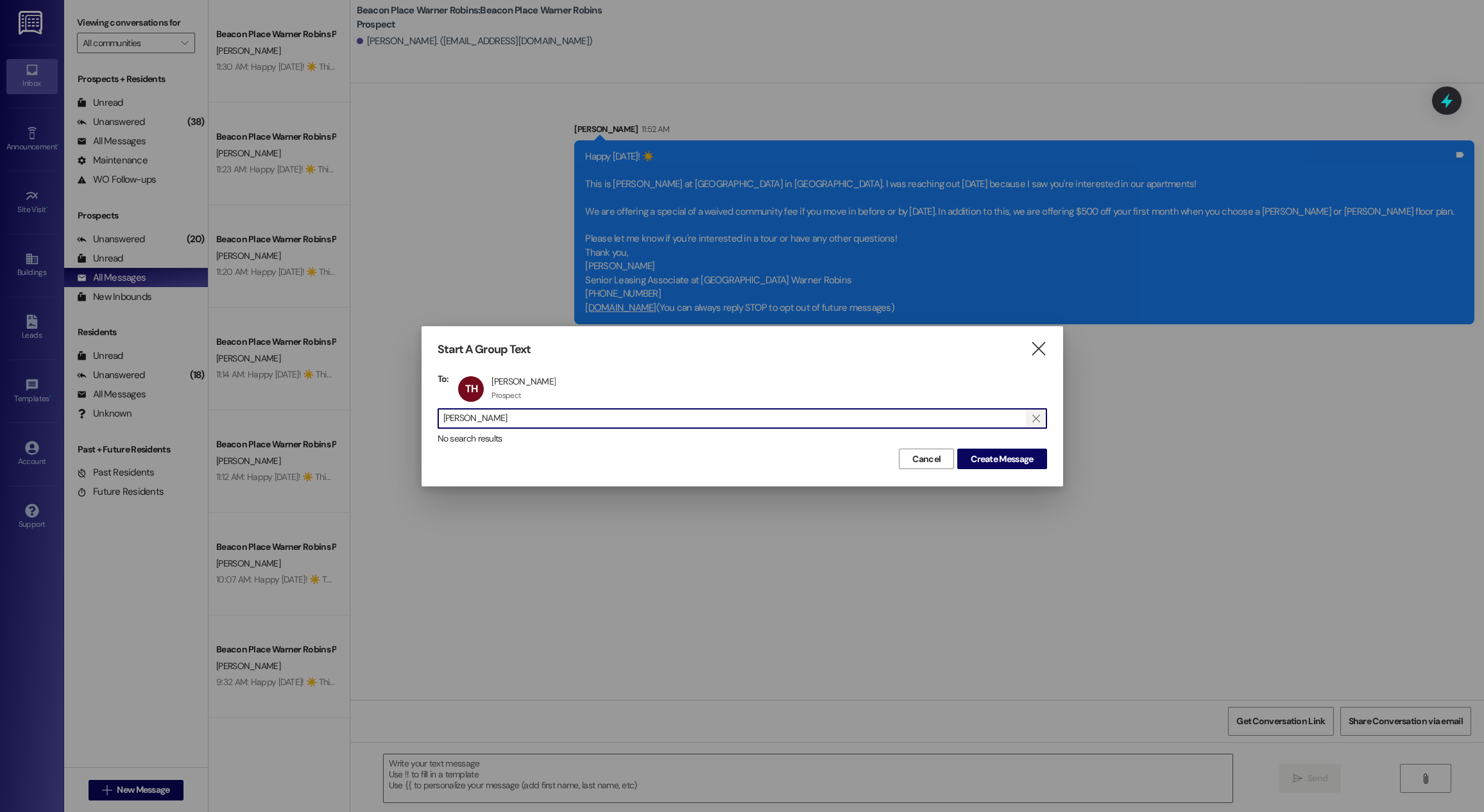
click at [1041, 425] on span "" at bounding box center [1036, 419] width 12 height 19
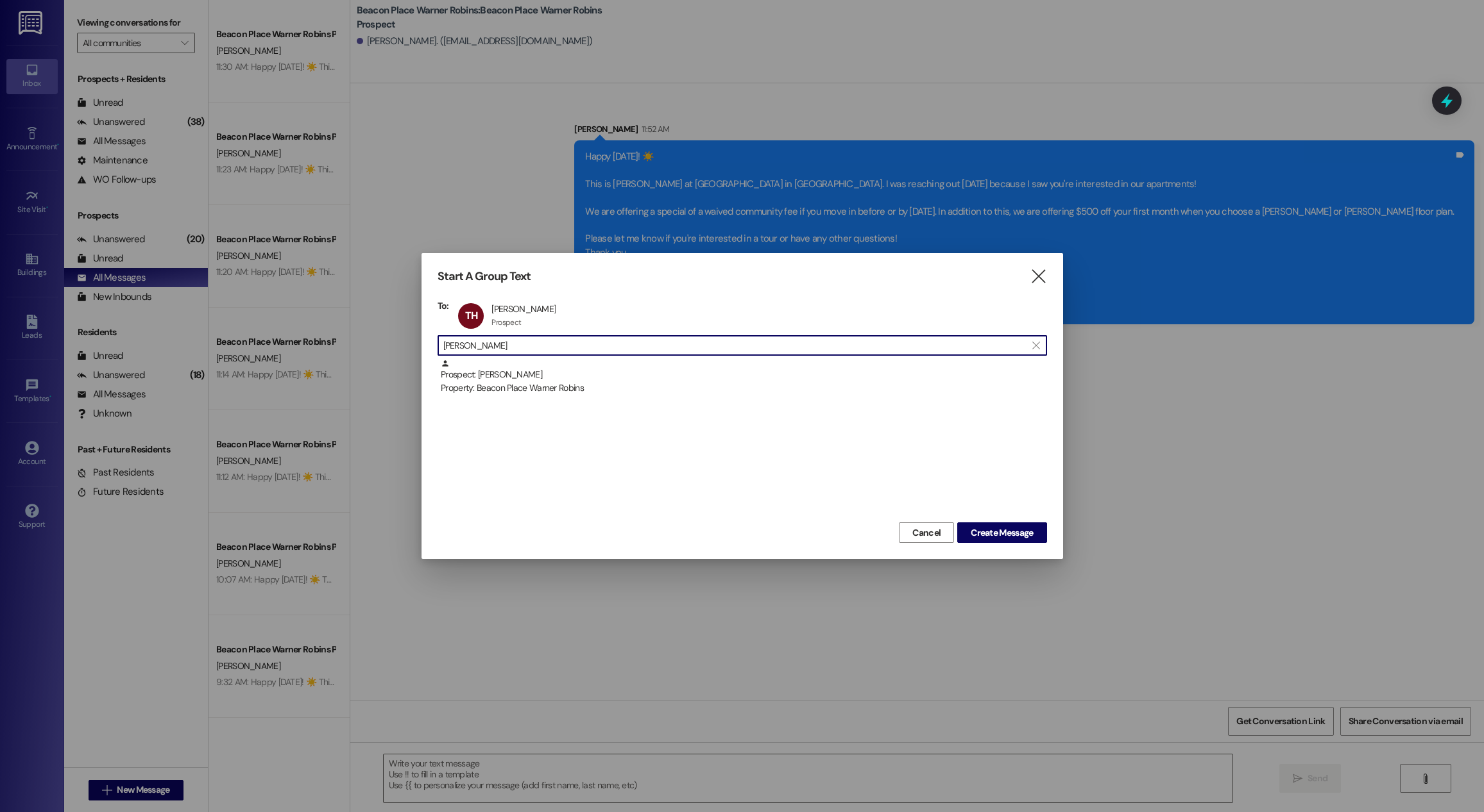
type input "[PERSON_NAME]"
click at [524, 405] on div "Prospect: [PERSON_NAME] Property: [GEOGRAPHIC_DATA] Warner Robins" at bounding box center [742, 439] width 609 height 161
click at [540, 388] on div "Property: Beacon Place Warner Robins" at bounding box center [744, 388] width 606 height 14
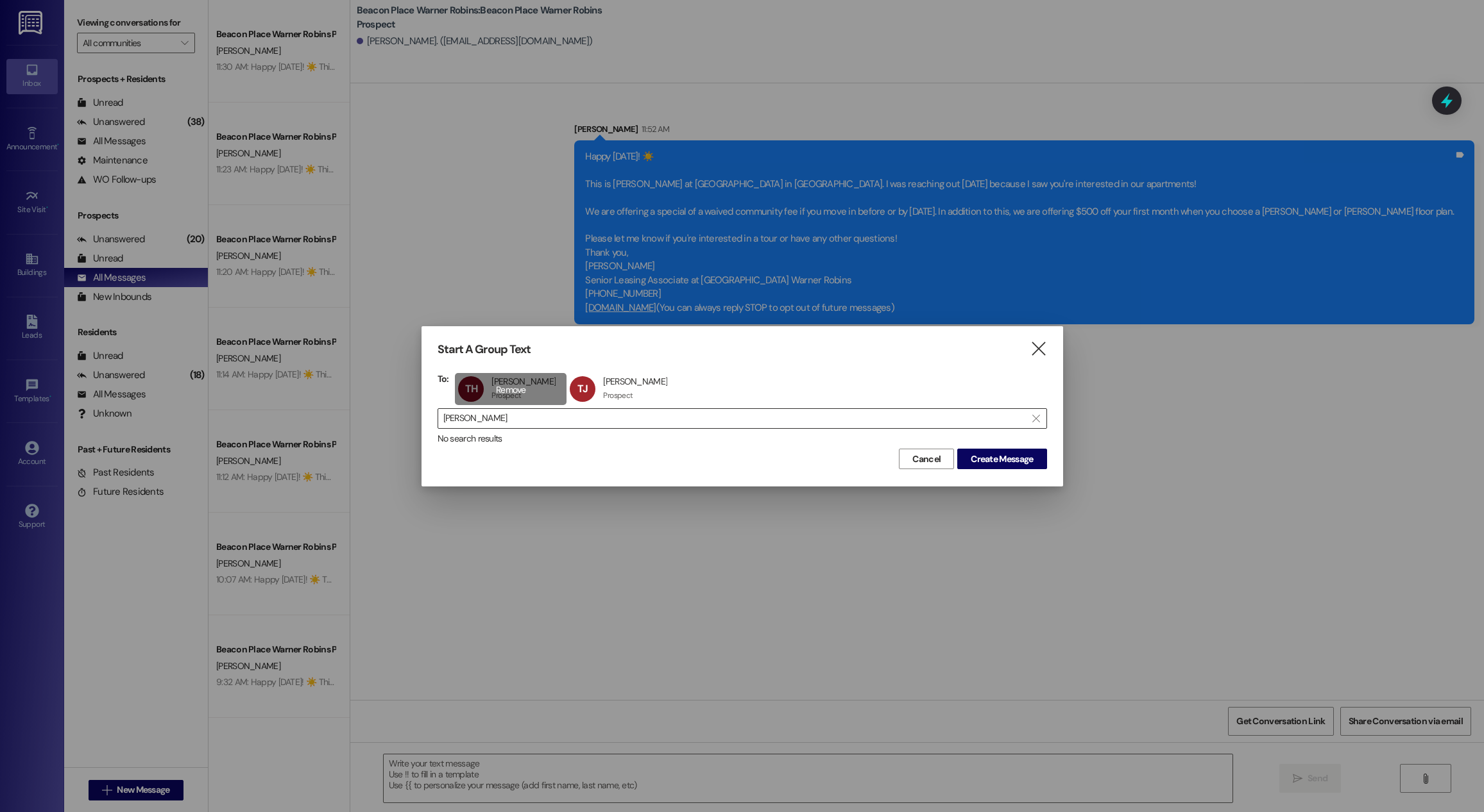
click at [506, 385] on div "TH [PERSON_NAME] [PERSON_NAME] Prospect Prospect click to remove" at bounding box center [510, 389] width 112 height 32
click at [1023, 458] on span "Create Message" at bounding box center [1002, 460] width 62 height 14
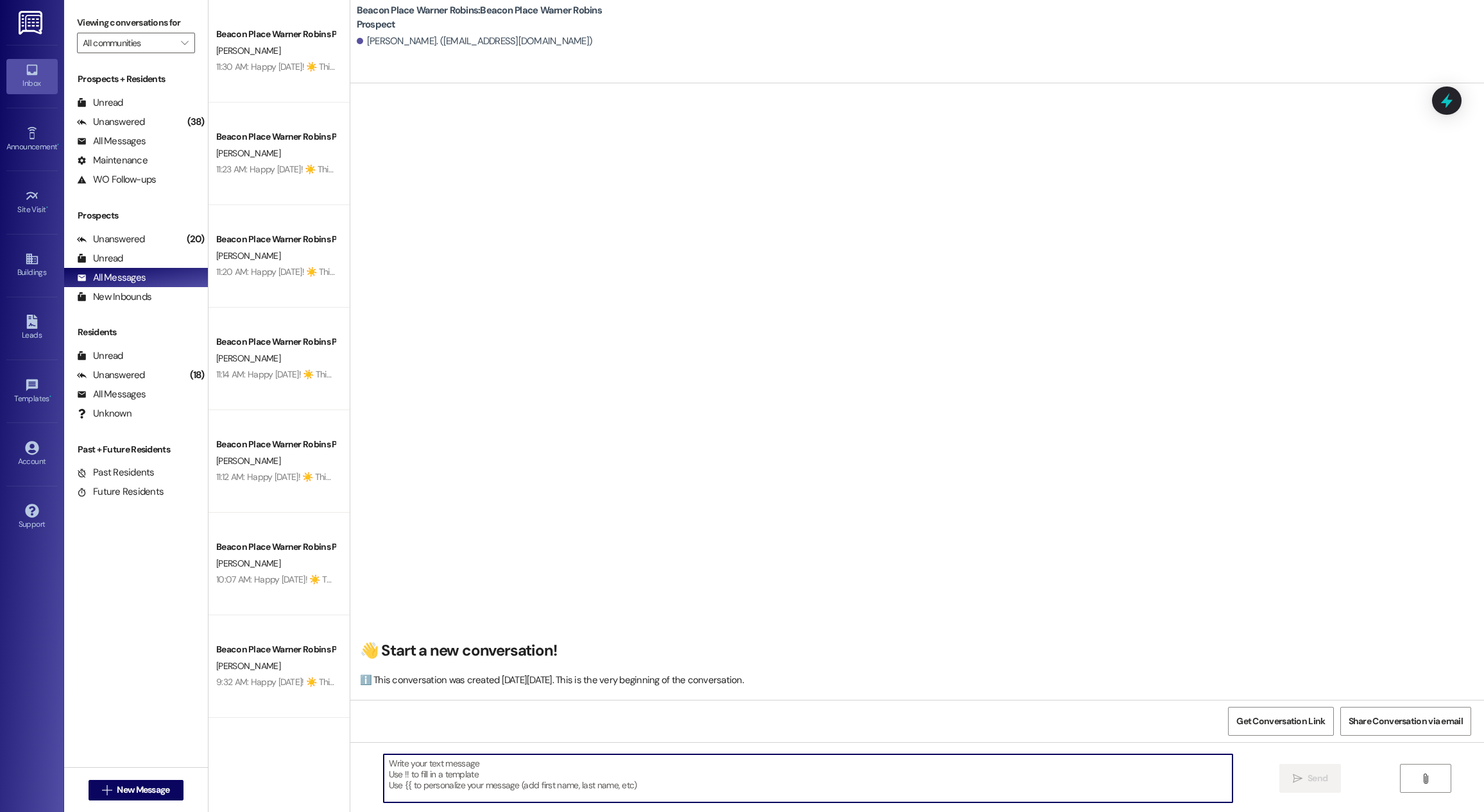
click at [515, 779] on textarea at bounding box center [808, 779] width 849 height 48
paste textarea "Happy [DATE]! ☀️ This is [PERSON_NAME] at [GEOGRAPHIC_DATA] in [GEOGRAPHIC_DATA…"
type textarea "Happy [DATE]! ☀️ This is [PERSON_NAME] at [GEOGRAPHIC_DATA] in [GEOGRAPHIC_DATA…"
click at [1315, 780] on span "Send" at bounding box center [1317, 779] width 20 height 14
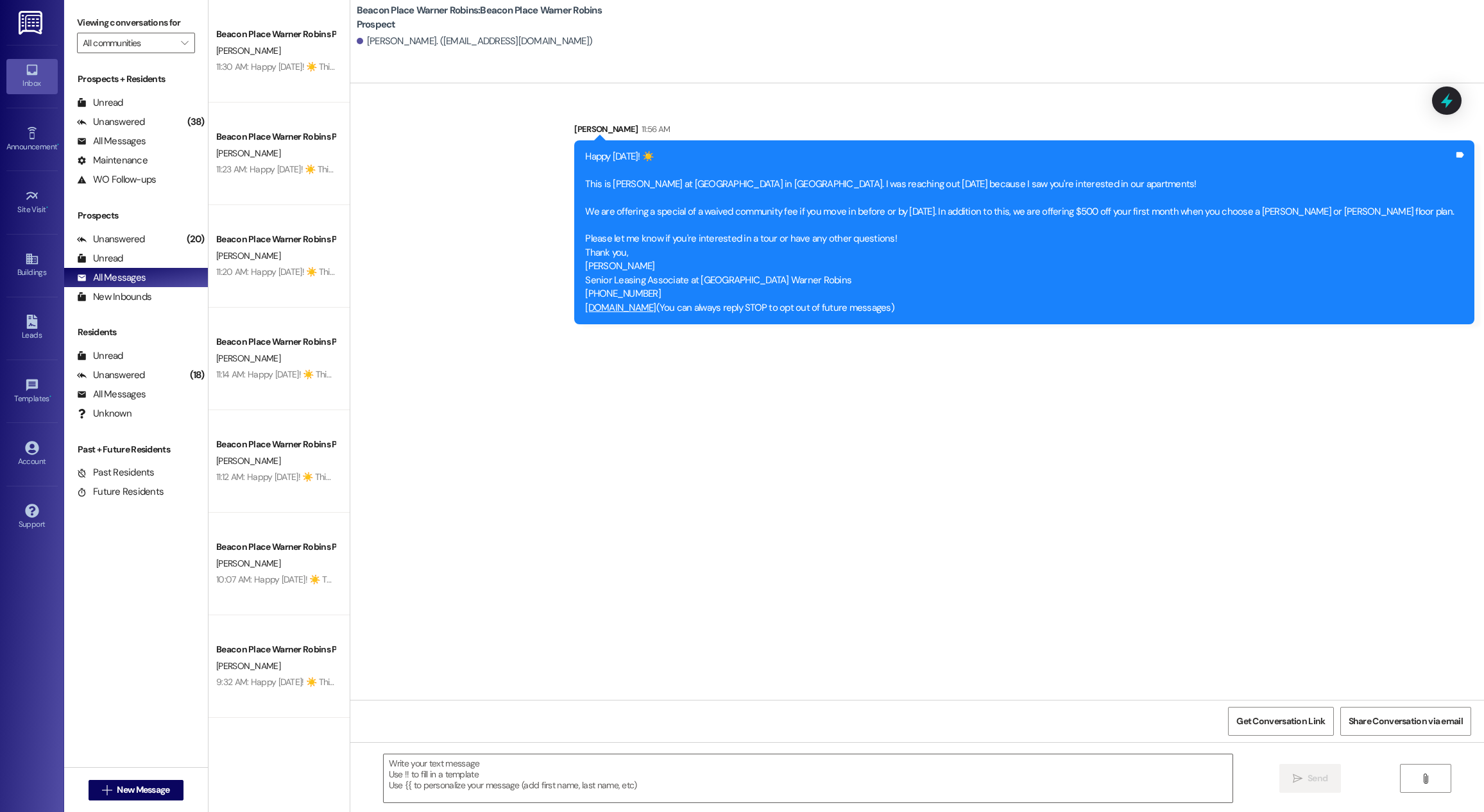
scroll to position [0, 0]
click at [180, 781] on div " New Message" at bounding box center [136, 790] width 144 height 45
click at [165, 791] on span "New Message" at bounding box center [143, 791] width 58 height 14
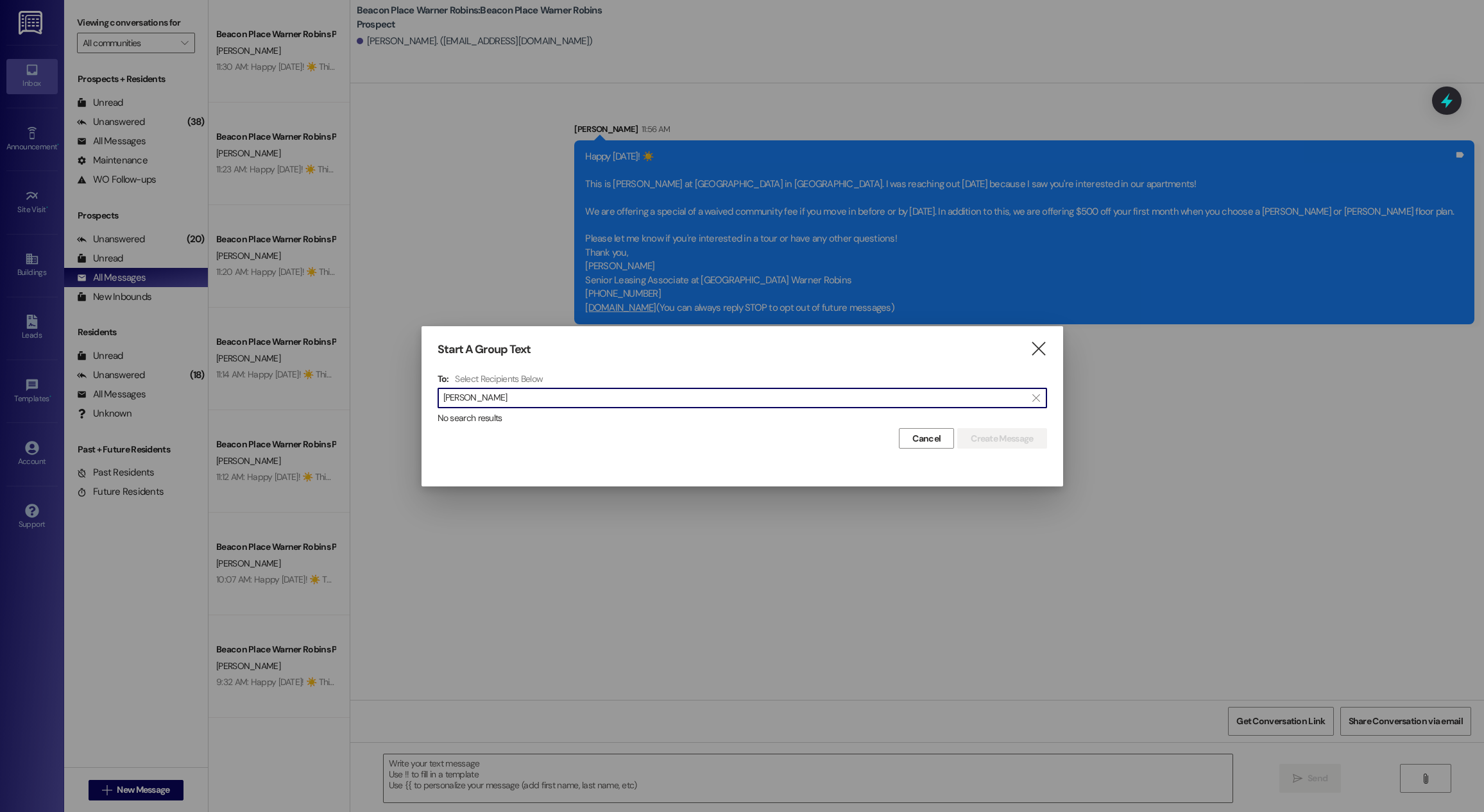
type input "[PERSON_NAME]"
drag, startPoint x: 513, startPoint y: 398, endPoint x: 371, endPoint y: 400, distance: 142.0
click at [371, 400] on div "Start A Group Text  To: Select Recipients Below  [PERSON_NAME] ga  No search…" at bounding box center [742, 406] width 1484 height 812
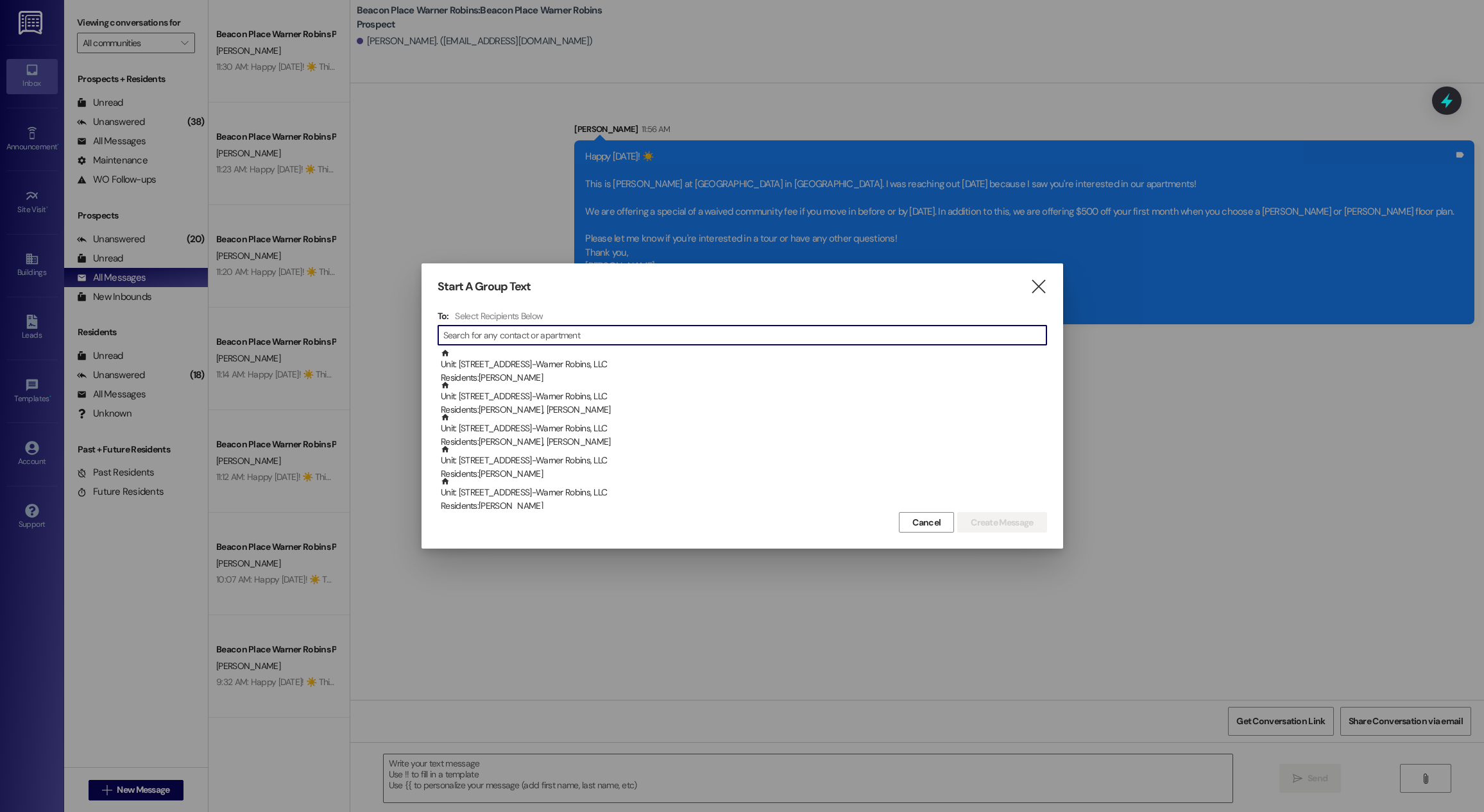
scroll to position [0, 0]
type input "g"
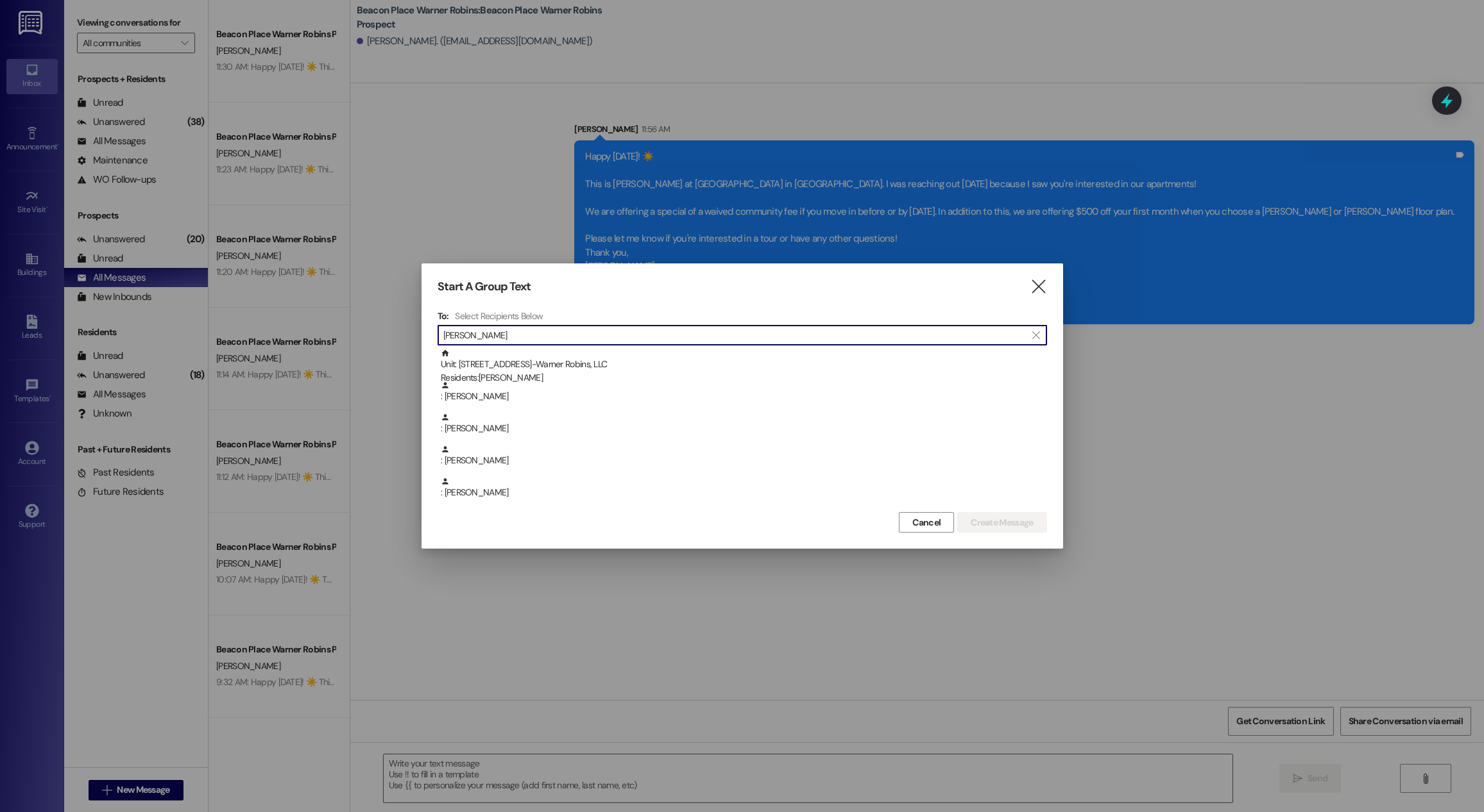
type input "[PERSON_NAME]"
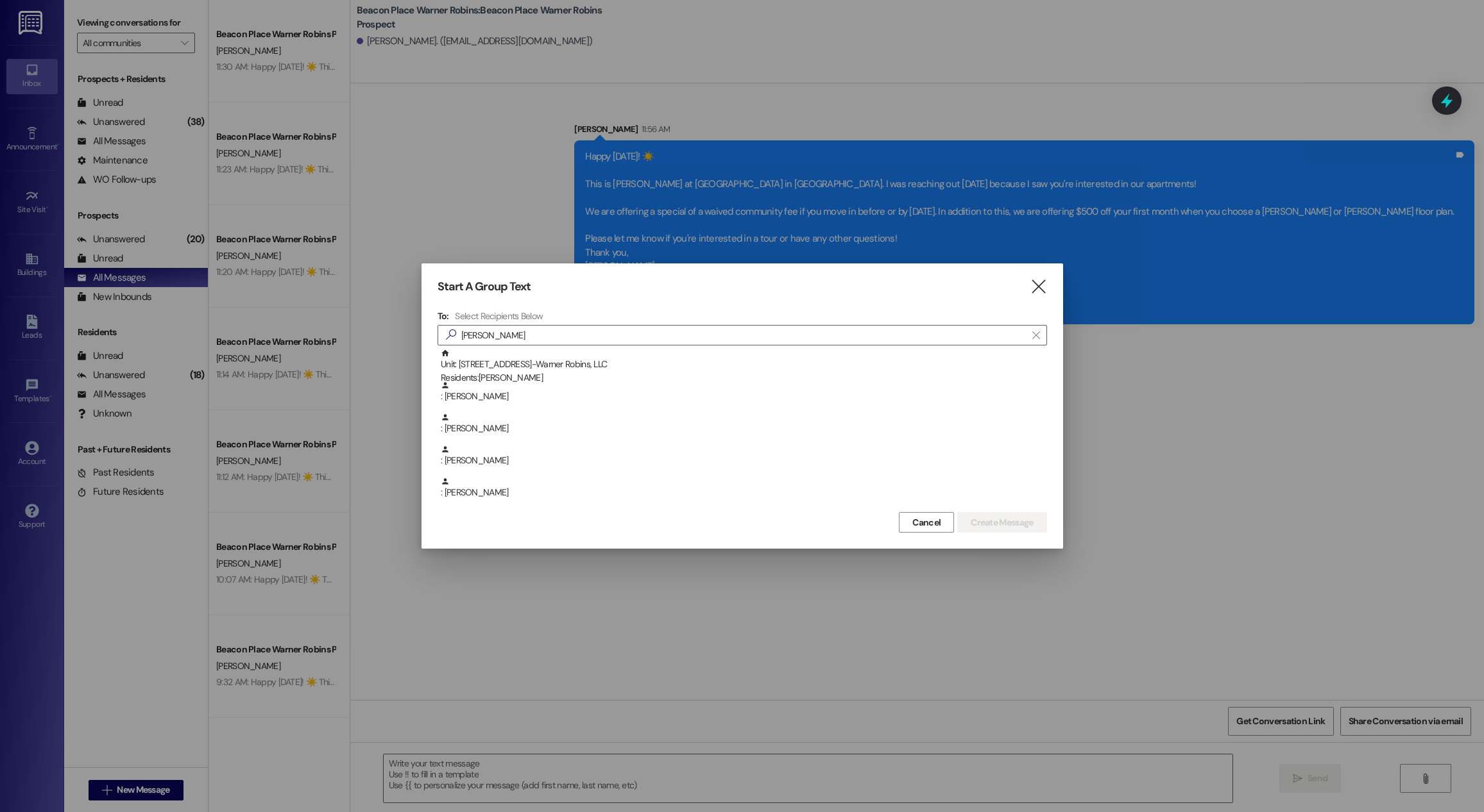
click at [931, 533] on div "Start A Group Text  To: Select Recipients Below  [PERSON_NAME]  Unit: [STREE…" at bounding box center [742, 406] width 642 height 285
click at [930, 527] on span "Cancel" at bounding box center [926, 523] width 28 height 14
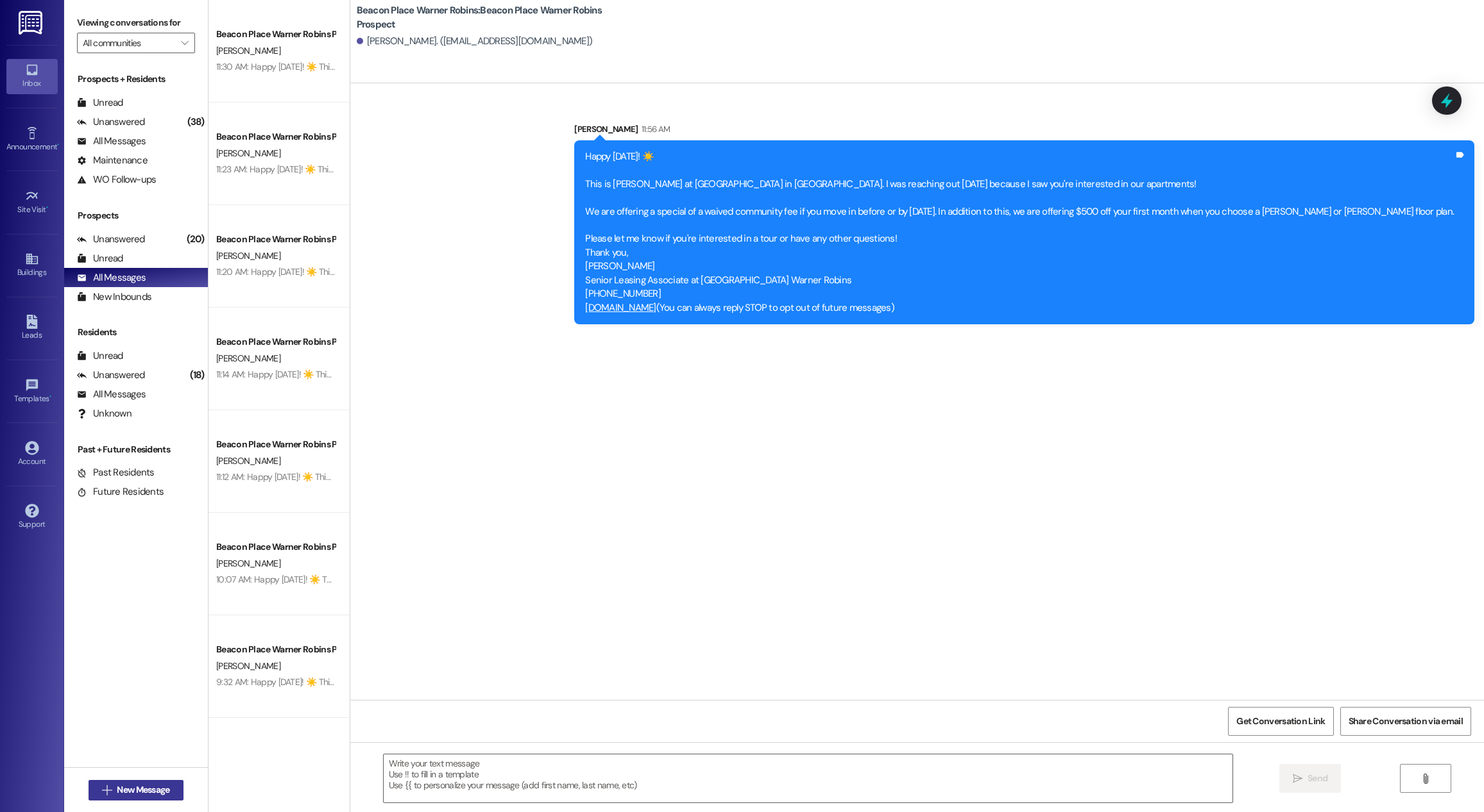
click at [128, 796] on span "New Message" at bounding box center [142, 791] width 53 height 14
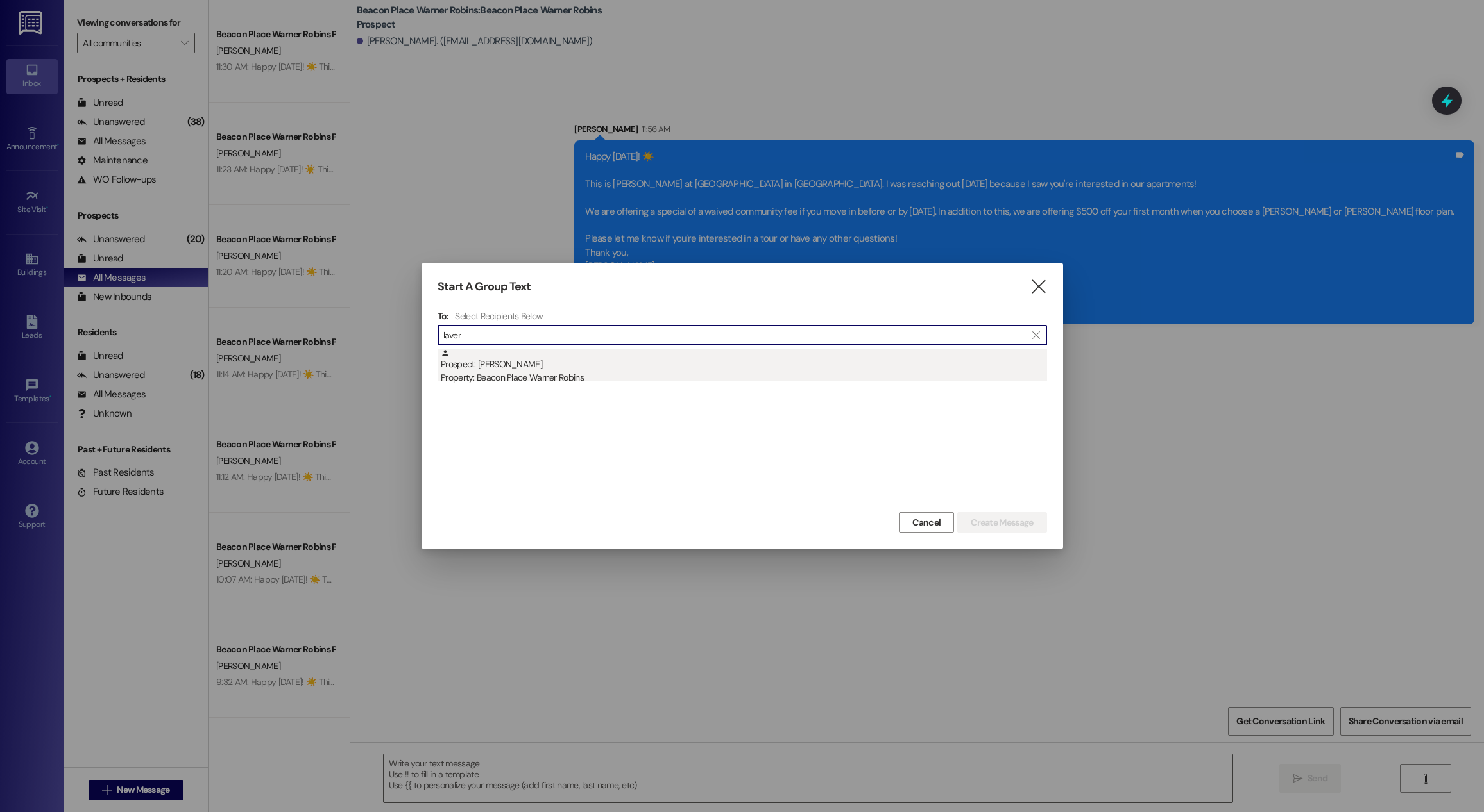
type input "laver"
click at [590, 375] on div "Property: Beacon Place Warner Robins" at bounding box center [744, 378] width 606 height 14
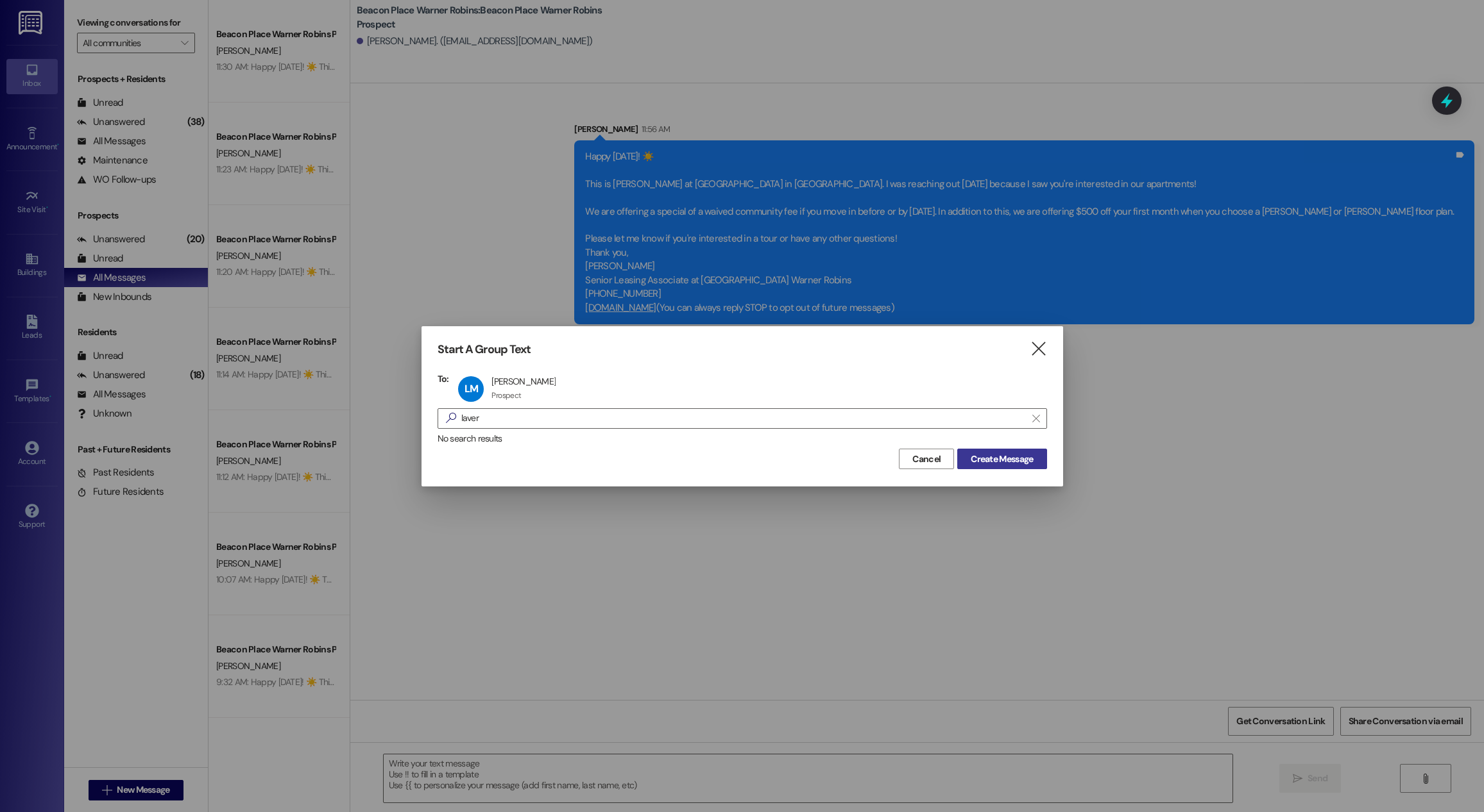
click at [1002, 457] on span "Create Message" at bounding box center [1002, 460] width 62 height 14
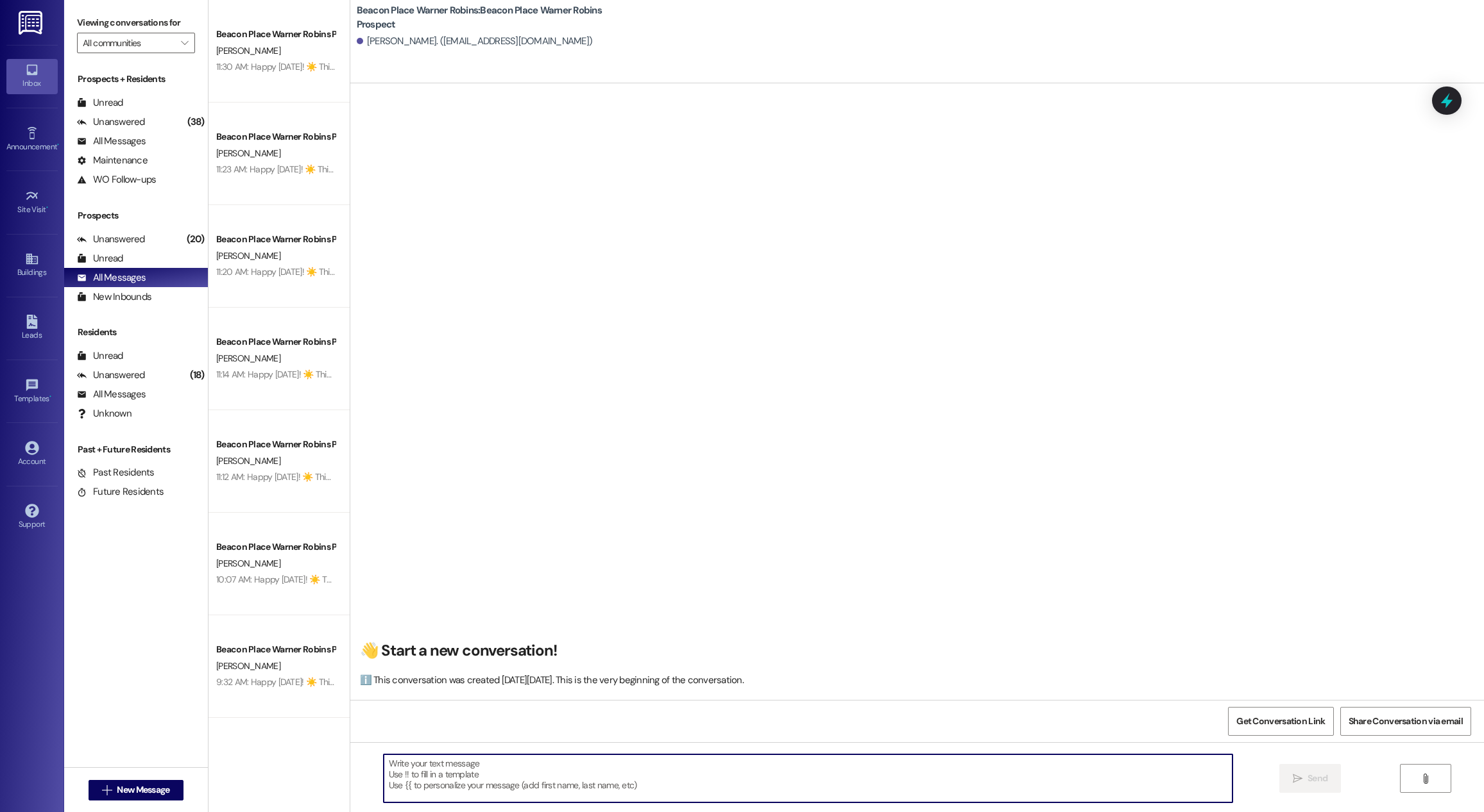
click at [813, 782] on textarea at bounding box center [808, 779] width 849 height 48
paste textarea "Happy [DATE]! ☀️ This is [PERSON_NAME] at [GEOGRAPHIC_DATA] in [GEOGRAPHIC_DATA…"
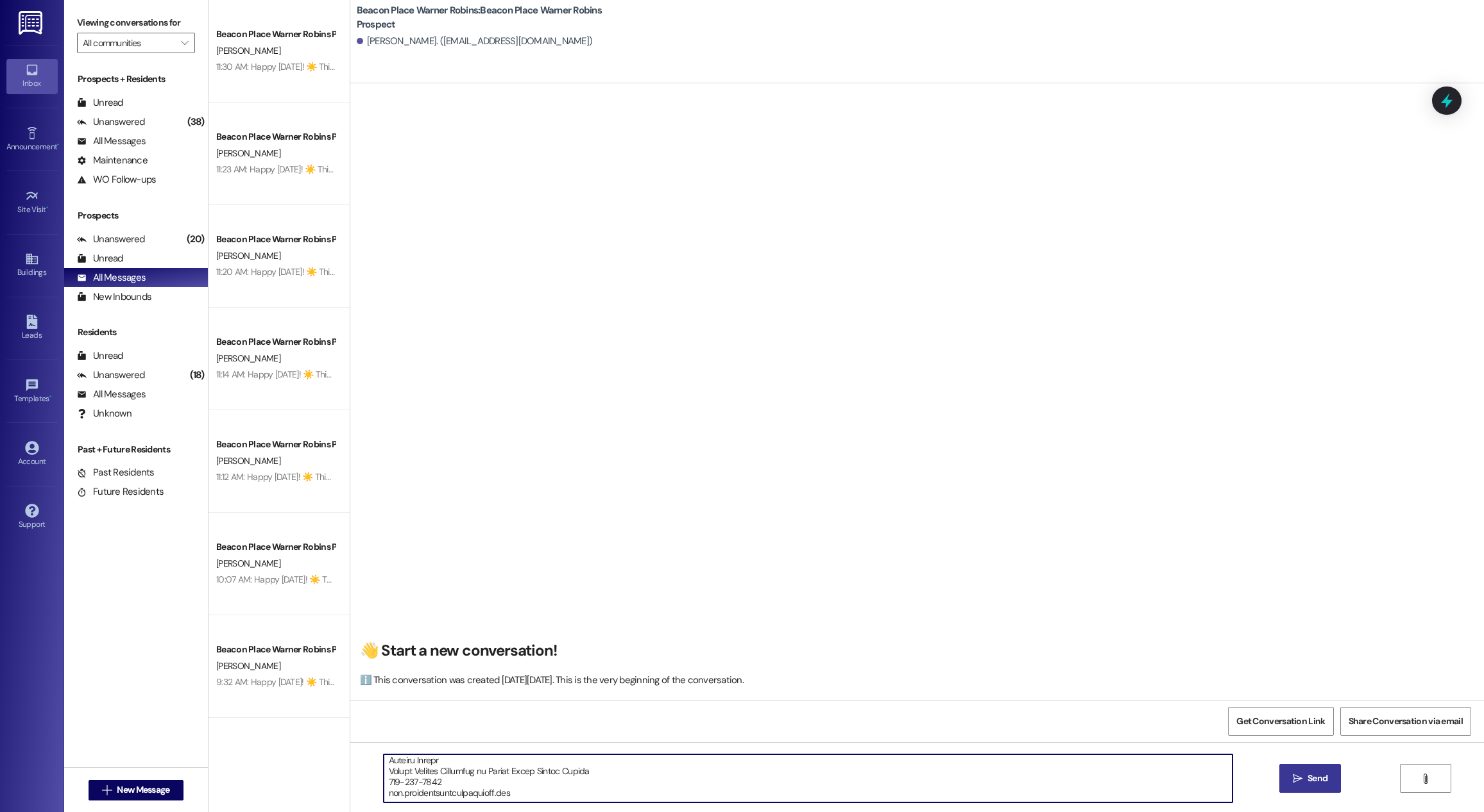
type textarea "Lorem Ipsumdolo! ☀️ Sita co Adipisc el Seddoe Tempo in Utlabo Etdolo. M ali eni…"
click at [1320, 787] on button " Send" at bounding box center [1310, 779] width 62 height 29
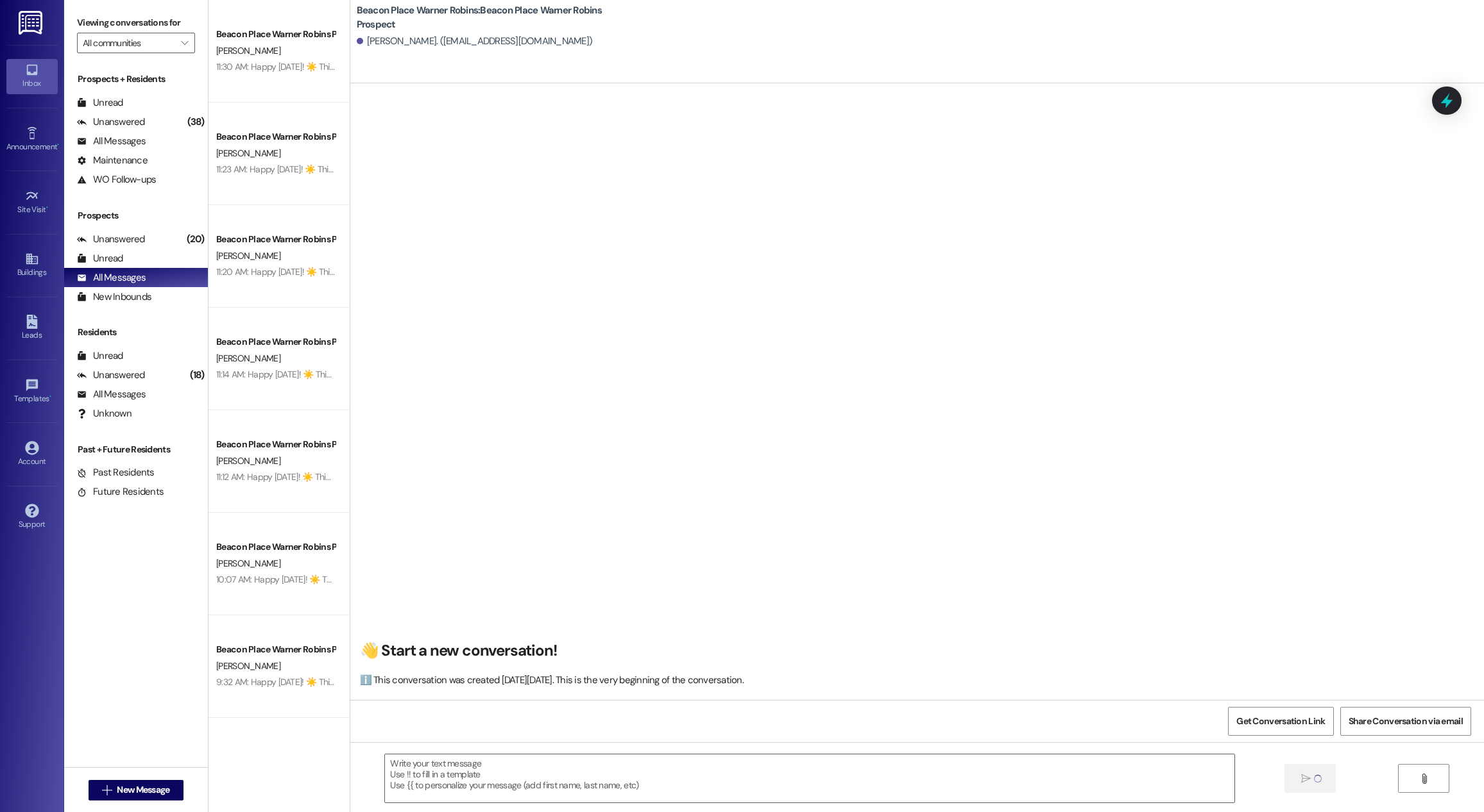
scroll to position [0, 0]
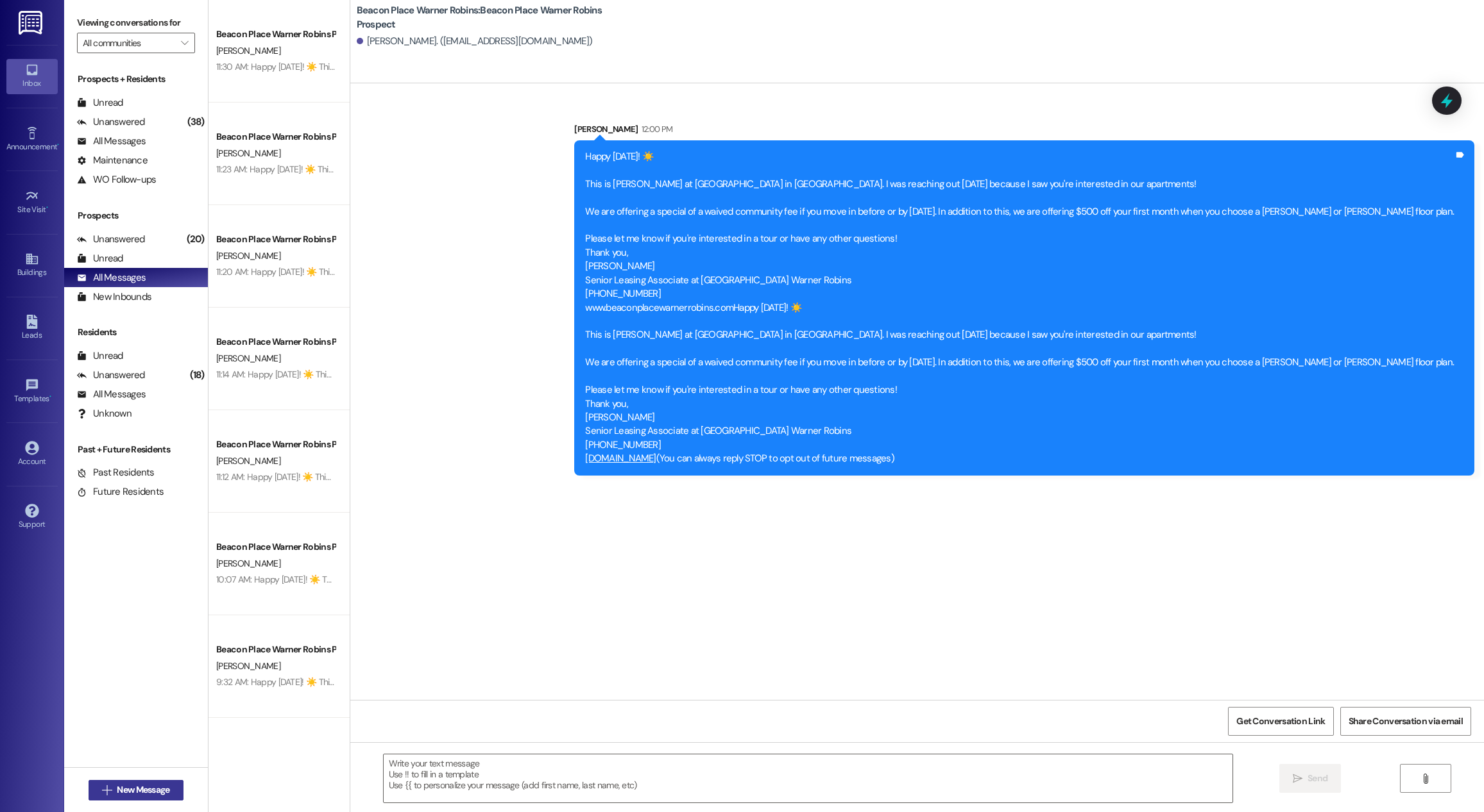
click at [152, 794] on span "New Message" at bounding box center [142, 791] width 53 height 14
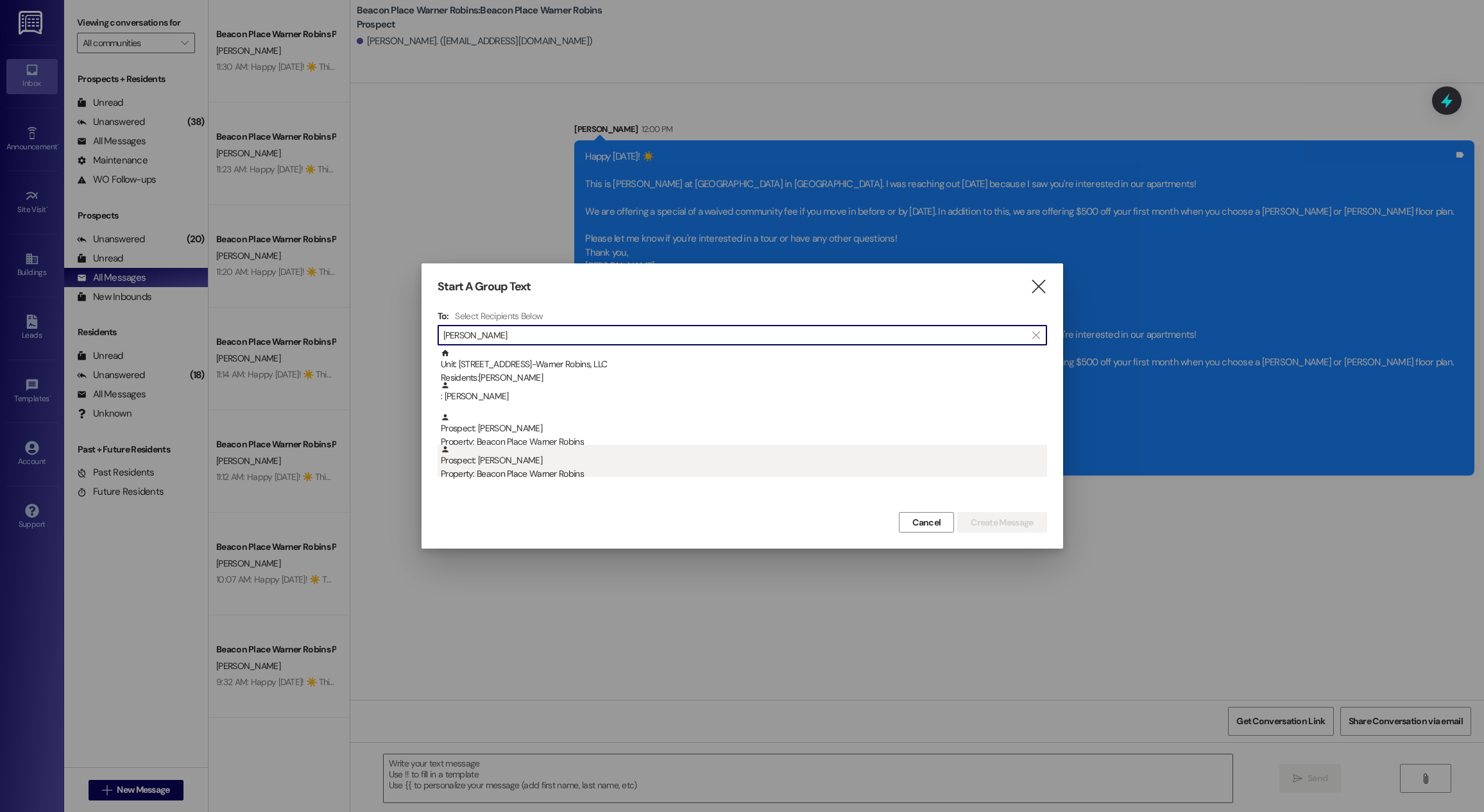
type input "[PERSON_NAME]"
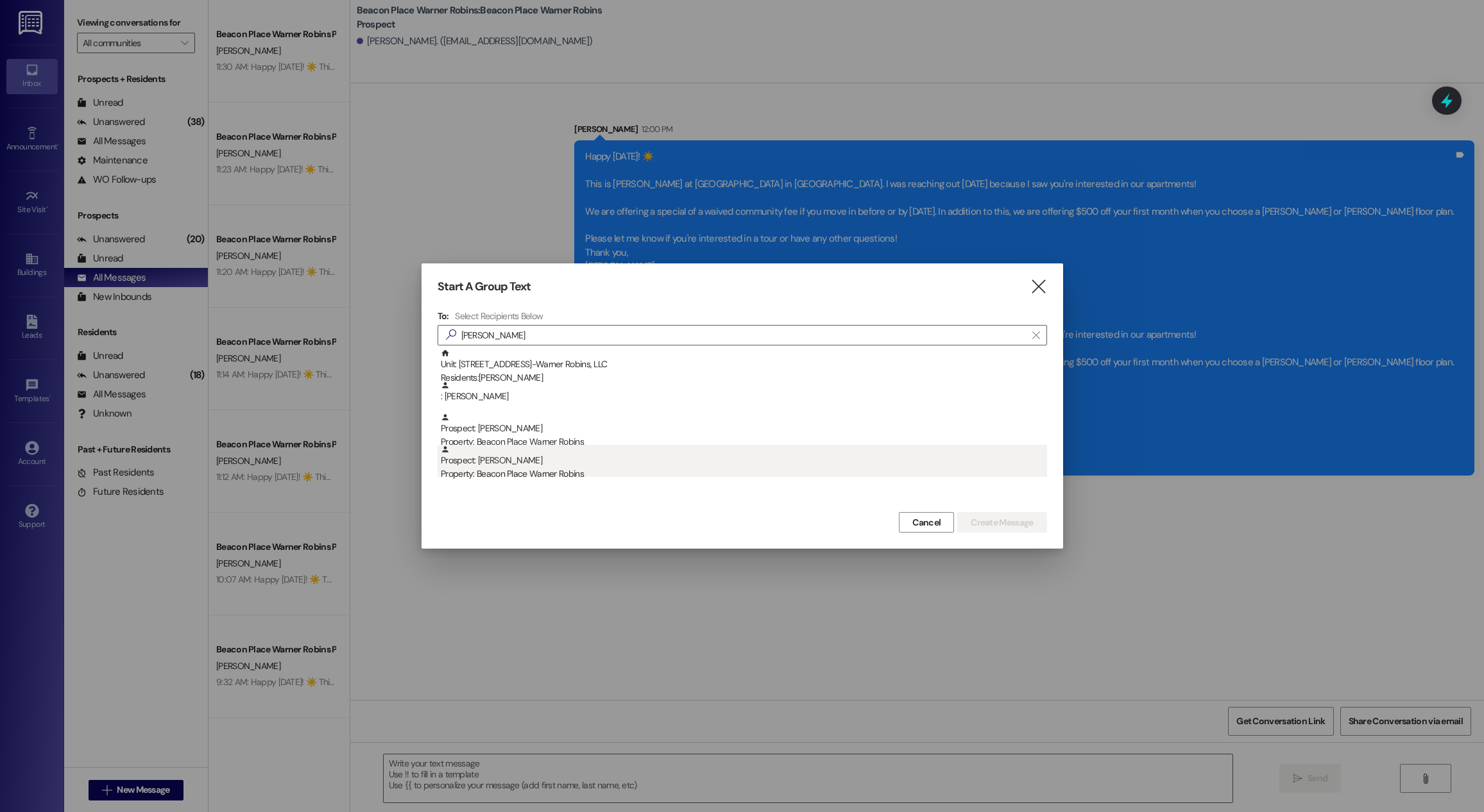
click at [552, 469] on div "Property: Beacon Place Warner Robins" at bounding box center [744, 474] width 606 height 14
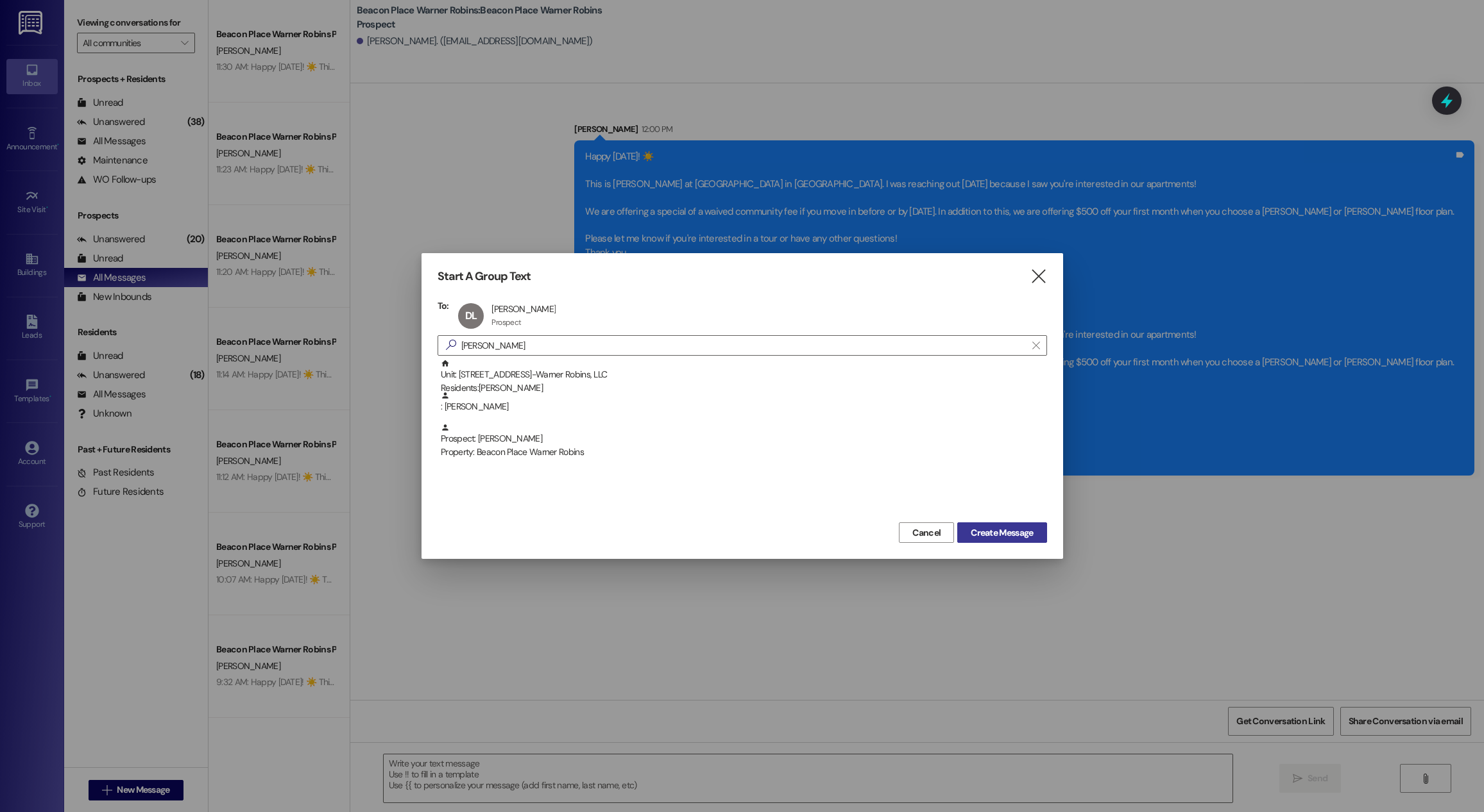
click at [999, 537] on span "Create Message" at bounding box center [1002, 533] width 62 height 14
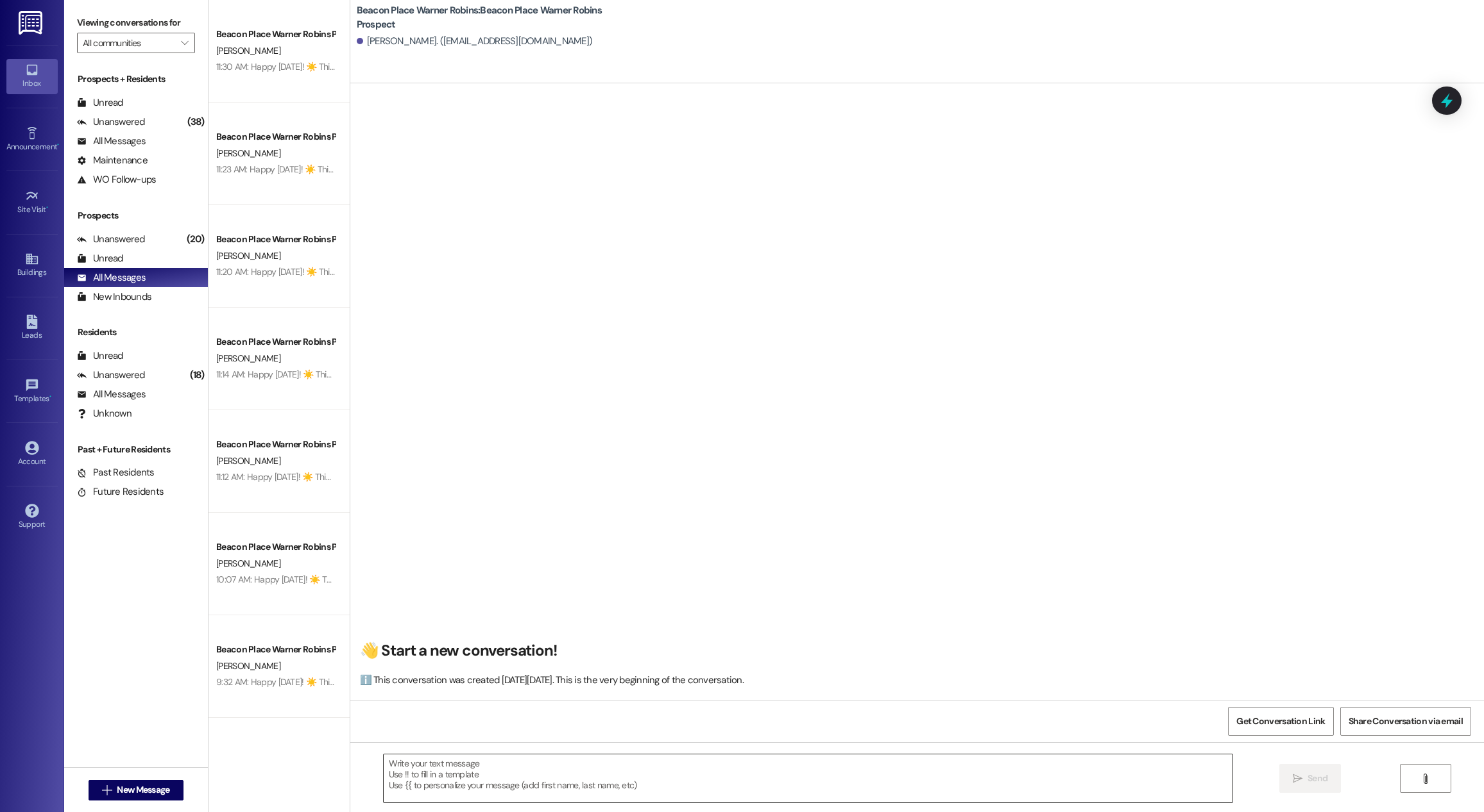
click at [429, 772] on textarea at bounding box center [808, 779] width 849 height 48
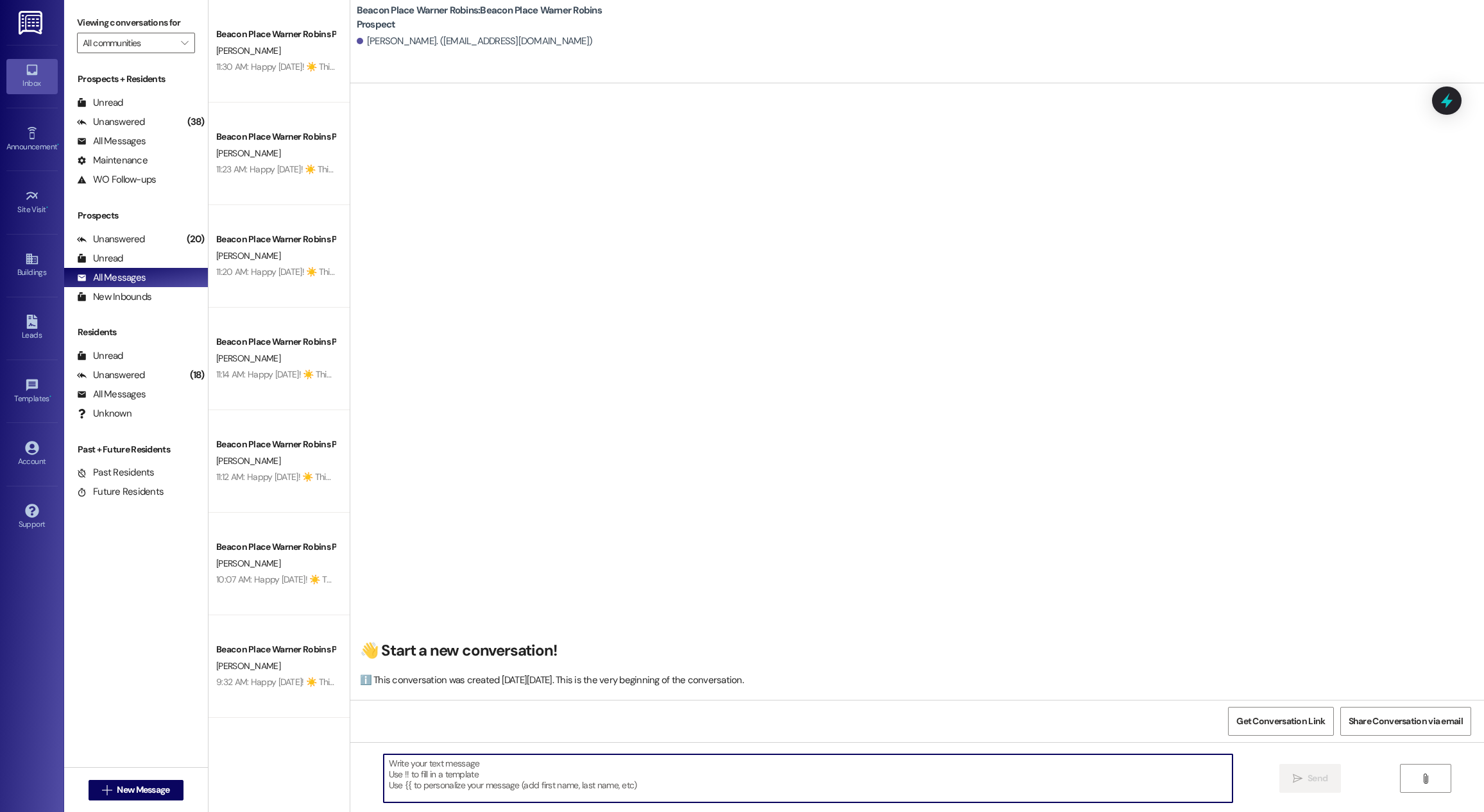
paste textarea "Happy [DATE]! ☀️ This is [PERSON_NAME] at [GEOGRAPHIC_DATA] in [GEOGRAPHIC_DATA…"
type textarea "Happy [DATE]! ☀️ This is [PERSON_NAME] at [GEOGRAPHIC_DATA] in [GEOGRAPHIC_DATA…"
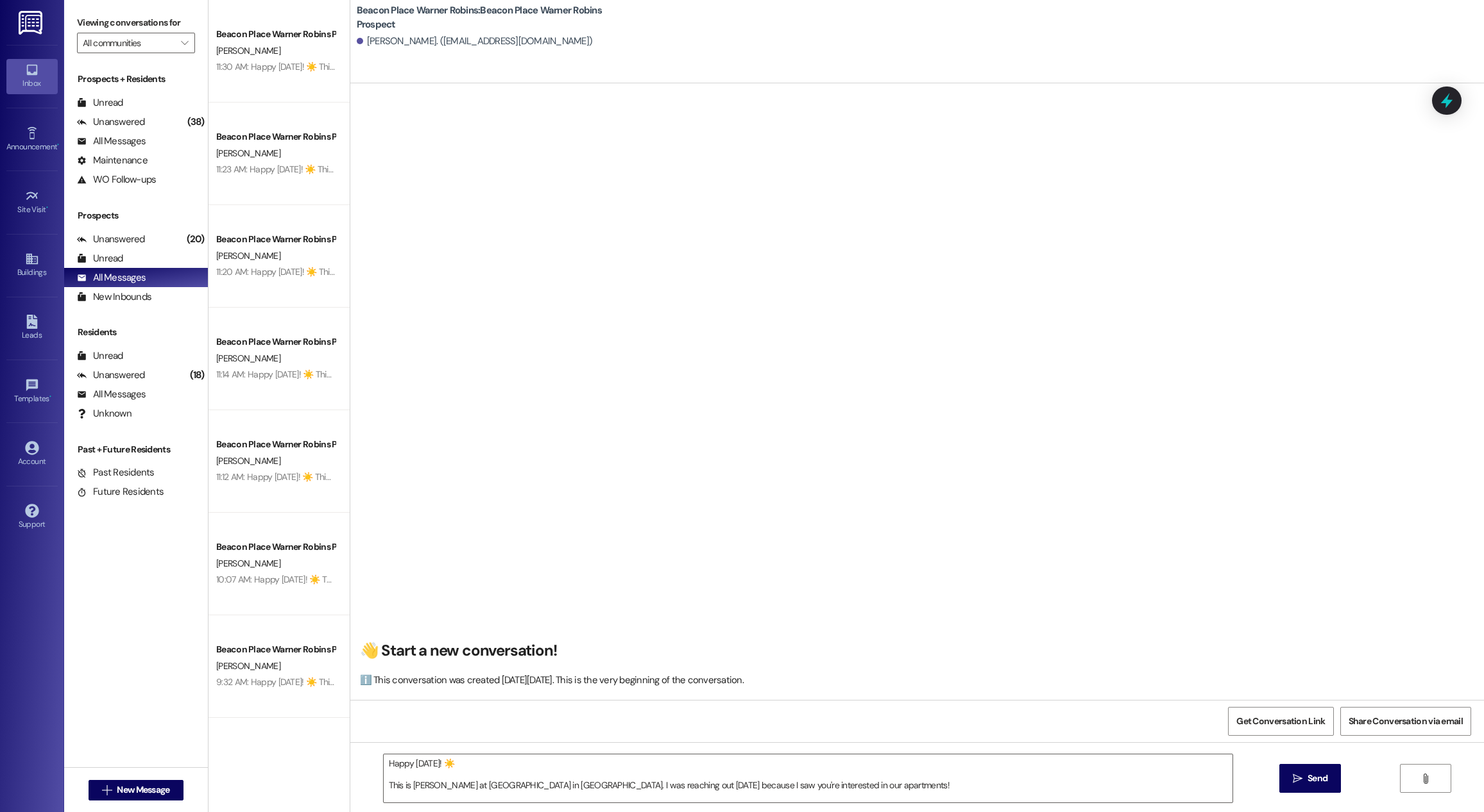
click at [1298, 779] on icon "" at bounding box center [1297, 779] width 10 height 10
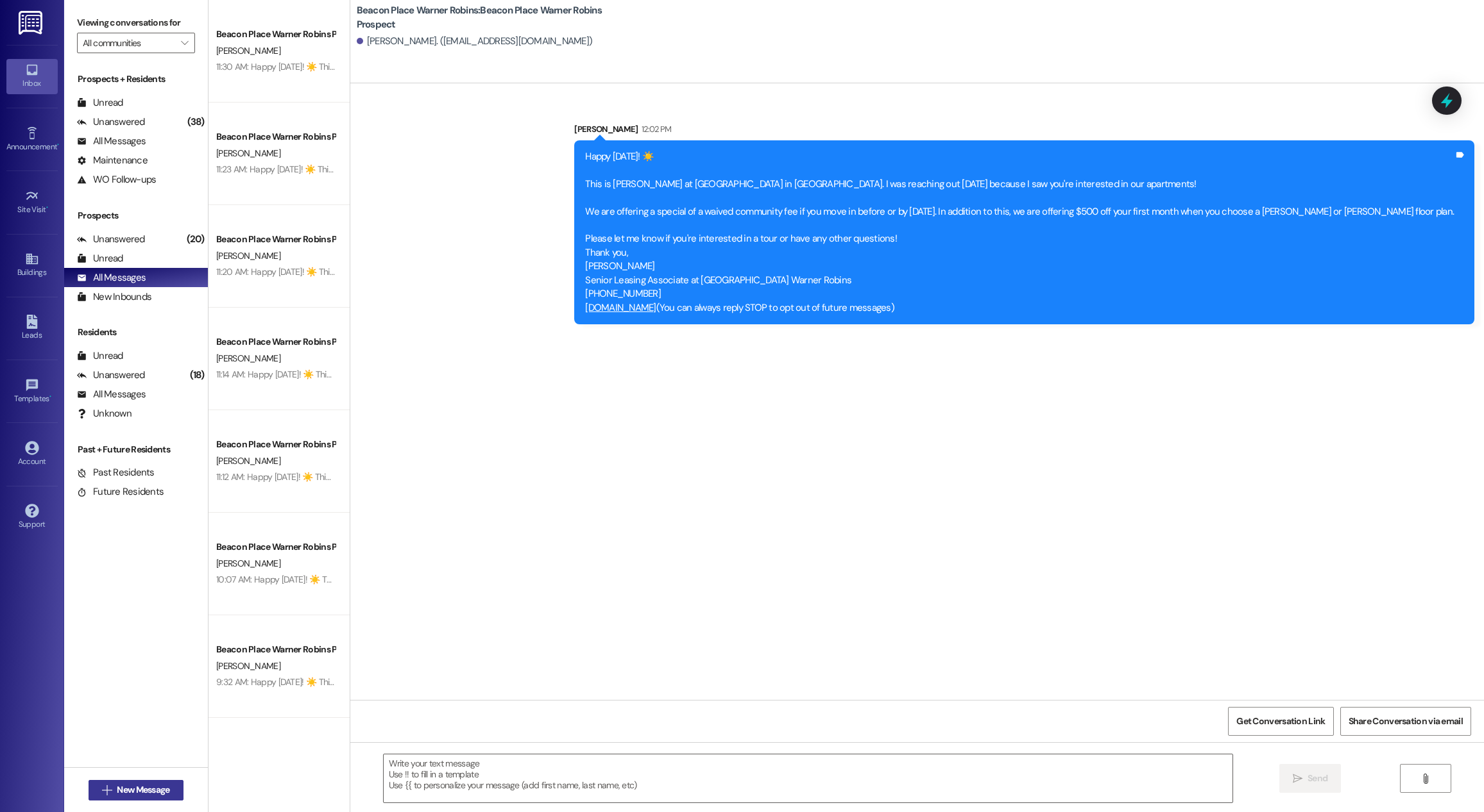
click at [152, 791] on span "New Message" at bounding box center [142, 791] width 53 height 14
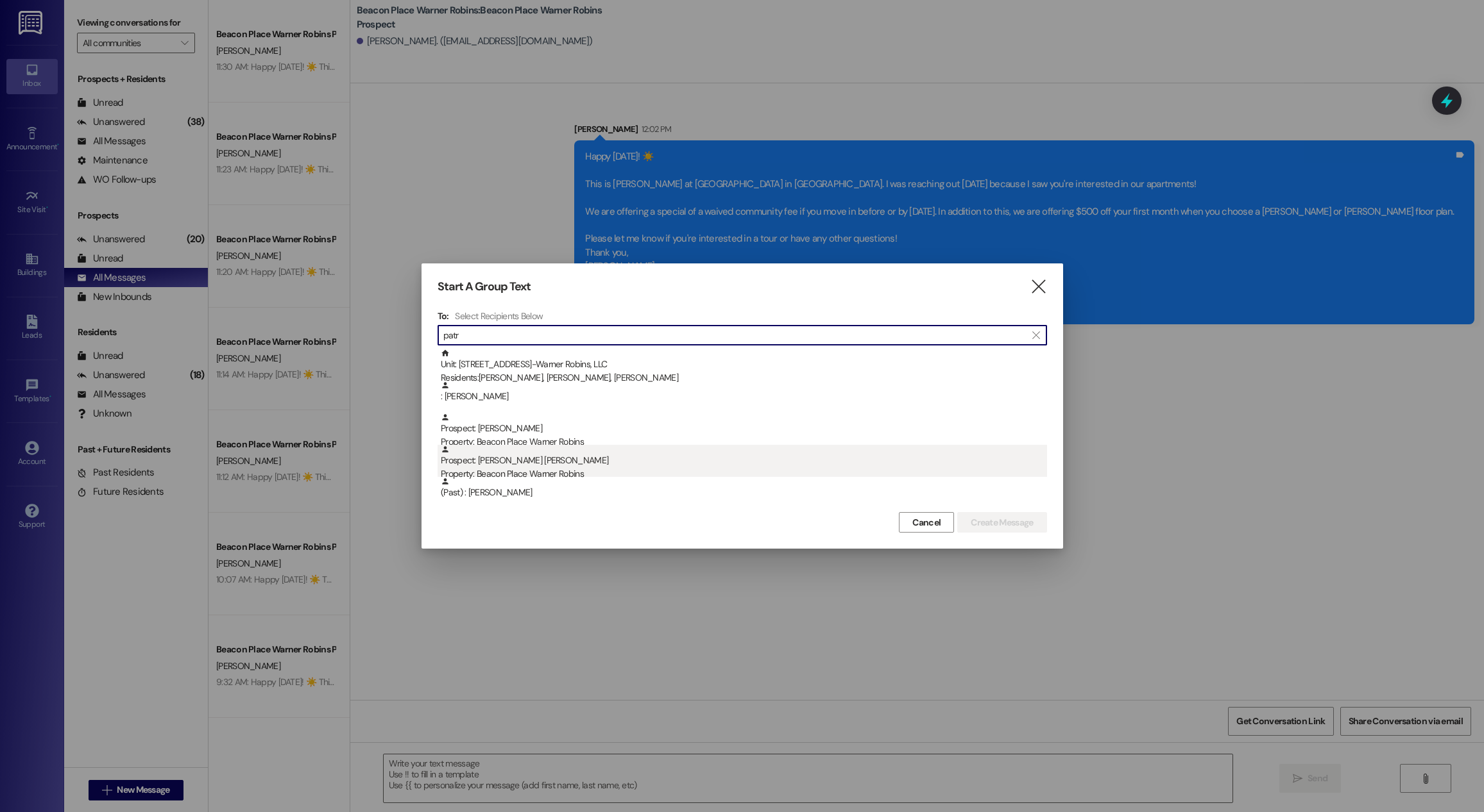
type input "patr"
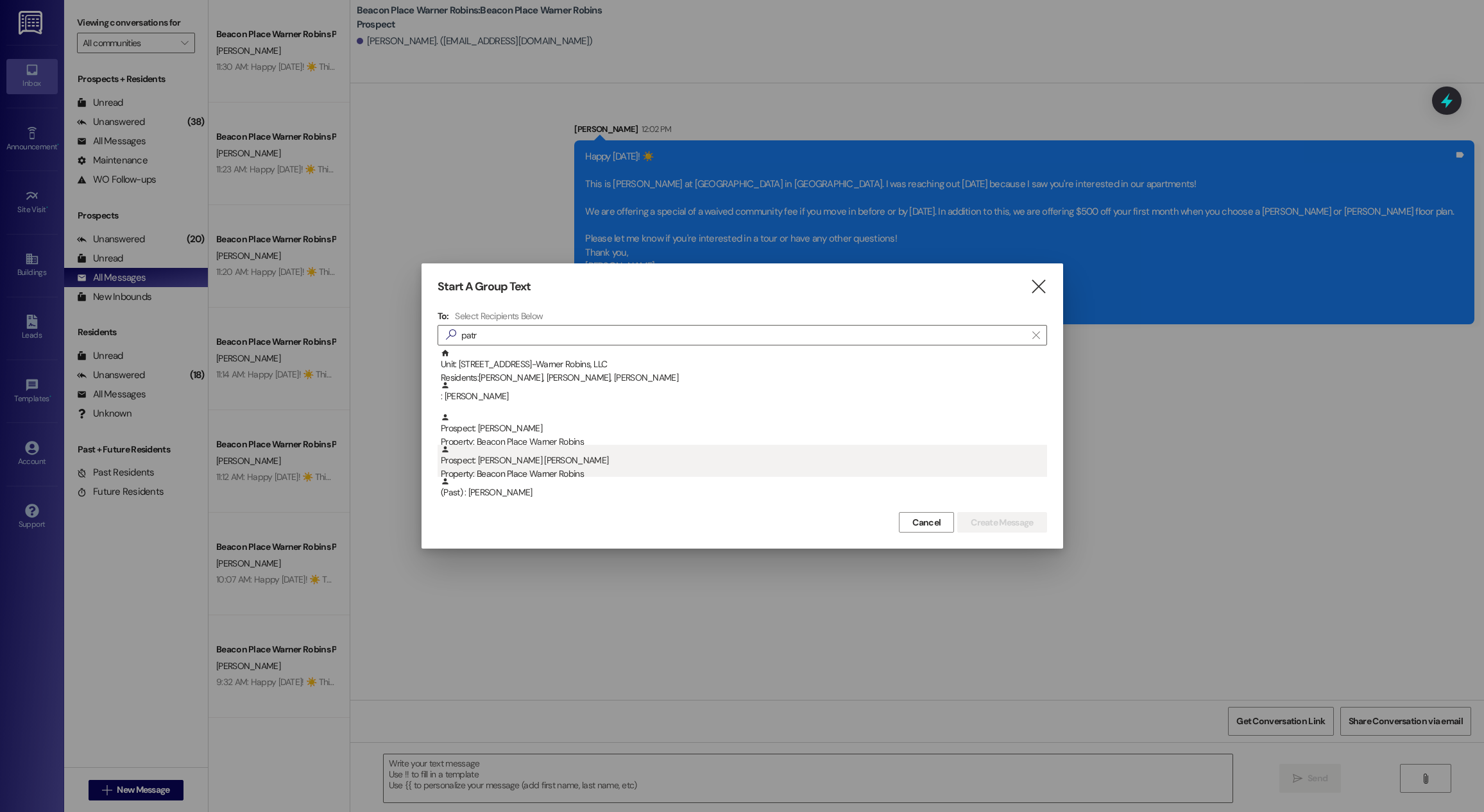
click at [706, 467] on div "Property: Beacon Place Warner Robins" at bounding box center [744, 474] width 606 height 14
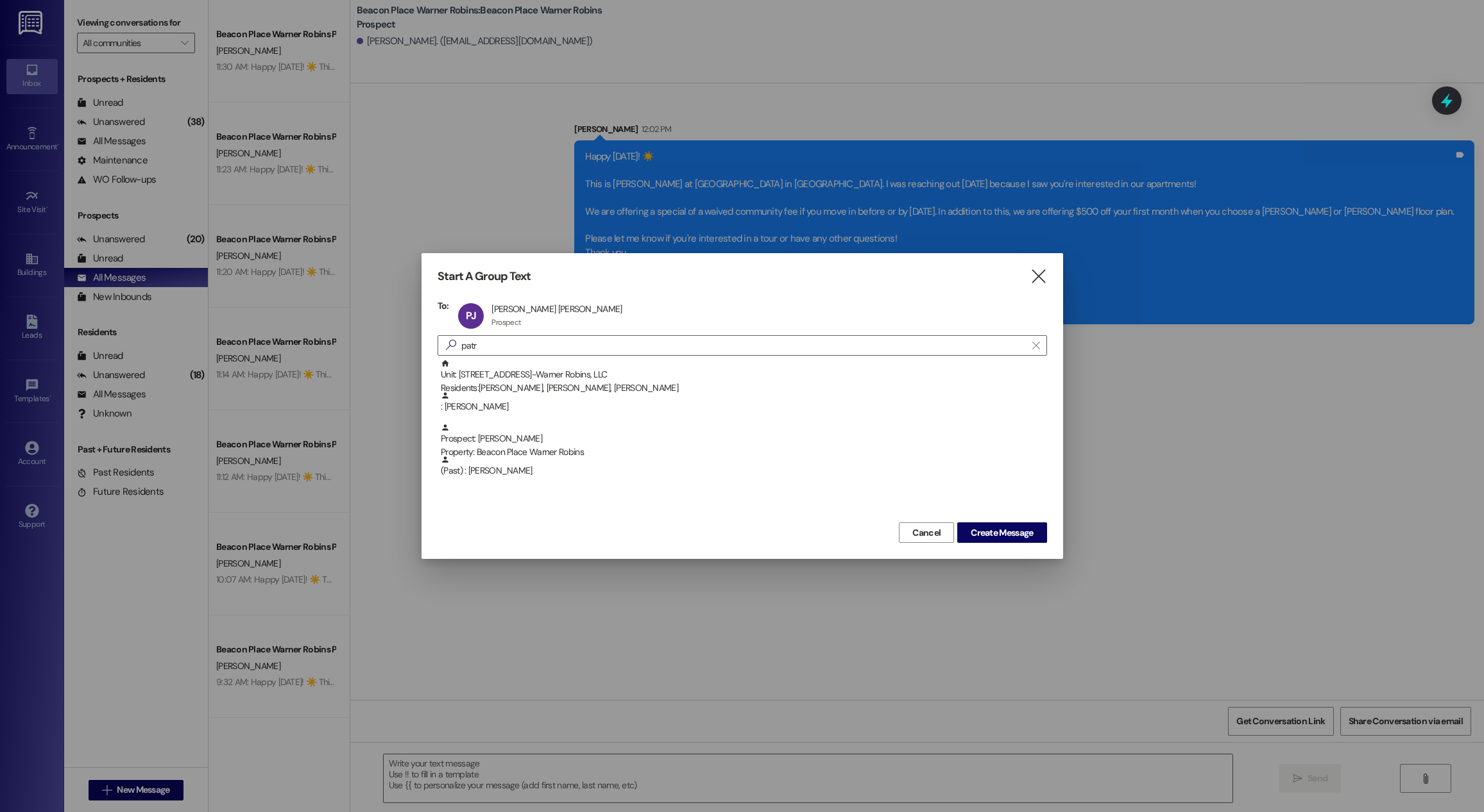
click at [1022, 517] on div "Unit: [STREET_ADDRESS]-Warner Robins, LLC Residents: [PERSON_NAME], [PERSON_NAM…" at bounding box center [742, 439] width 609 height 161
click at [1019, 543] on button "Create Message" at bounding box center [1001, 533] width 89 height 21
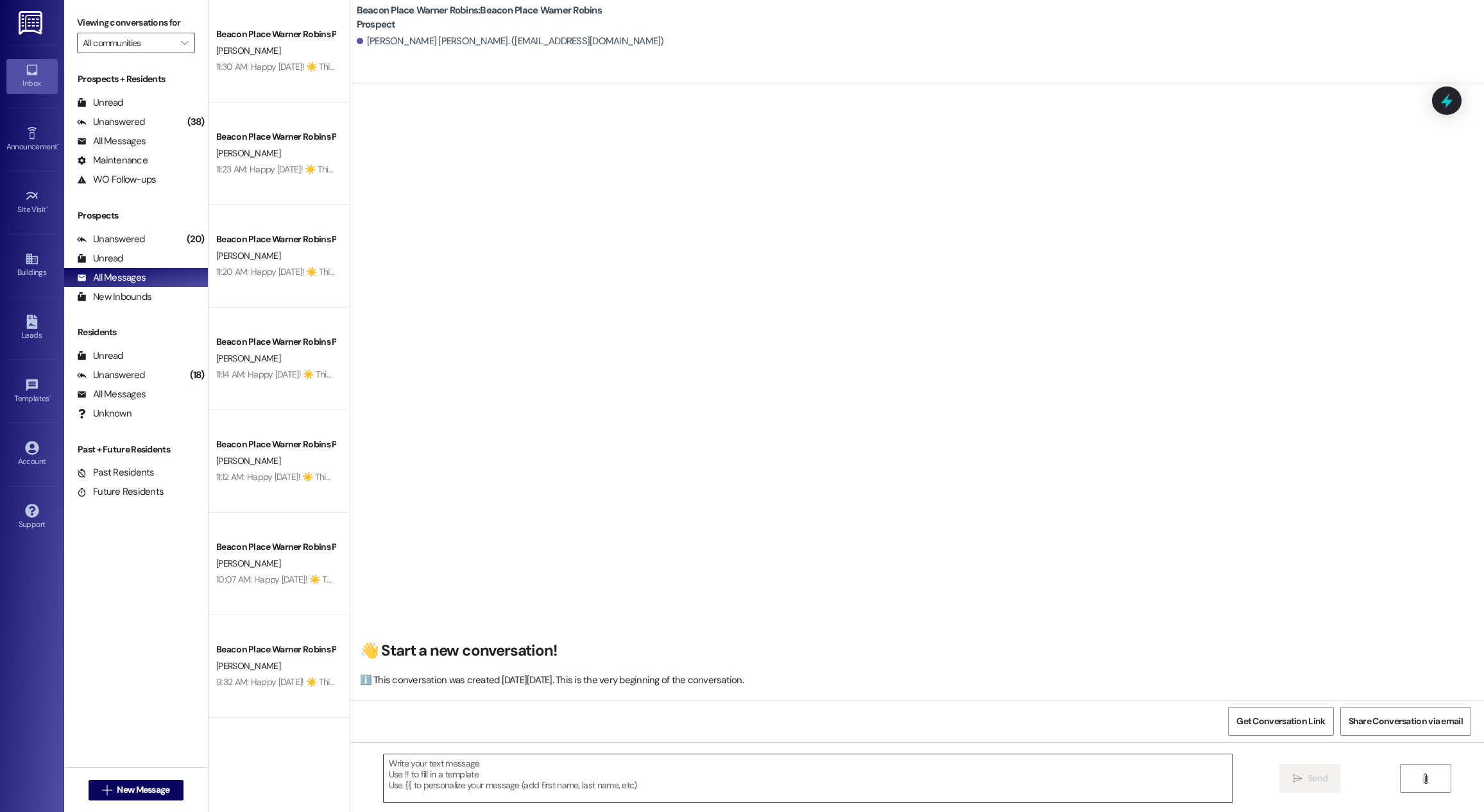
click at [623, 774] on textarea at bounding box center [808, 779] width 849 height 48
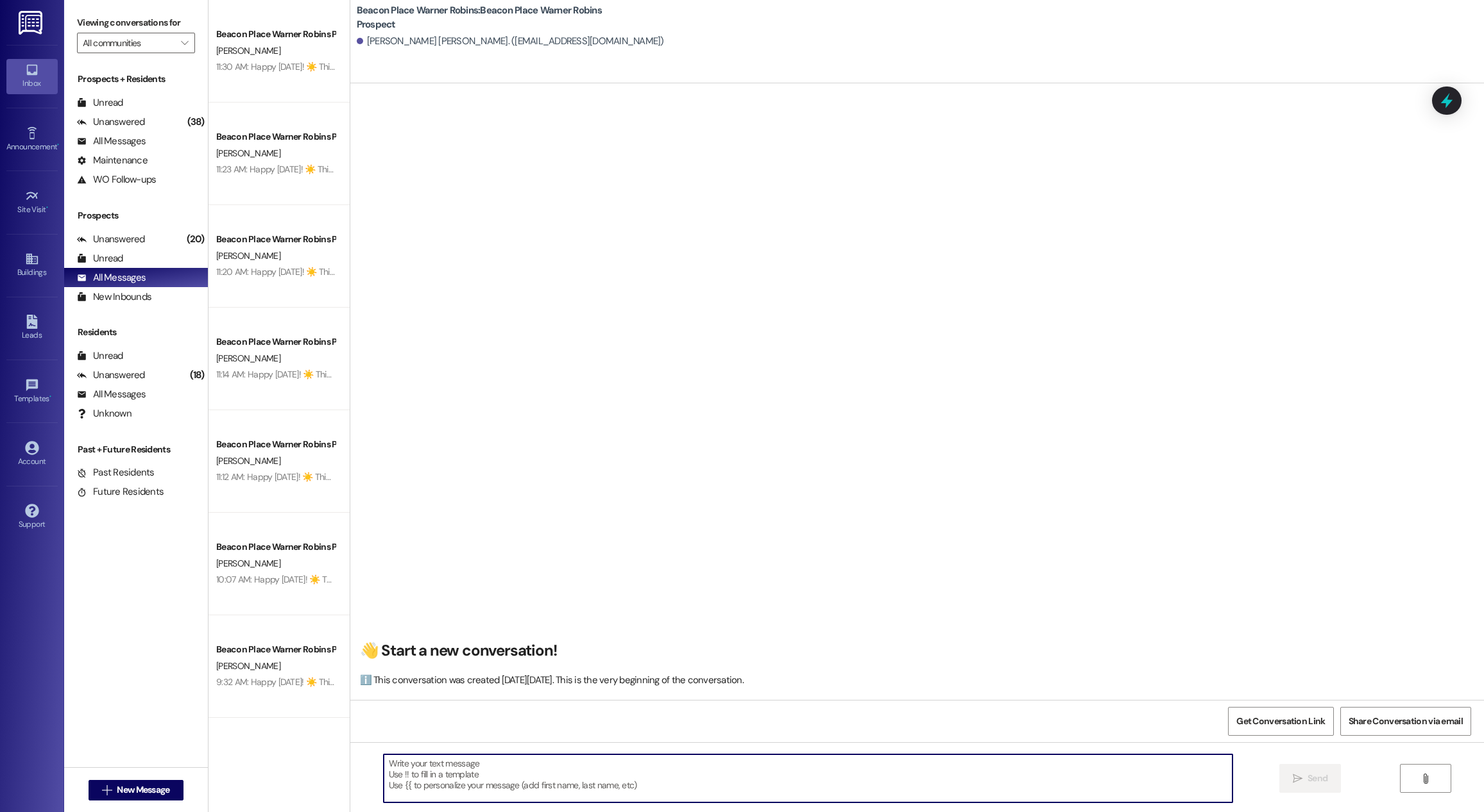
paste textarea "Happy [DATE]! ☀️ This is [PERSON_NAME] at [GEOGRAPHIC_DATA] in [GEOGRAPHIC_DATA…"
type textarea "Happy [DATE]! ☀️ This is [PERSON_NAME] at [GEOGRAPHIC_DATA] in [GEOGRAPHIC_DATA…"
click at [1320, 779] on span "Send" at bounding box center [1317, 779] width 20 height 14
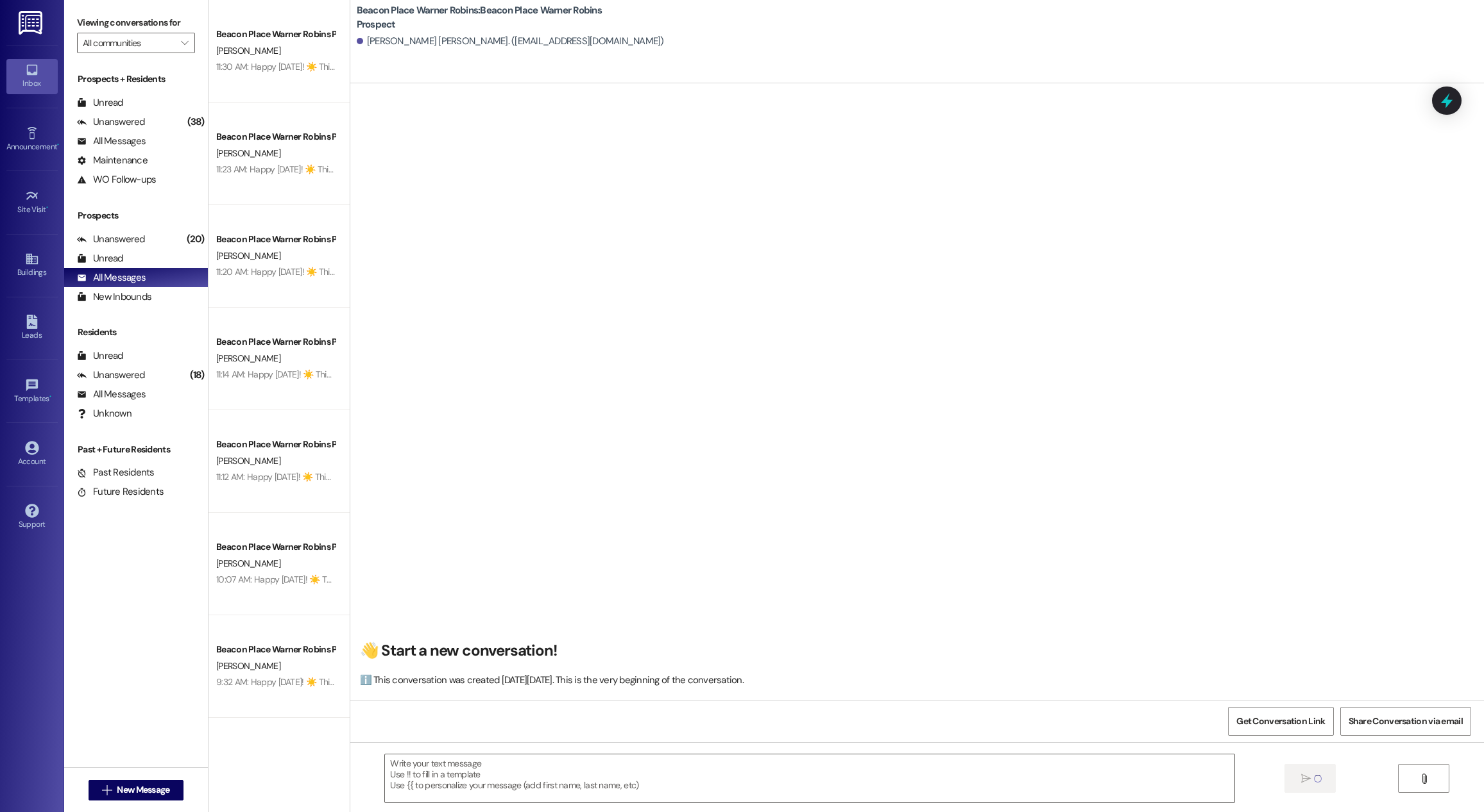
scroll to position [0, 0]
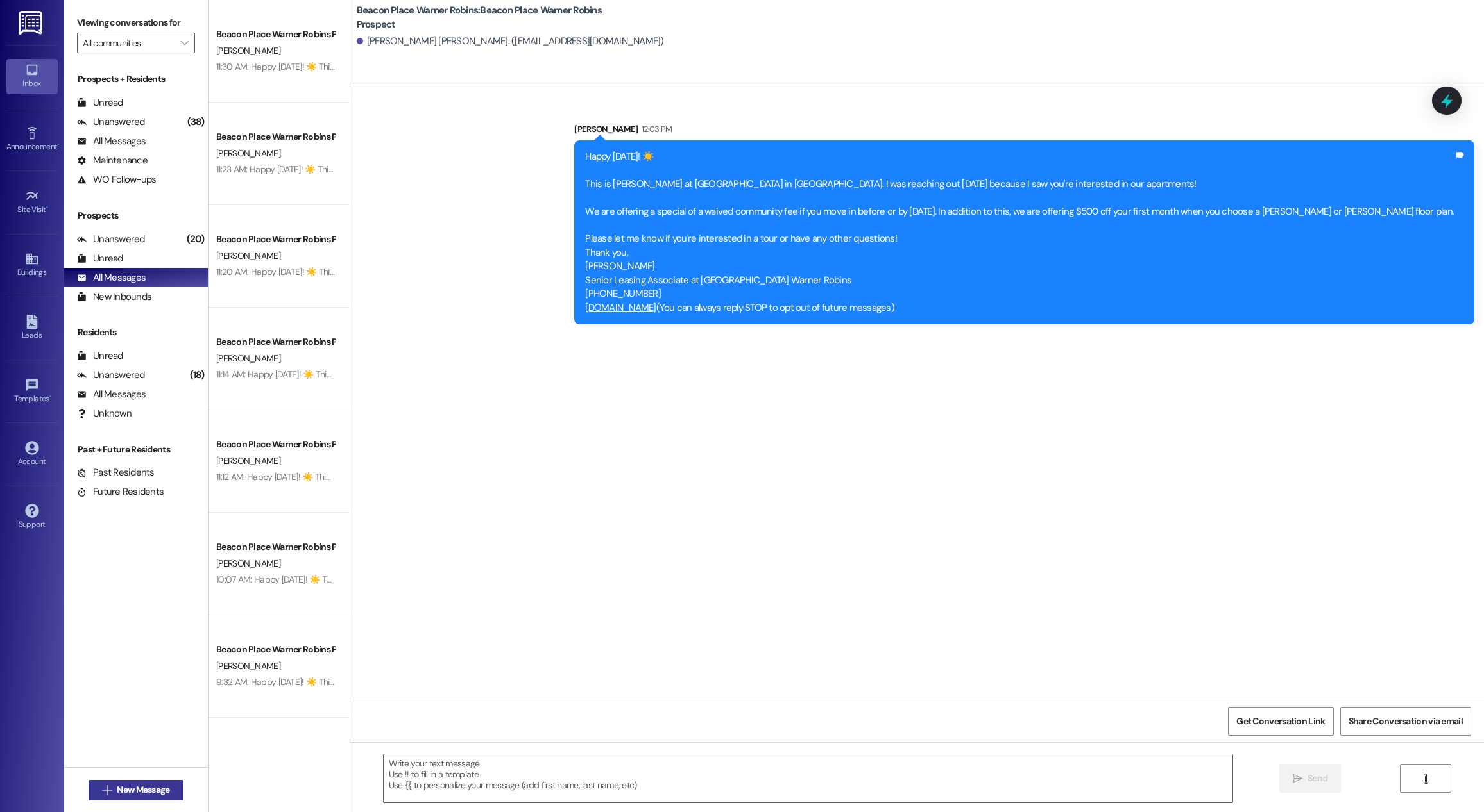
click at [140, 786] on span "New Message" at bounding box center [142, 791] width 53 height 14
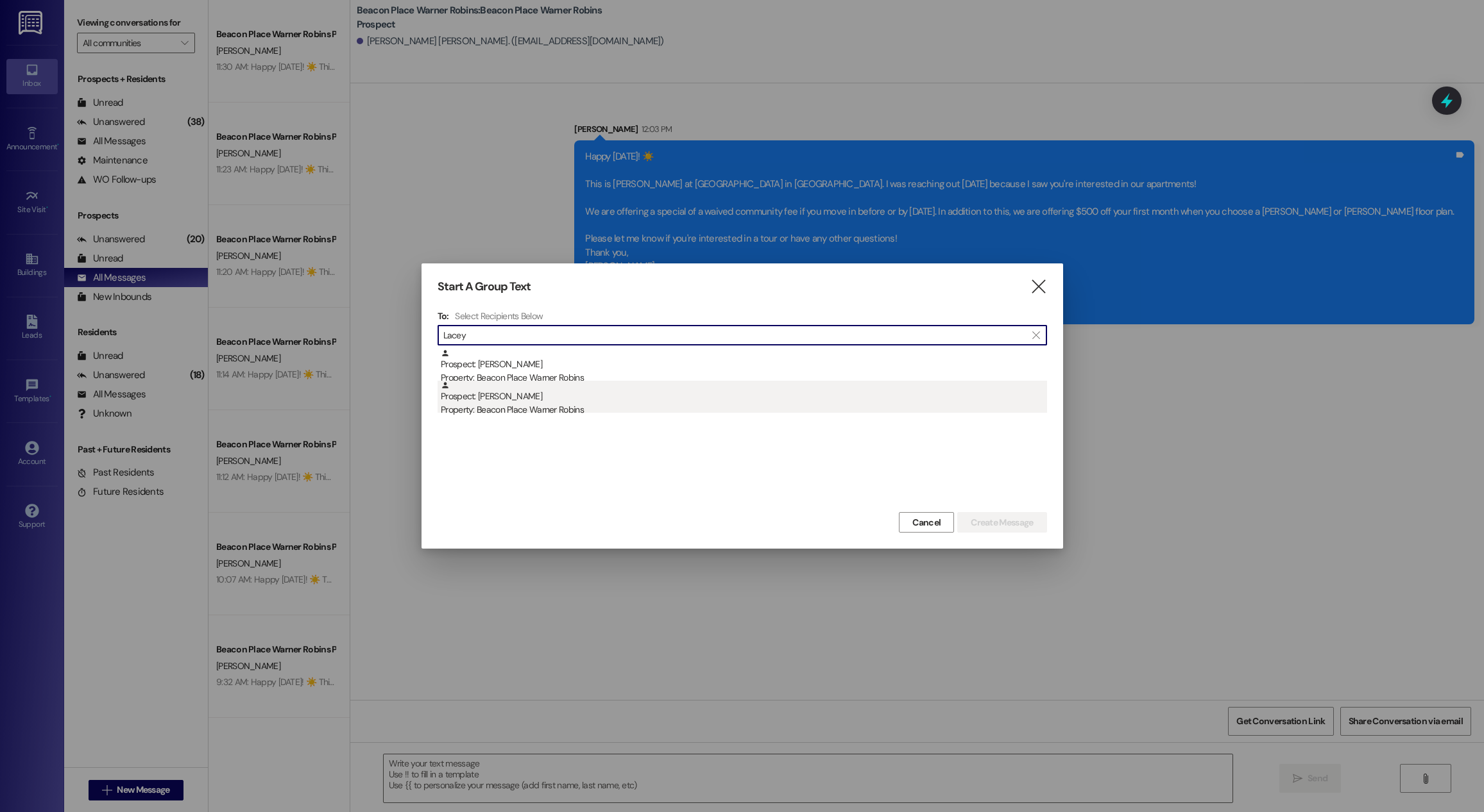
type input "Lacey"
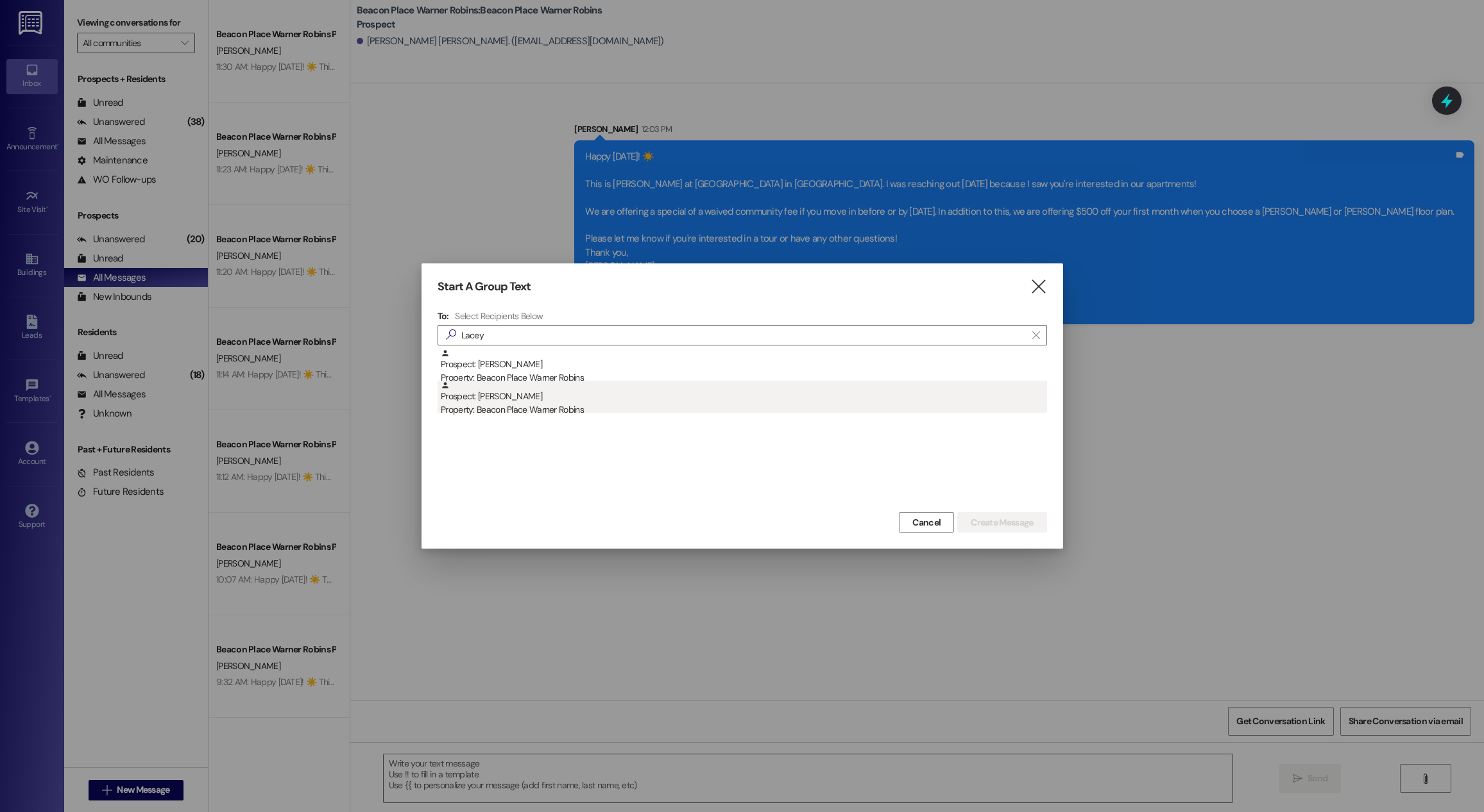
click at [560, 409] on div "Property: Beacon Place Warner Robins" at bounding box center [744, 410] width 606 height 14
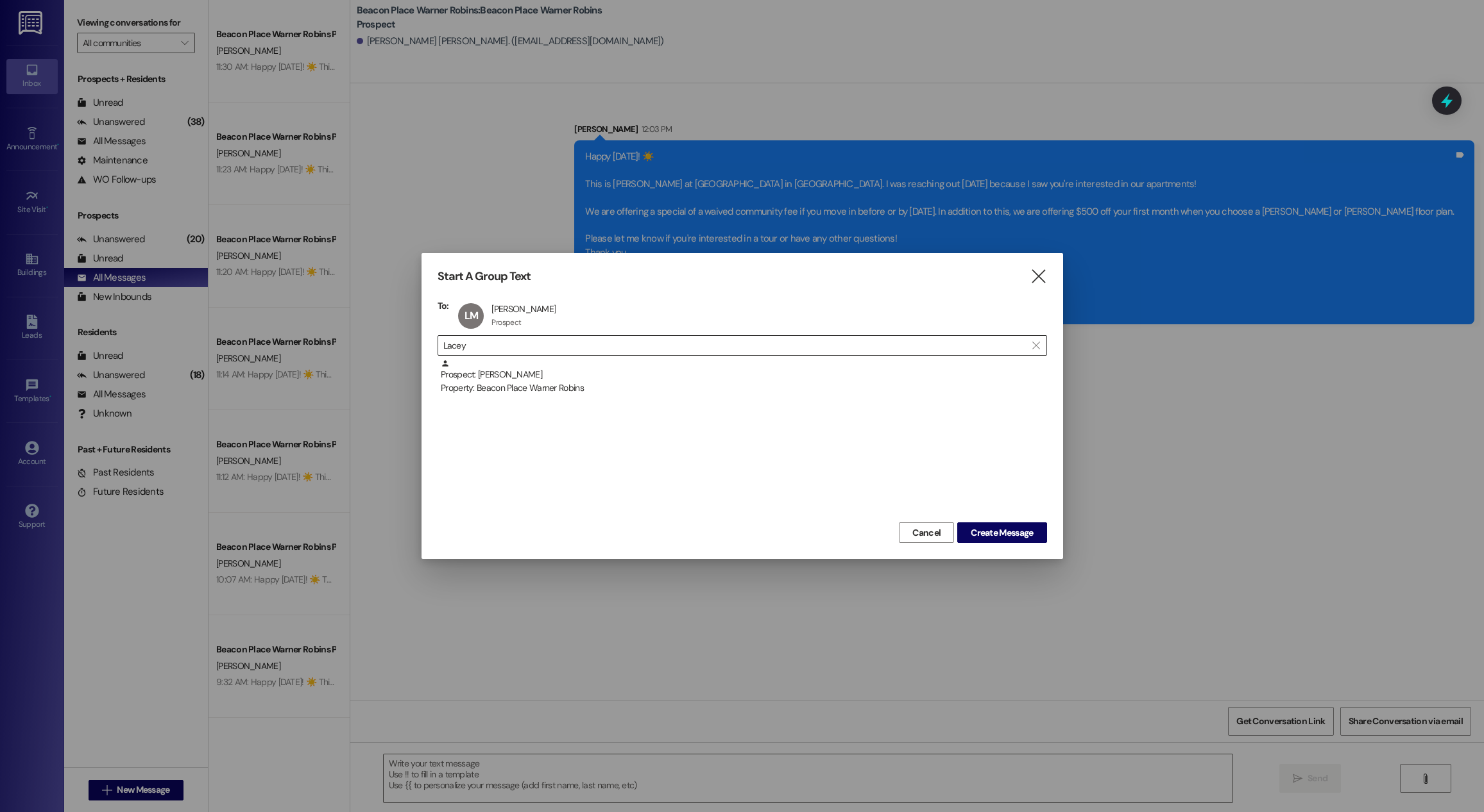
click at [523, 349] on input "Lacey" at bounding box center [734, 345] width 582 height 18
click at [1014, 530] on span "Create Message" at bounding box center [1002, 533] width 62 height 14
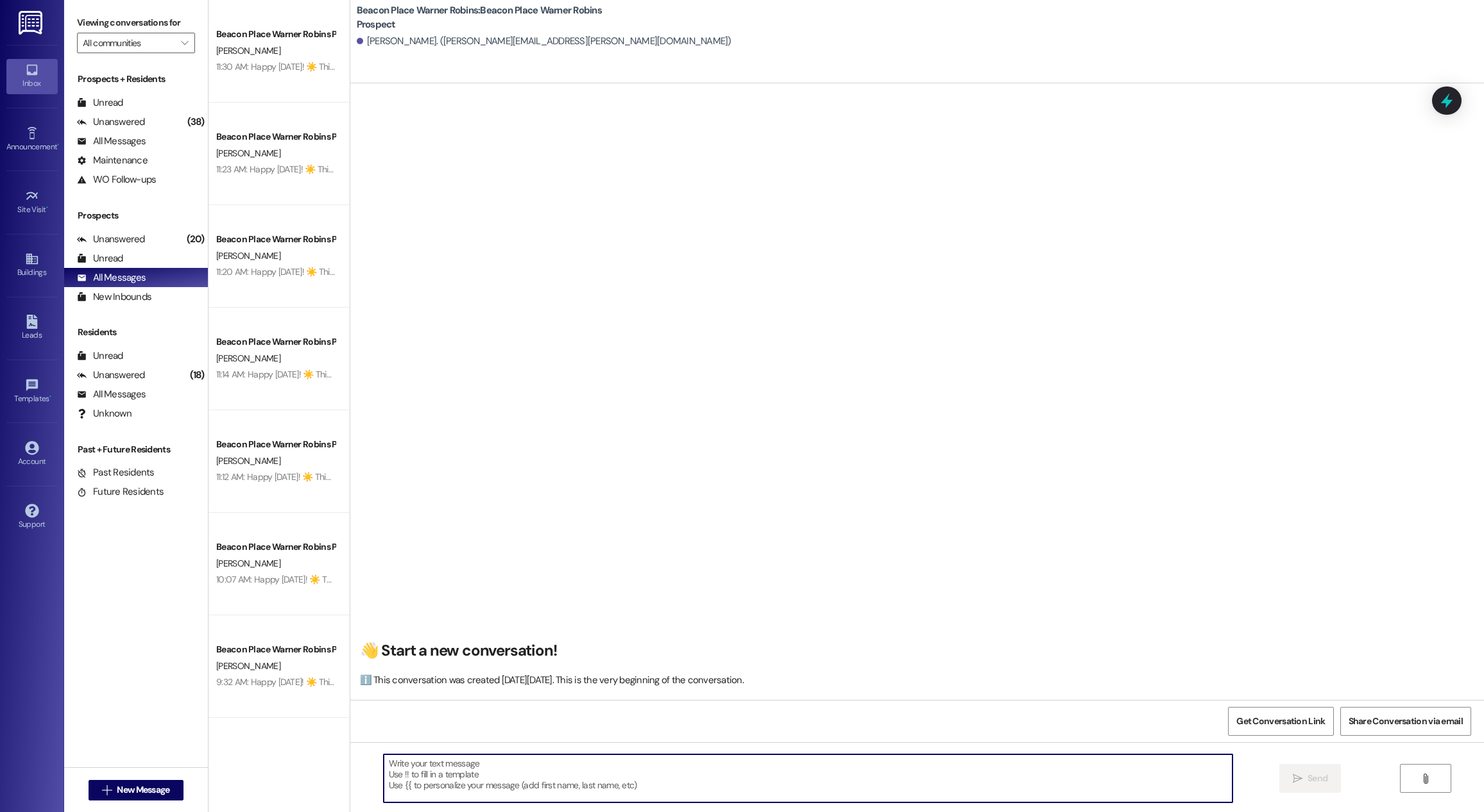
click at [493, 755] on textarea at bounding box center [808, 779] width 849 height 48
paste textarea "Happy [DATE]! ☀️ This is [PERSON_NAME] at [GEOGRAPHIC_DATA] in [GEOGRAPHIC_DATA…"
type textarea "Happy [DATE]! ☀️ This is [PERSON_NAME] at [GEOGRAPHIC_DATA] in [GEOGRAPHIC_DATA…"
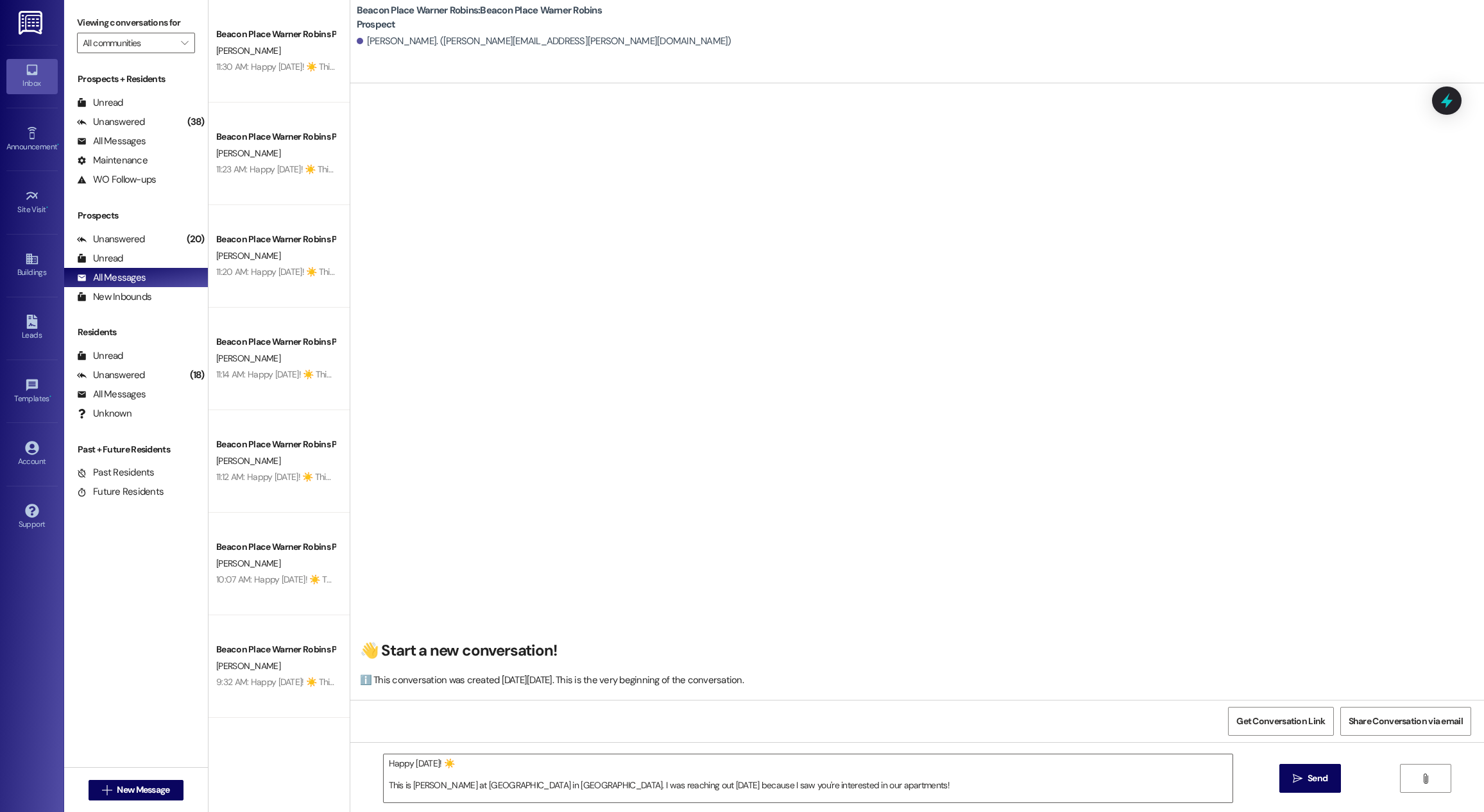
click at [1314, 775] on span "Send" at bounding box center [1317, 779] width 20 height 14
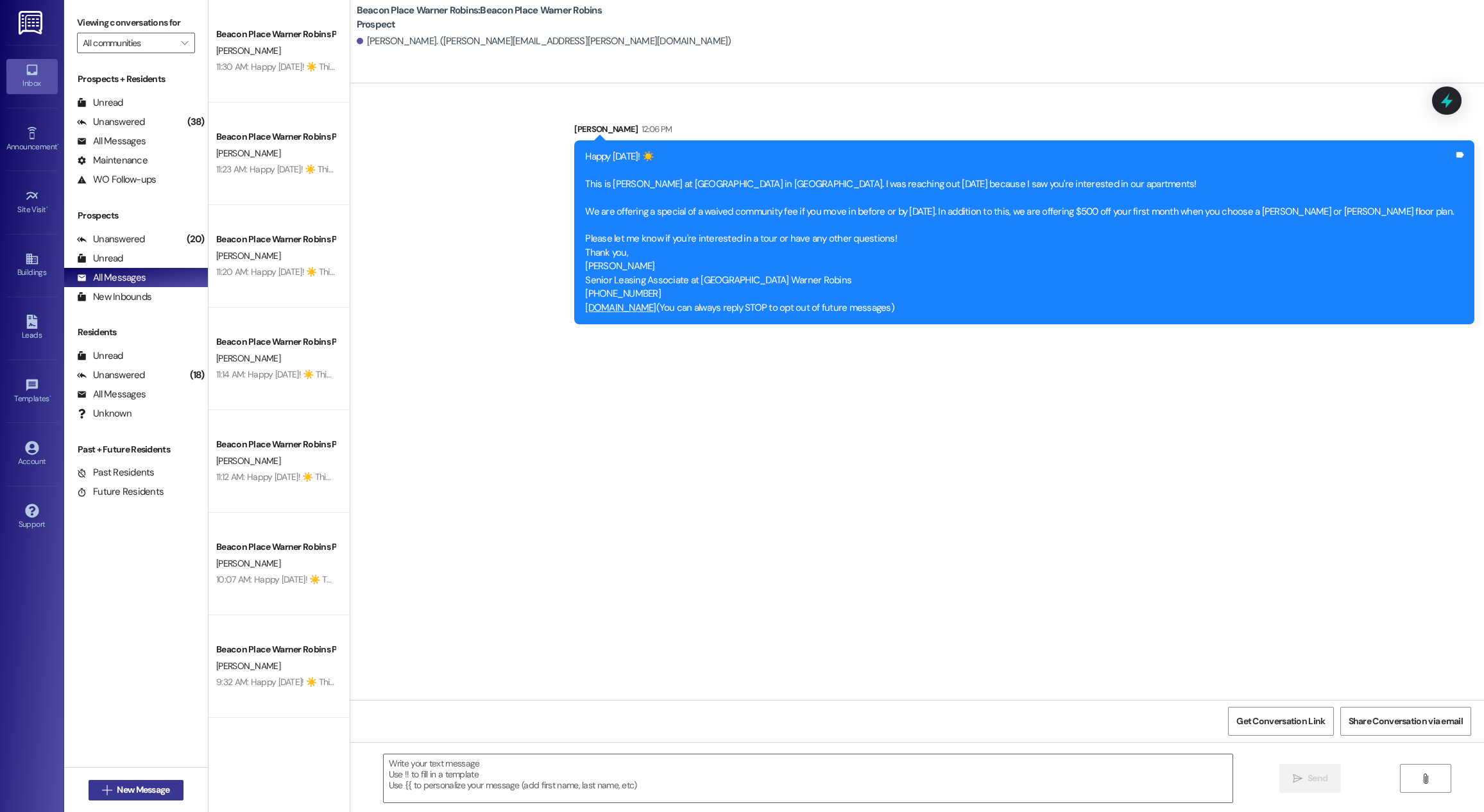
click at [128, 790] on span "New Message" at bounding box center [142, 791] width 53 height 14
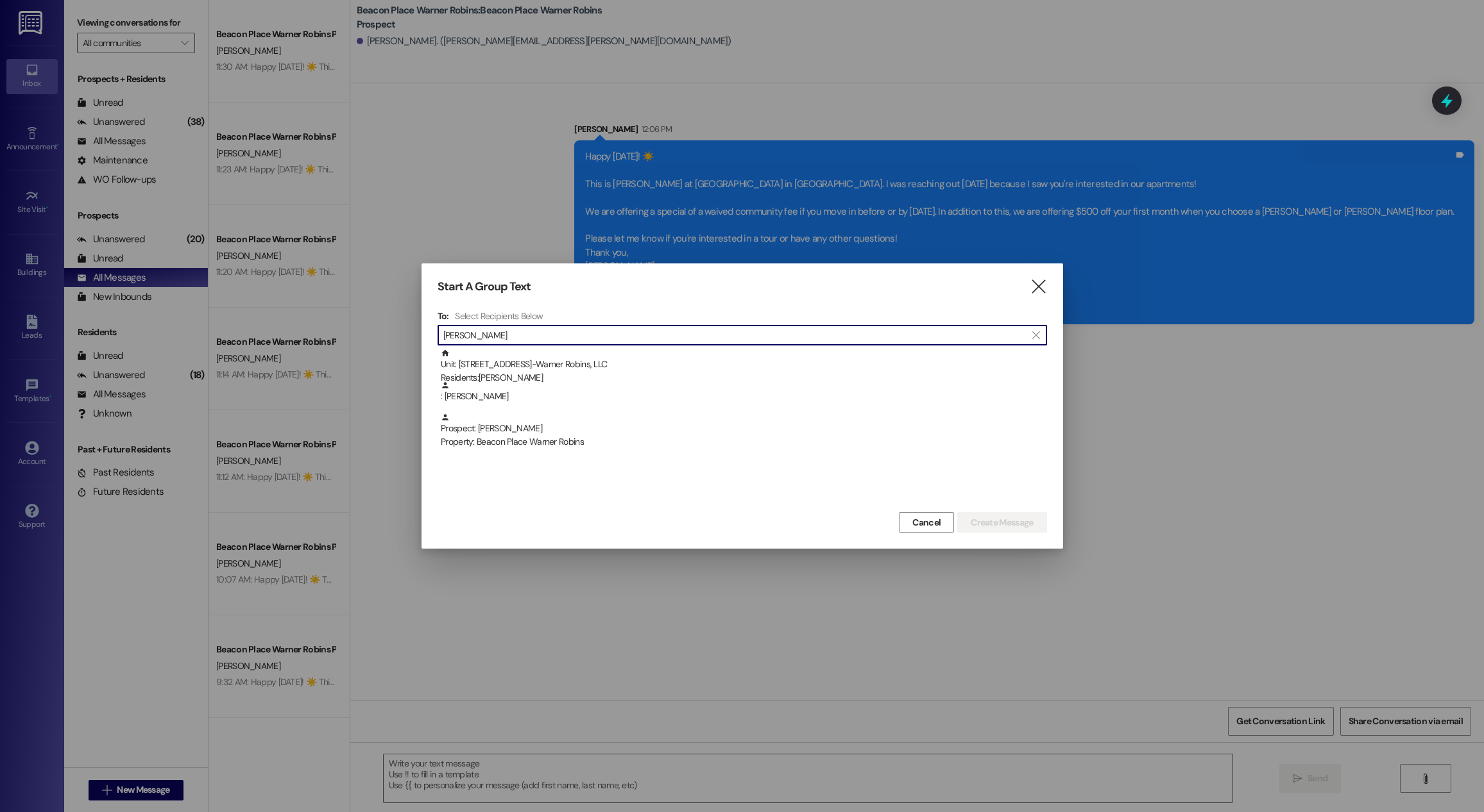
type input "[PERSON_NAME]"
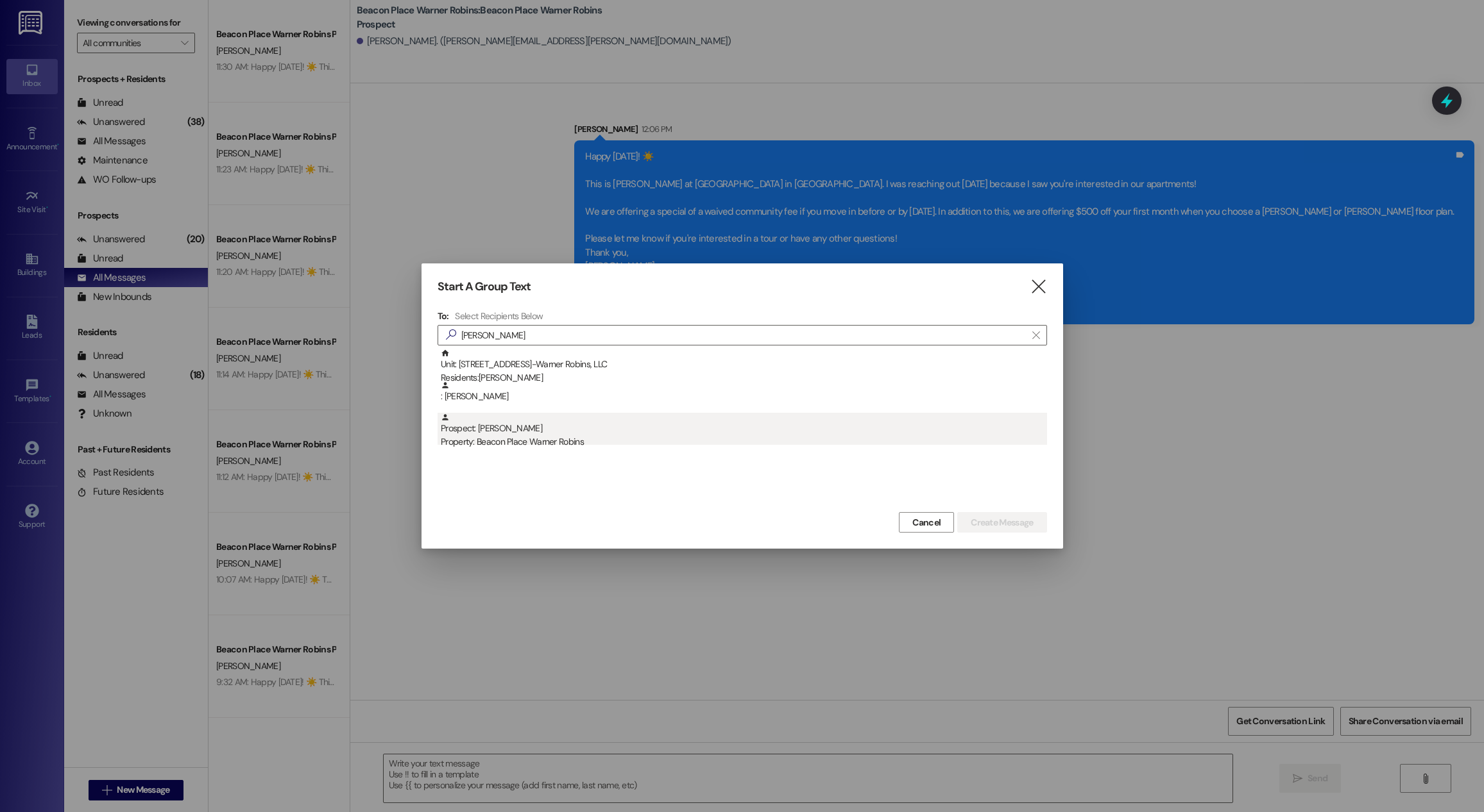
click at [557, 439] on div "Property: Beacon Place Warner Robins" at bounding box center [744, 442] width 606 height 14
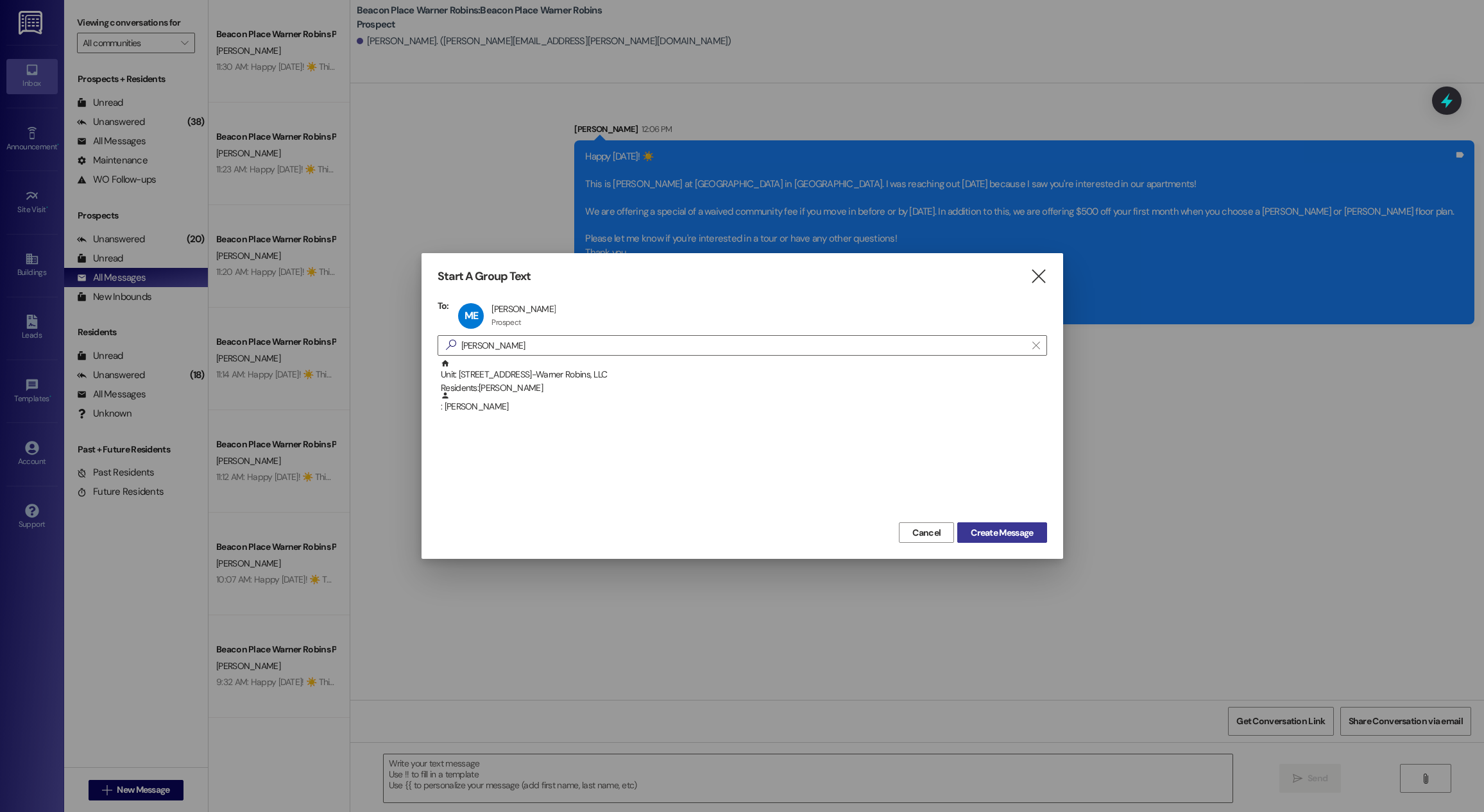
click at [994, 533] on span "Create Message" at bounding box center [1002, 533] width 62 height 14
click at [1007, 536] on span "Create Message" at bounding box center [1002, 533] width 62 height 14
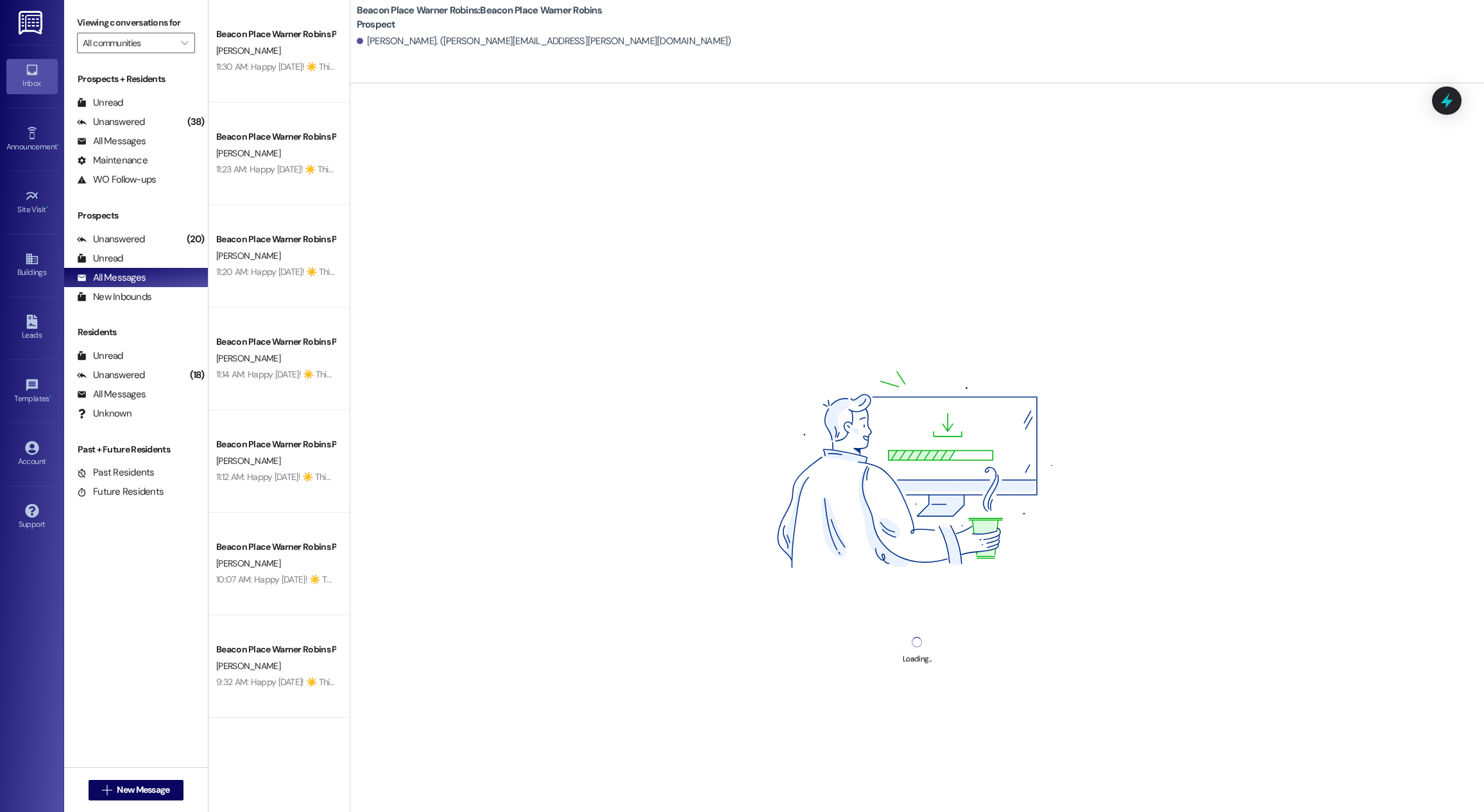
click at [857, 775] on div "Loading..." at bounding box center [917, 489] width 1134 height 812
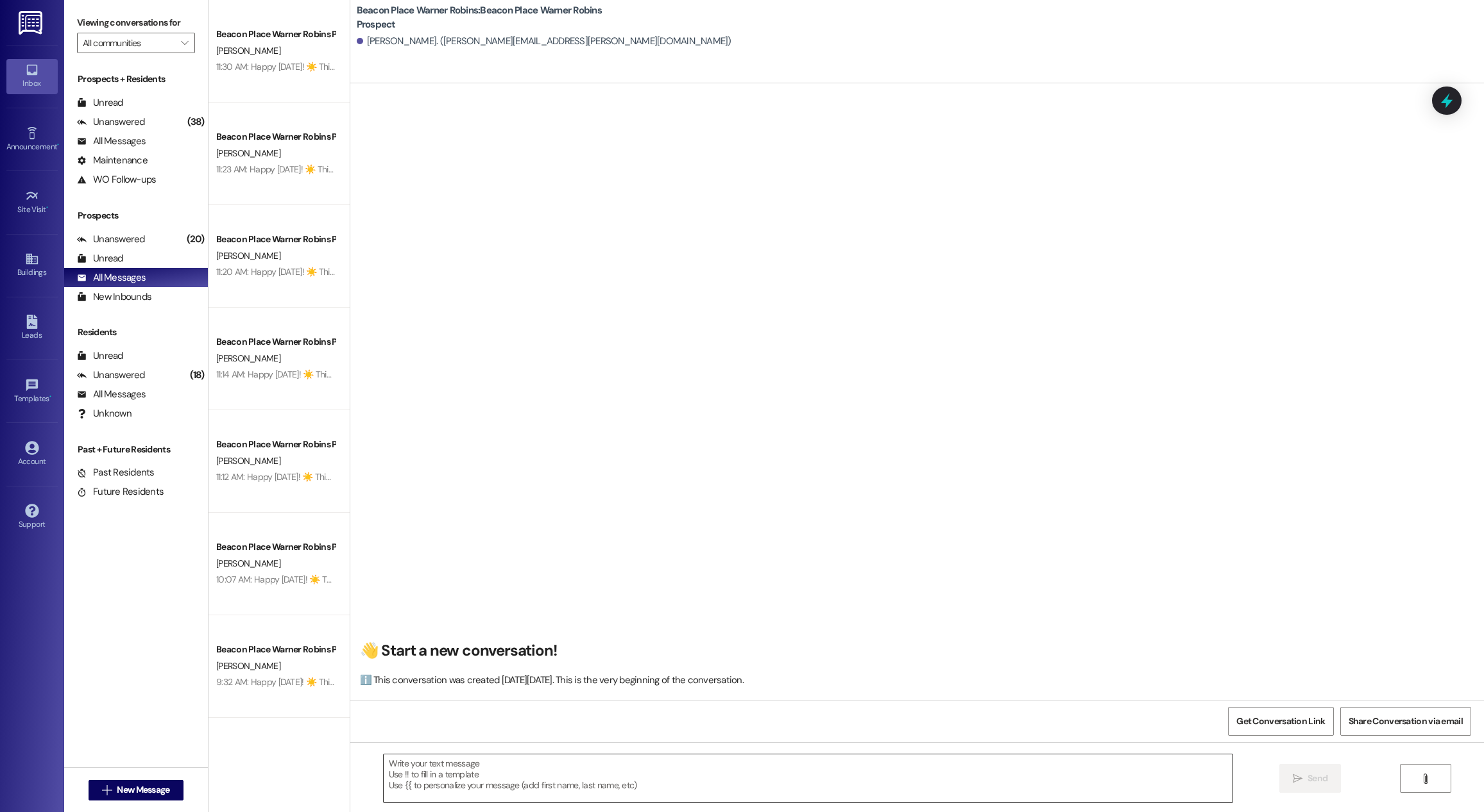
click at [874, 782] on textarea at bounding box center [808, 779] width 849 height 48
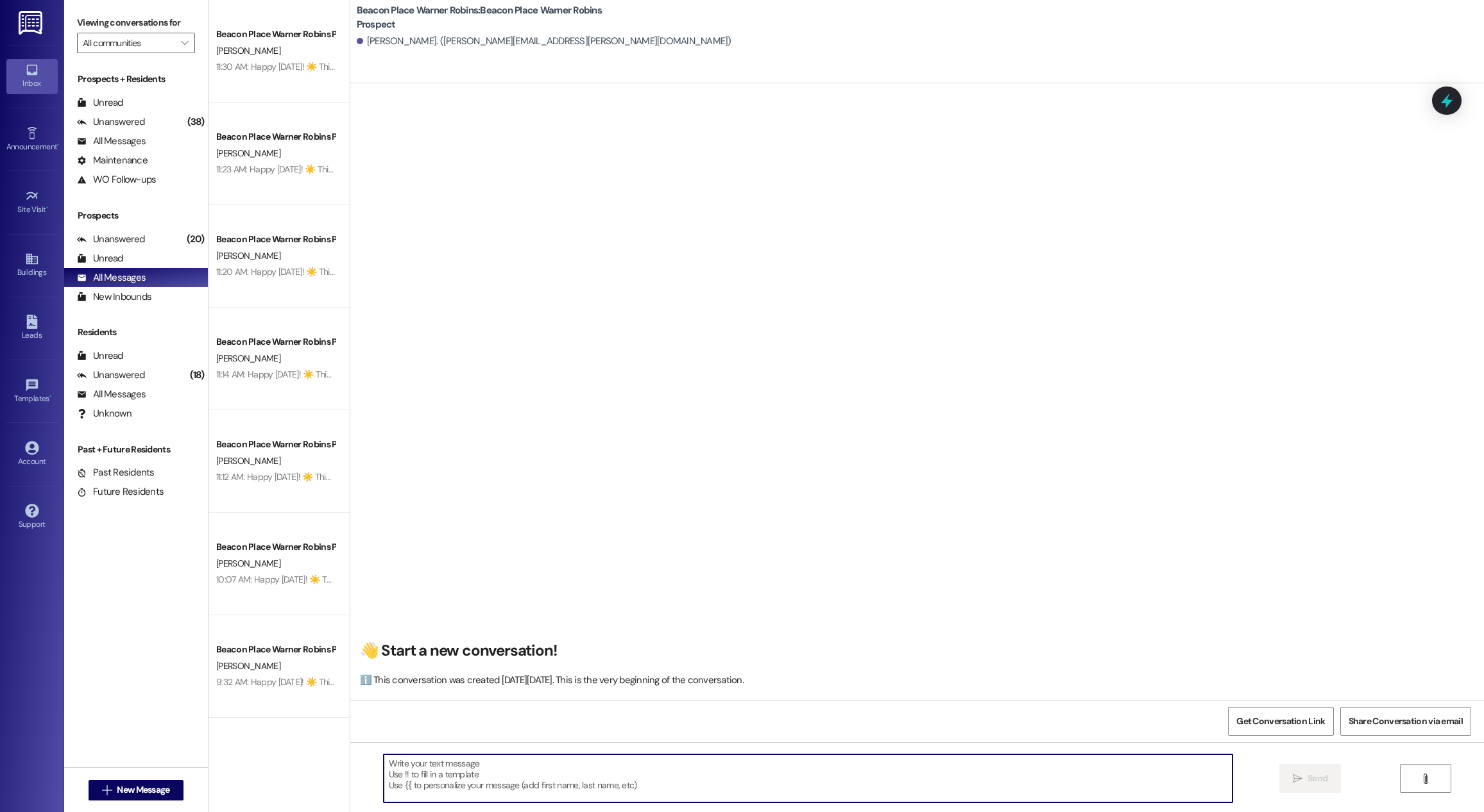
paste textarea "Happy [DATE]! ☀️ This is [PERSON_NAME] at [GEOGRAPHIC_DATA] in [GEOGRAPHIC_DATA…"
type textarea "Happy [DATE]! ☀️ This is [PERSON_NAME] at [GEOGRAPHIC_DATA] in [GEOGRAPHIC_DATA…"
click at [1293, 783] on icon "" at bounding box center [1297, 779] width 10 height 10
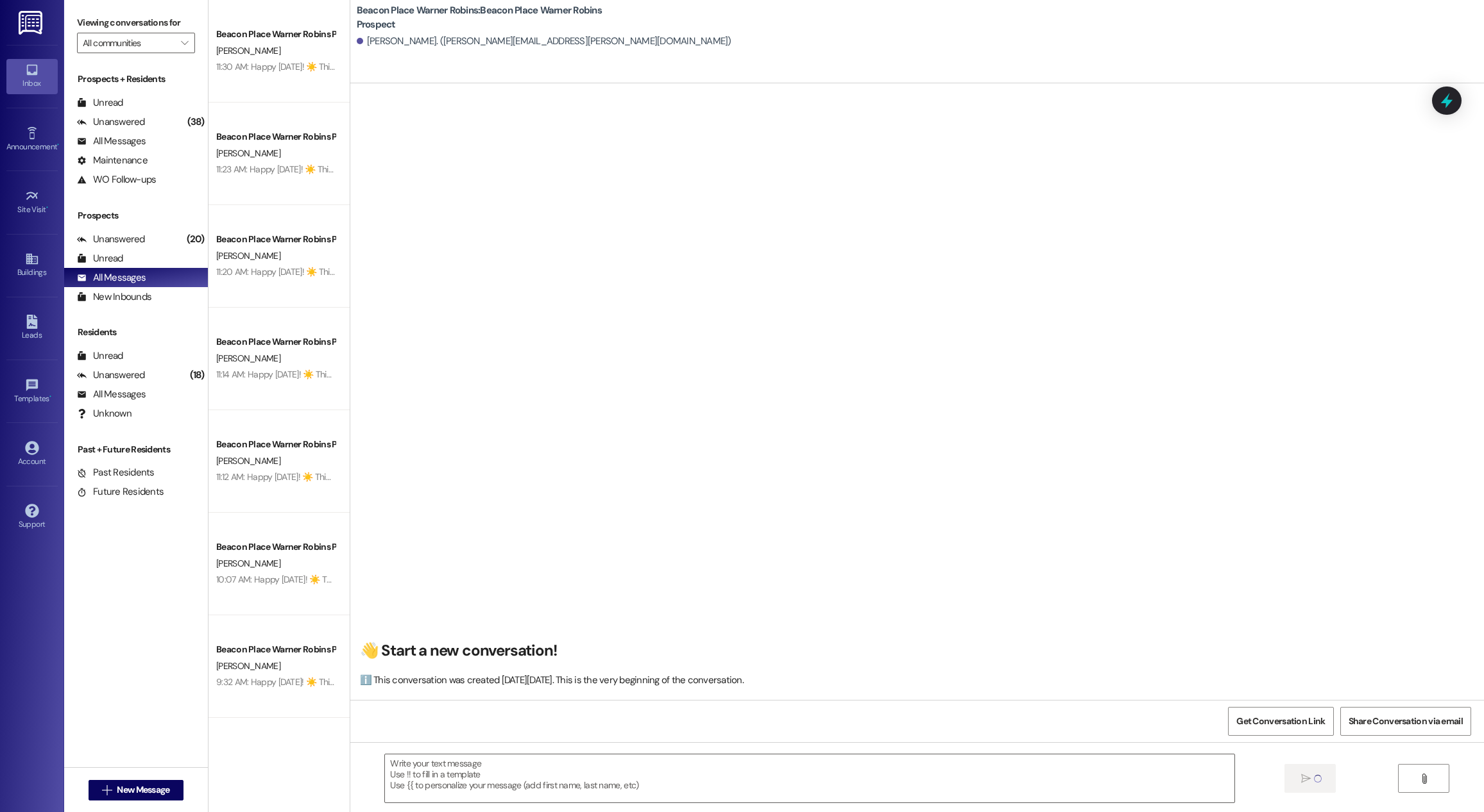
scroll to position [0, 0]
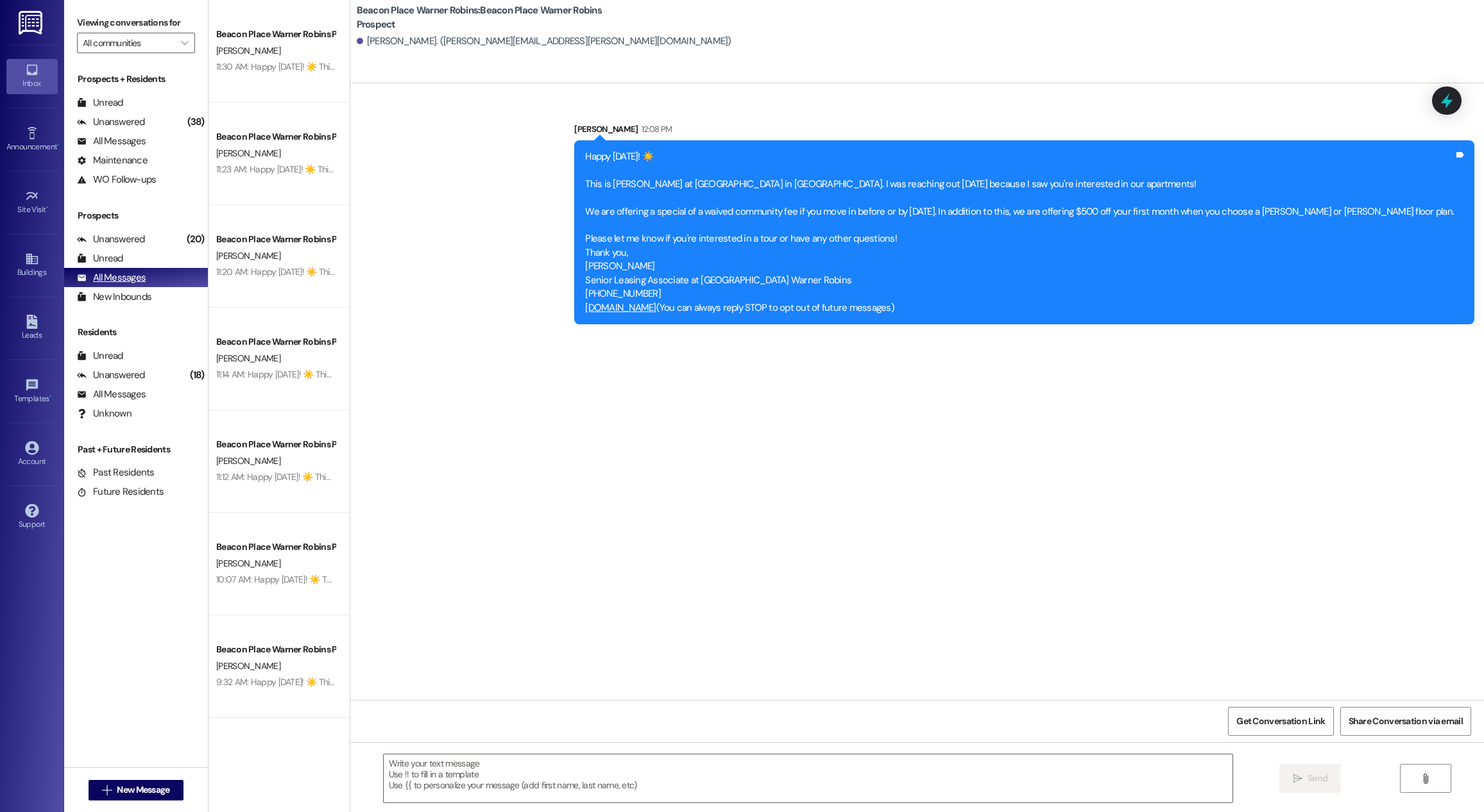
click at [133, 275] on div "All Messages" at bounding box center [111, 278] width 69 height 14
click at [132, 251] on div "Unread (0)" at bounding box center [136, 258] width 144 height 19
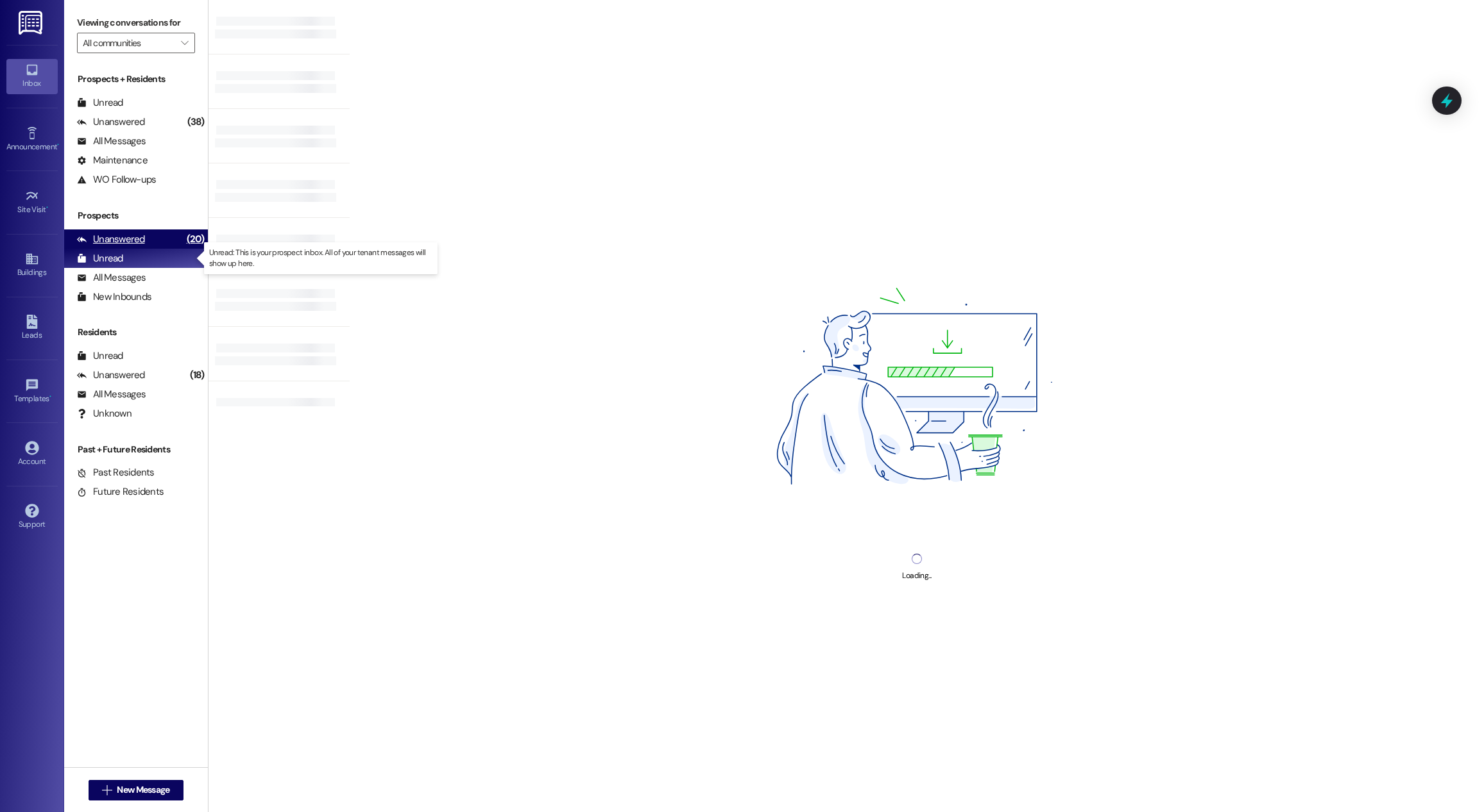
click at [136, 248] on div "Unanswered (20)" at bounding box center [136, 239] width 144 height 19
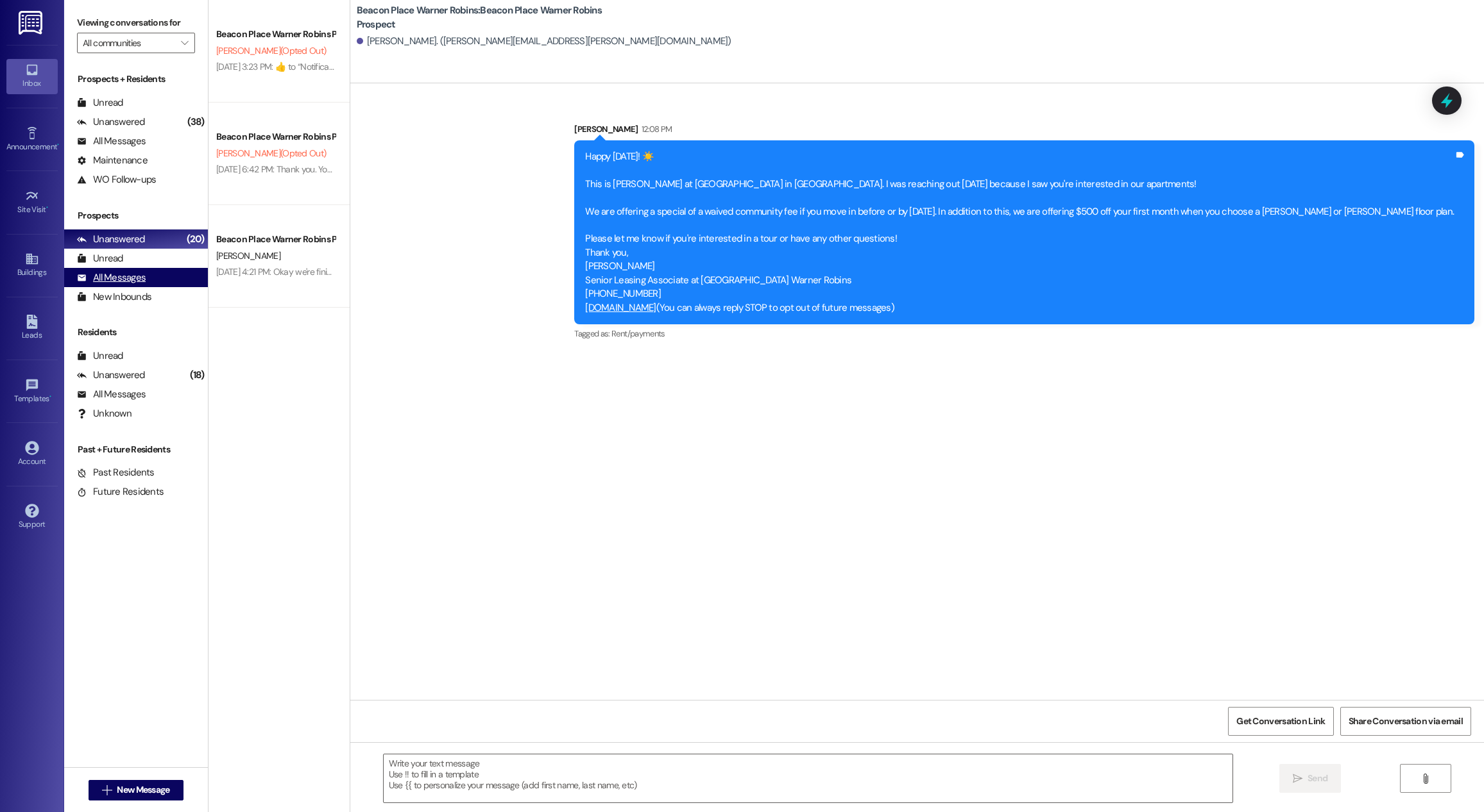
click at [134, 275] on div "All Messages" at bounding box center [111, 278] width 69 height 14
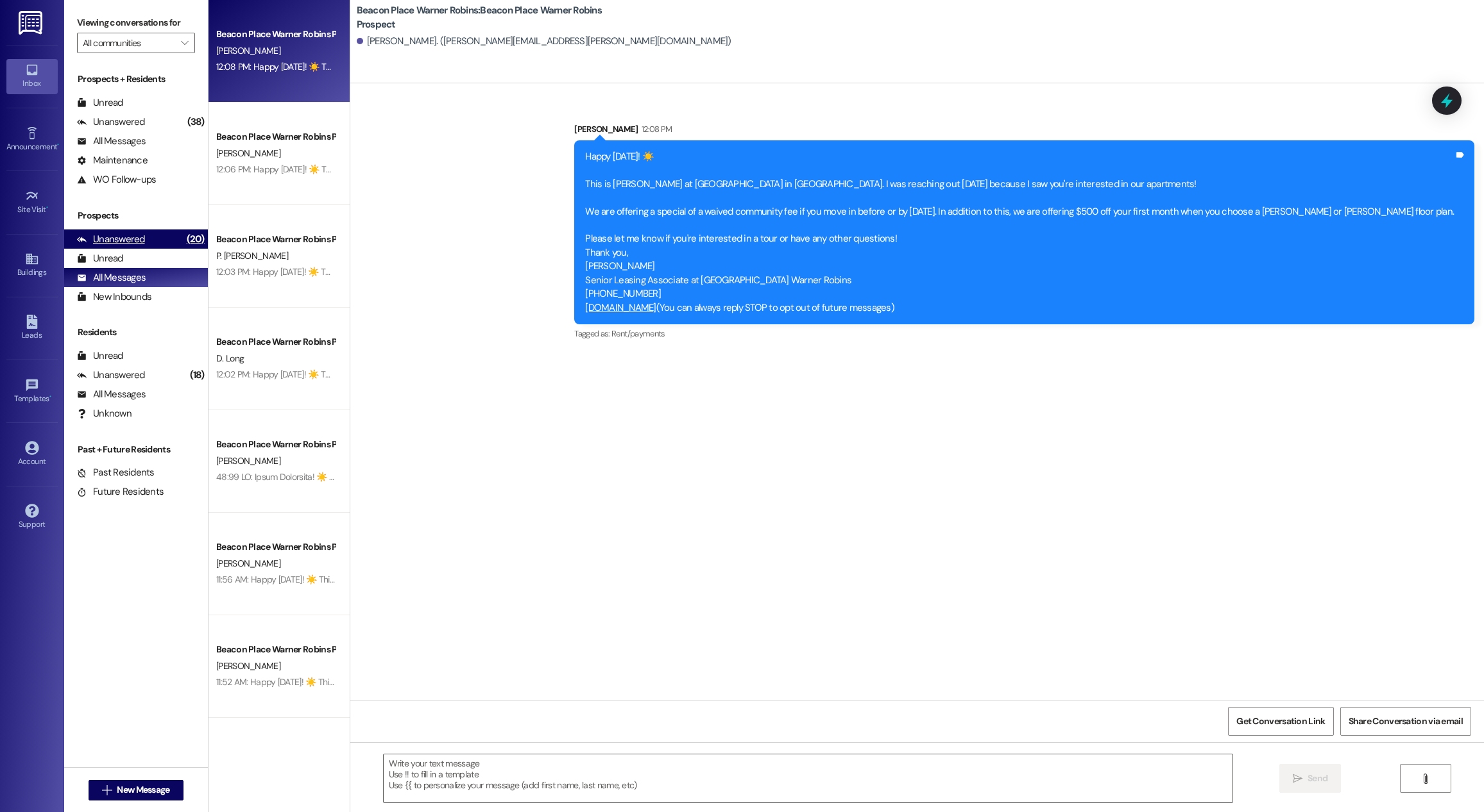
click at [184, 237] on div "(20)" at bounding box center [196, 240] width 24 height 20
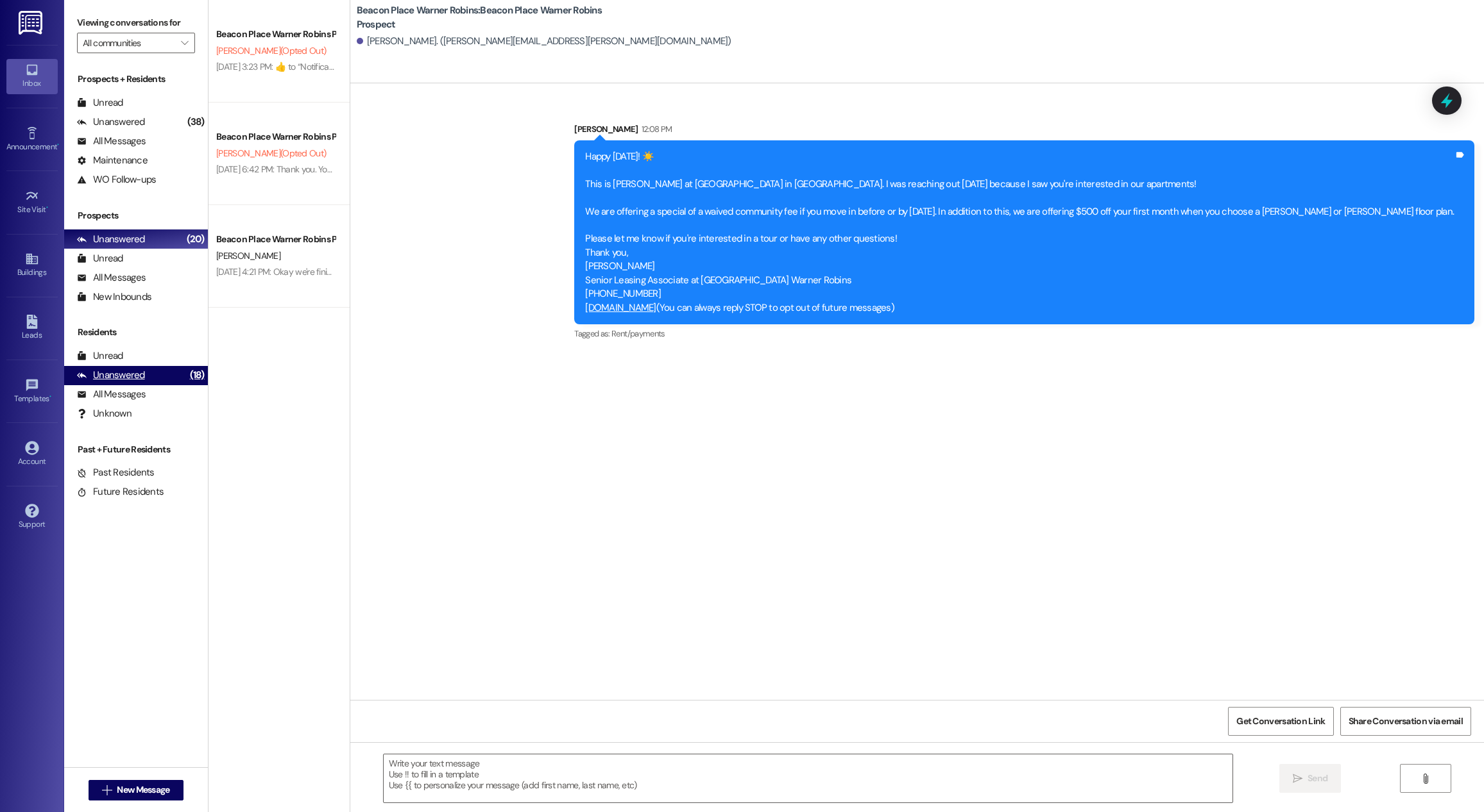
click at [101, 377] on div "Unanswered" at bounding box center [110, 375] width 68 height 14
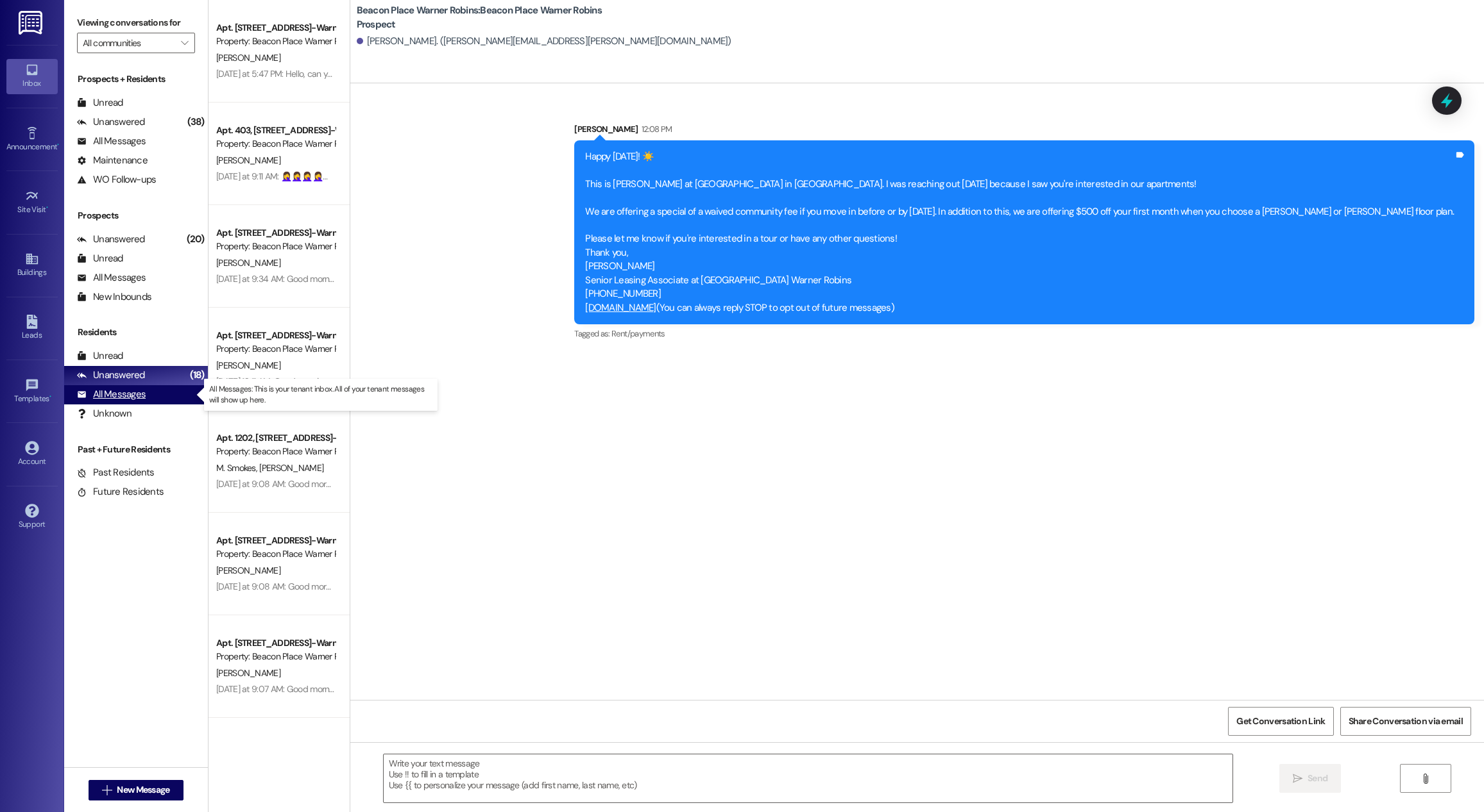
click at [101, 390] on div "All Messages" at bounding box center [111, 395] width 69 height 14
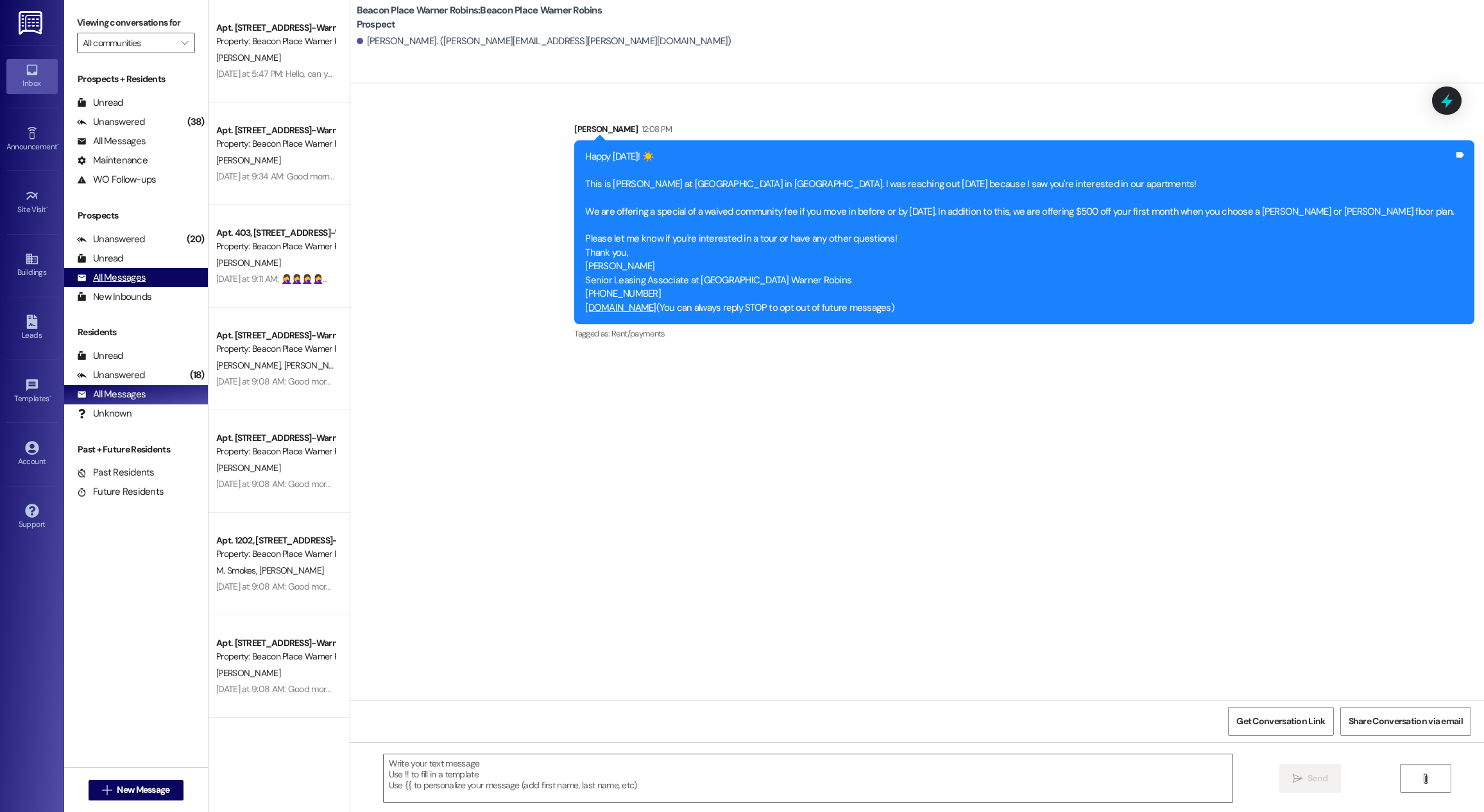
click at [125, 271] on div "All Messages" at bounding box center [111, 278] width 69 height 14
